Goal: Task Accomplishment & Management: Complete application form

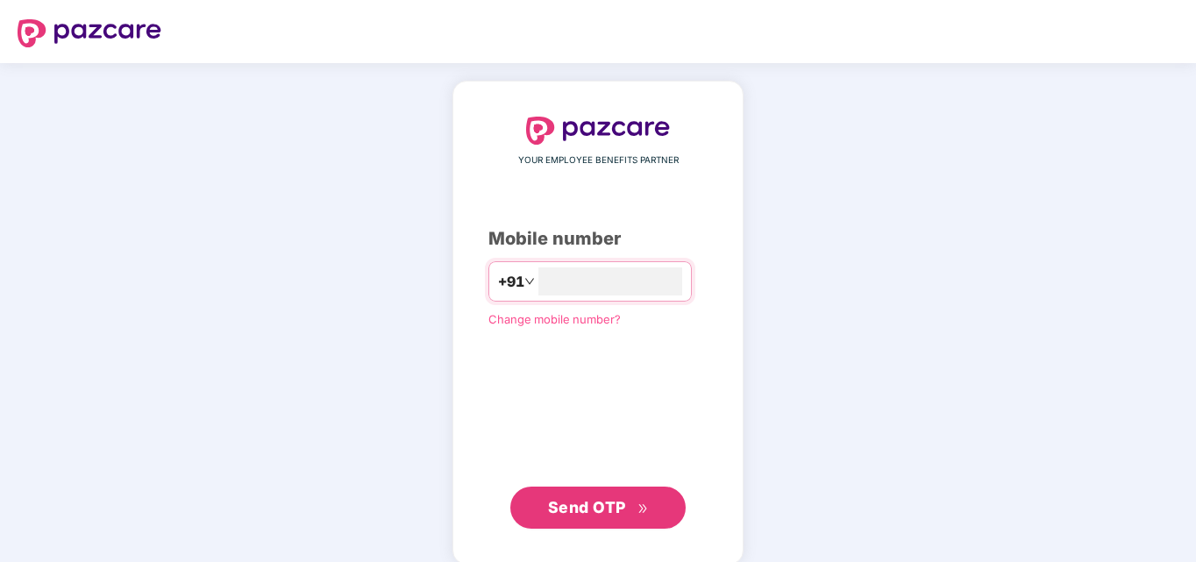
type input "**********"
click at [601, 500] on span "Send OTP" at bounding box center [587, 507] width 78 height 18
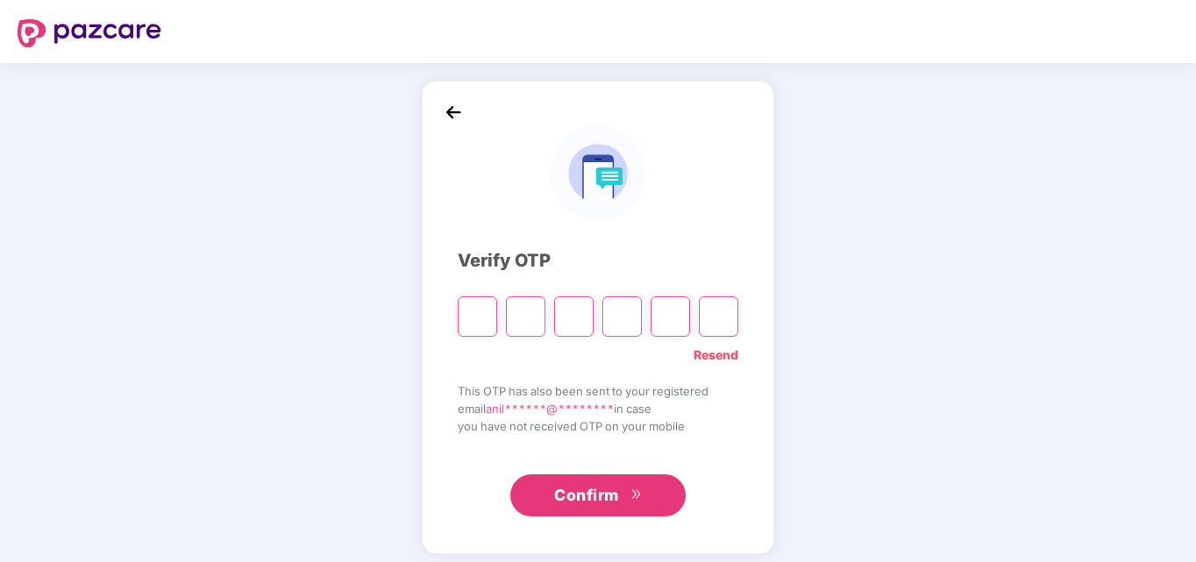
type input "*"
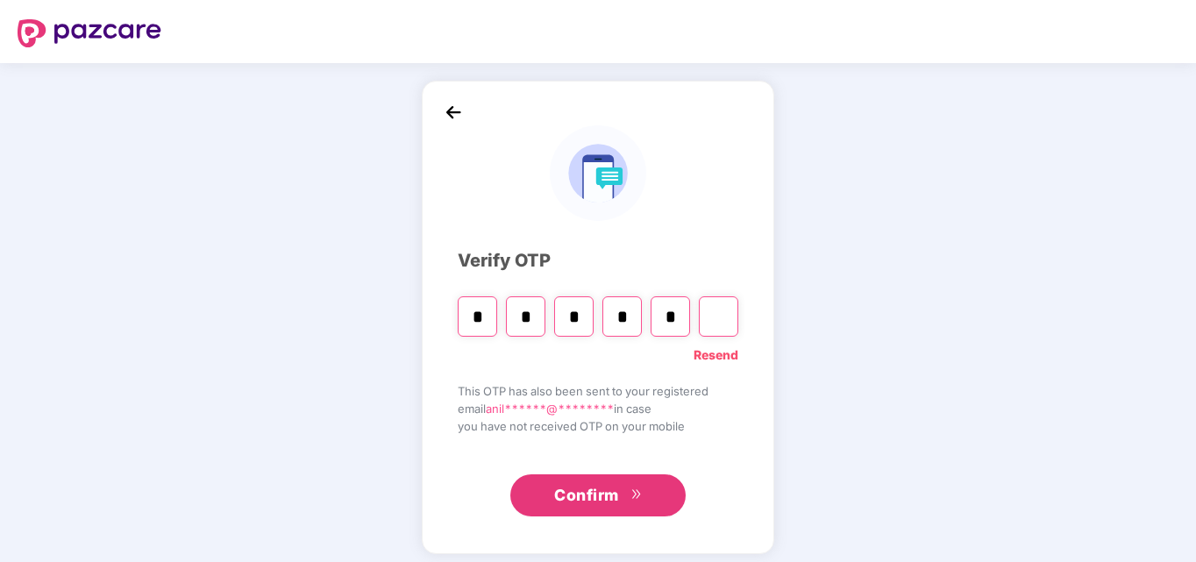
type input "*"
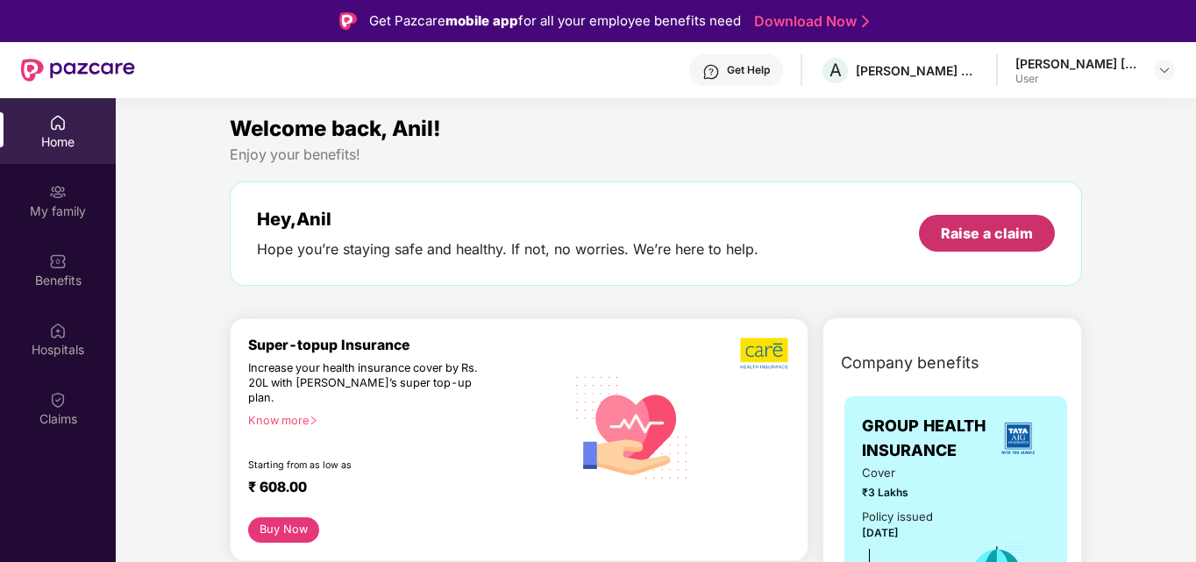
click at [984, 236] on div "Raise a claim" at bounding box center [987, 233] width 92 height 19
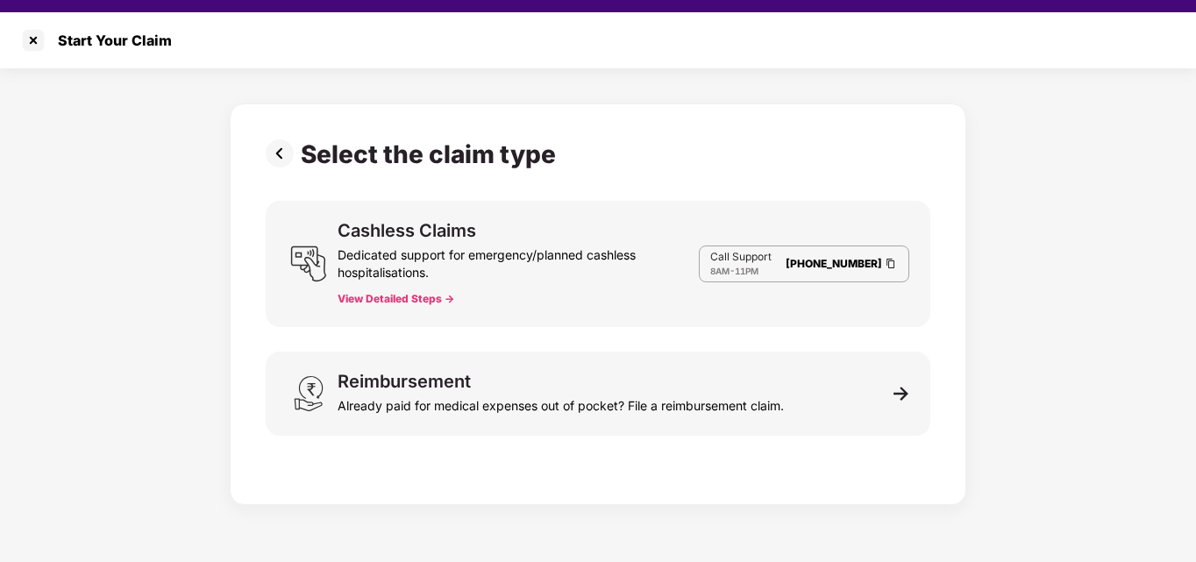
scroll to position [42, 0]
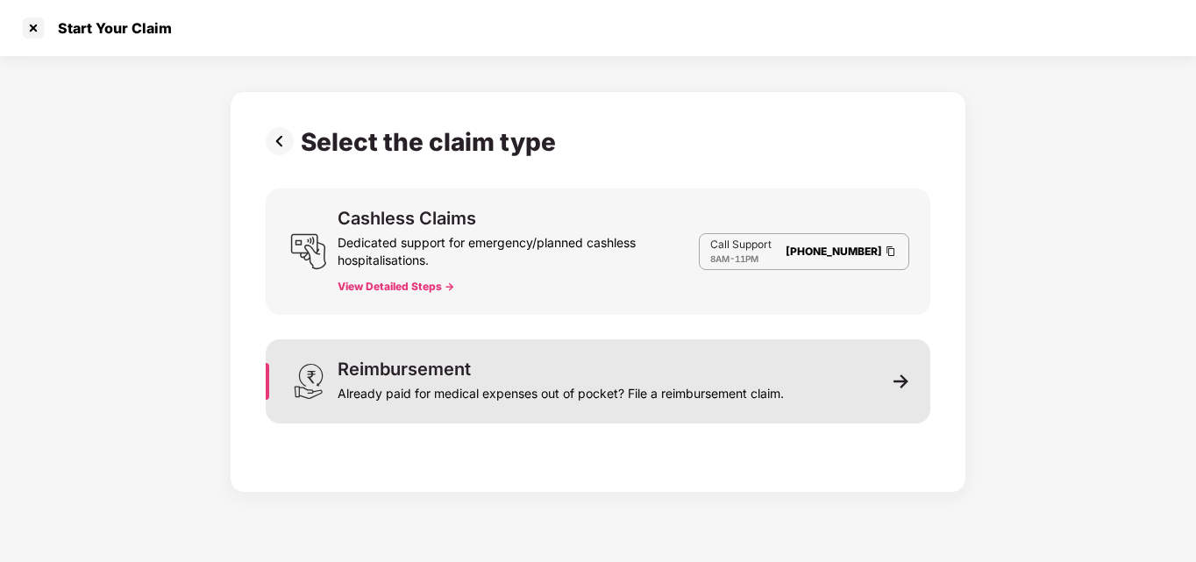
click at [903, 380] on img at bounding box center [901, 381] width 16 height 16
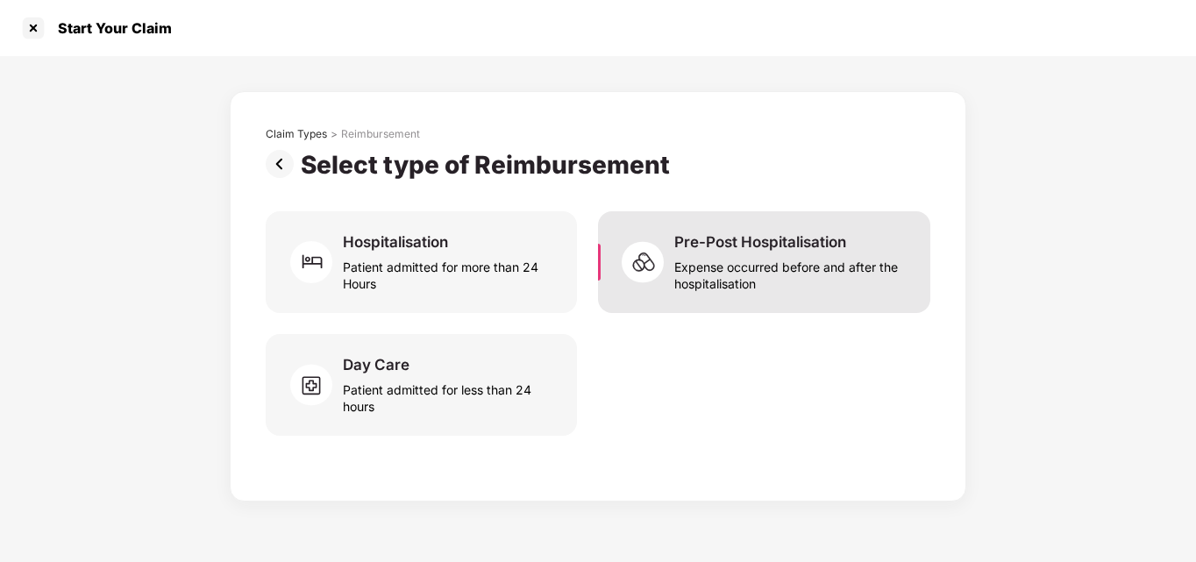
click at [739, 273] on div "Expense occurred before and after the hospitalisation" at bounding box center [791, 272] width 235 height 40
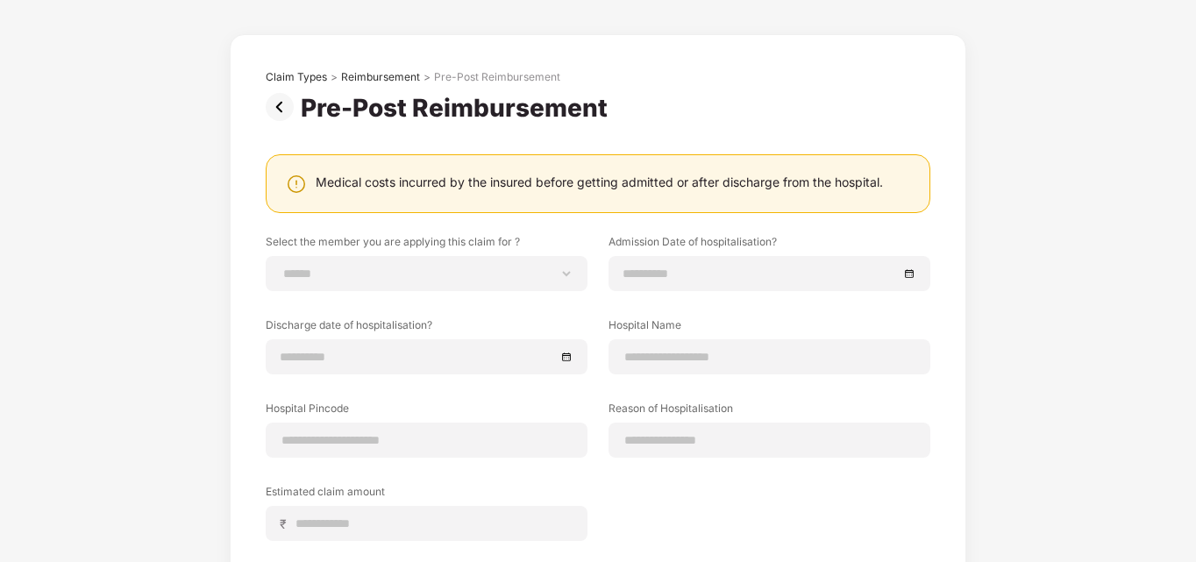
scroll to position [88, 0]
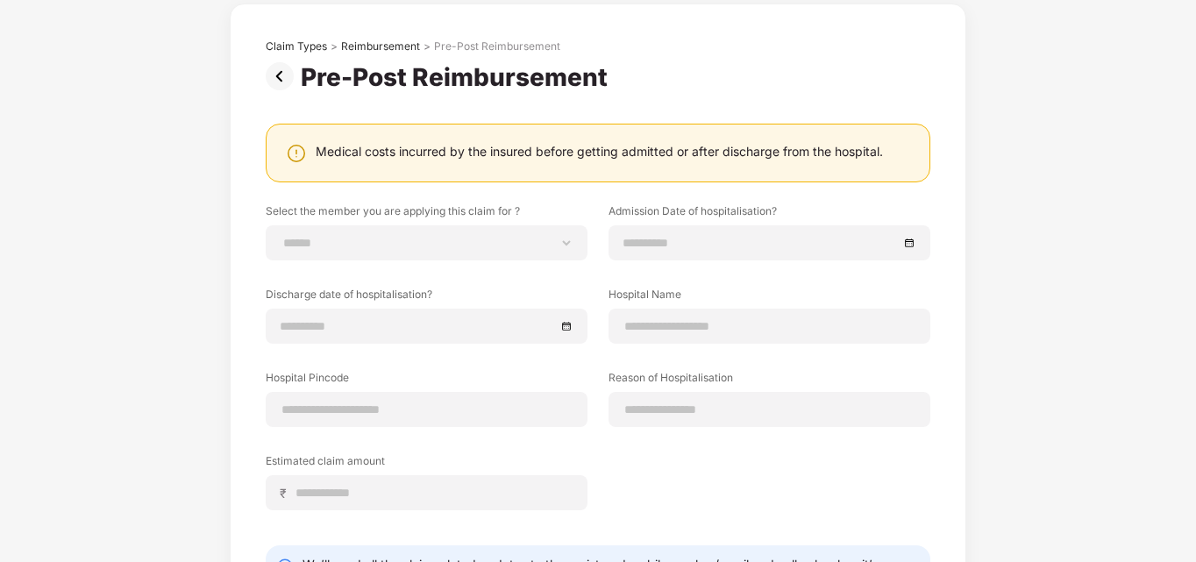
click at [295, 151] on img at bounding box center [296, 153] width 21 height 21
click at [472, 217] on label "Select the member you are applying this claim for ?" at bounding box center [427, 214] width 322 height 22
click at [469, 226] on div "**********" at bounding box center [427, 242] width 322 height 35
click at [477, 238] on select "**********" at bounding box center [426, 243] width 292 height 14
select select "**********"
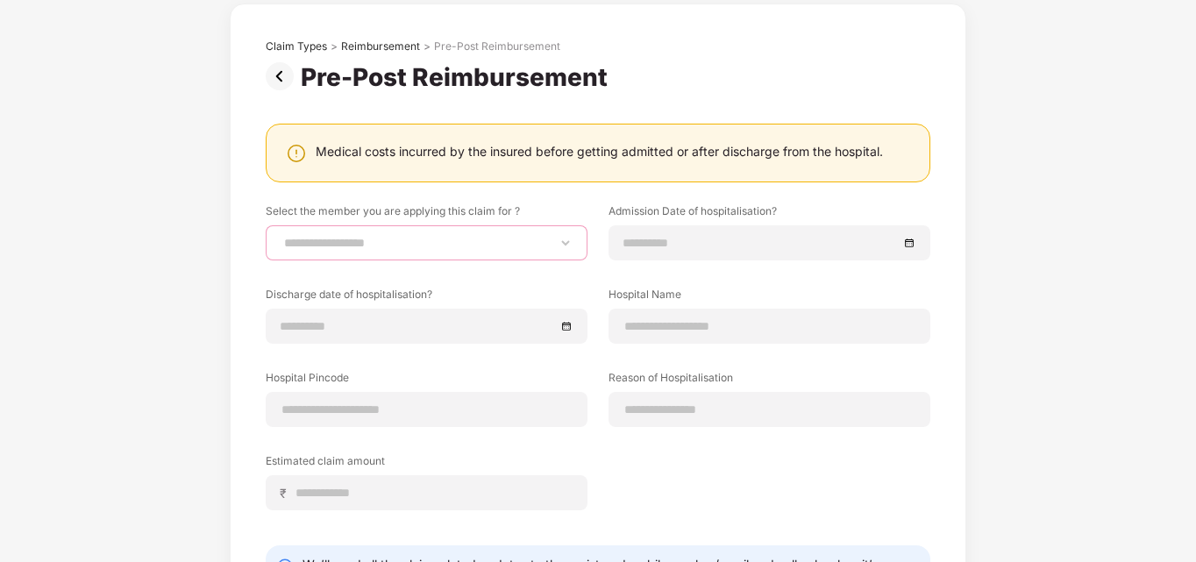
click at [280, 236] on select "**********" at bounding box center [426, 243] width 292 height 14
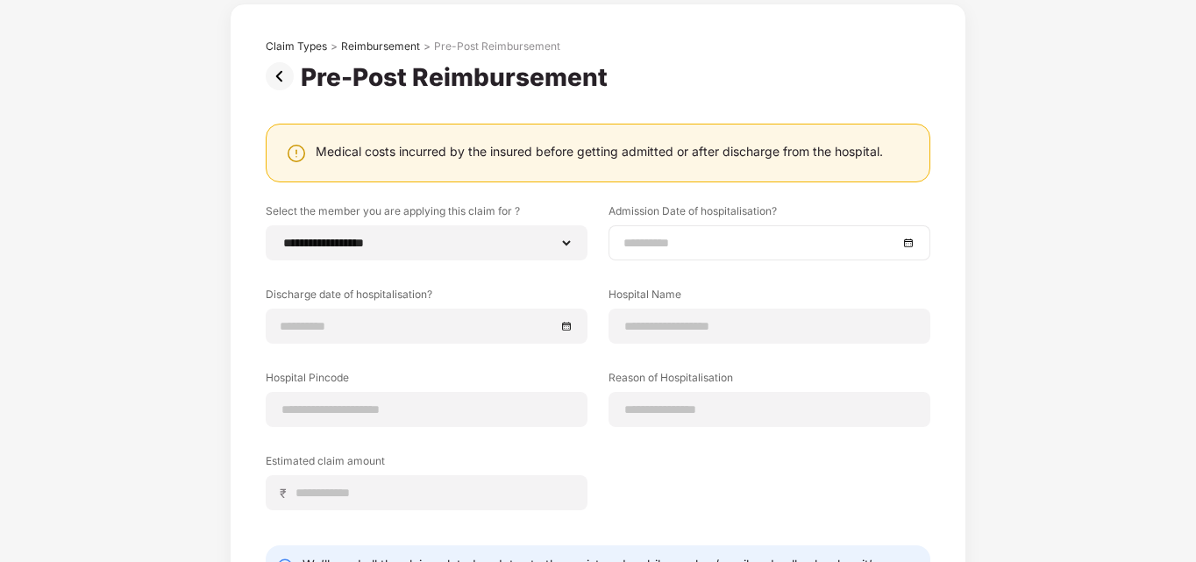
click at [720, 241] on input at bounding box center [760, 242] width 274 height 19
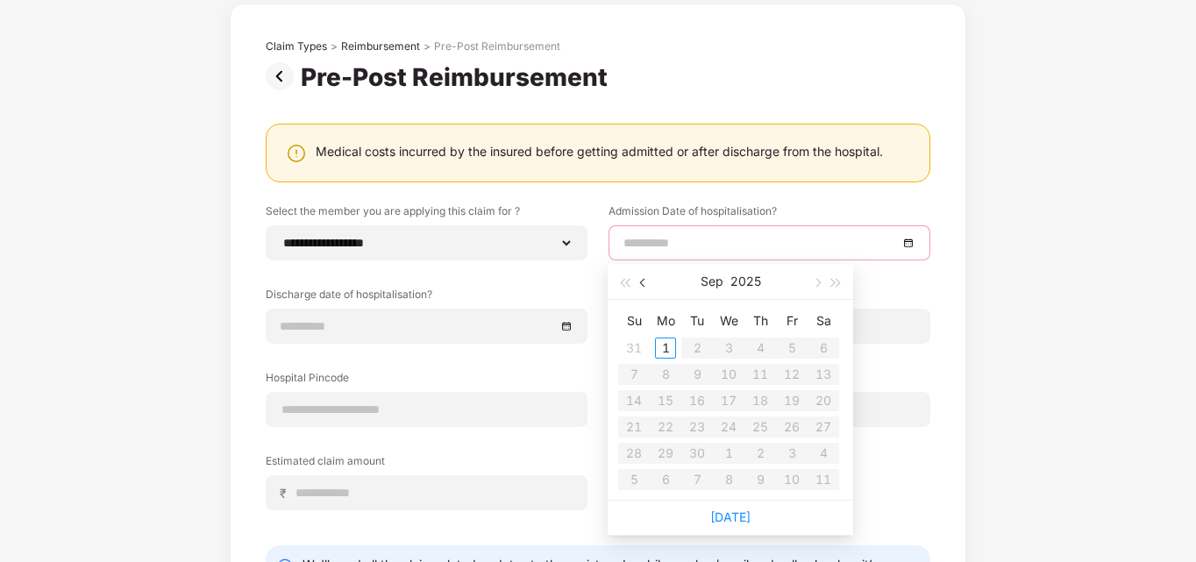
click at [642, 284] on span "button" at bounding box center [644, 283] width 9 height 9
type input "**********"
click at [640, 287] on button "button" at bounding box center [643, 281] width 19 height 35
type input "**********"
click at [813, 278] on button "button" at bounding box center [815, 281] width 19 height 35
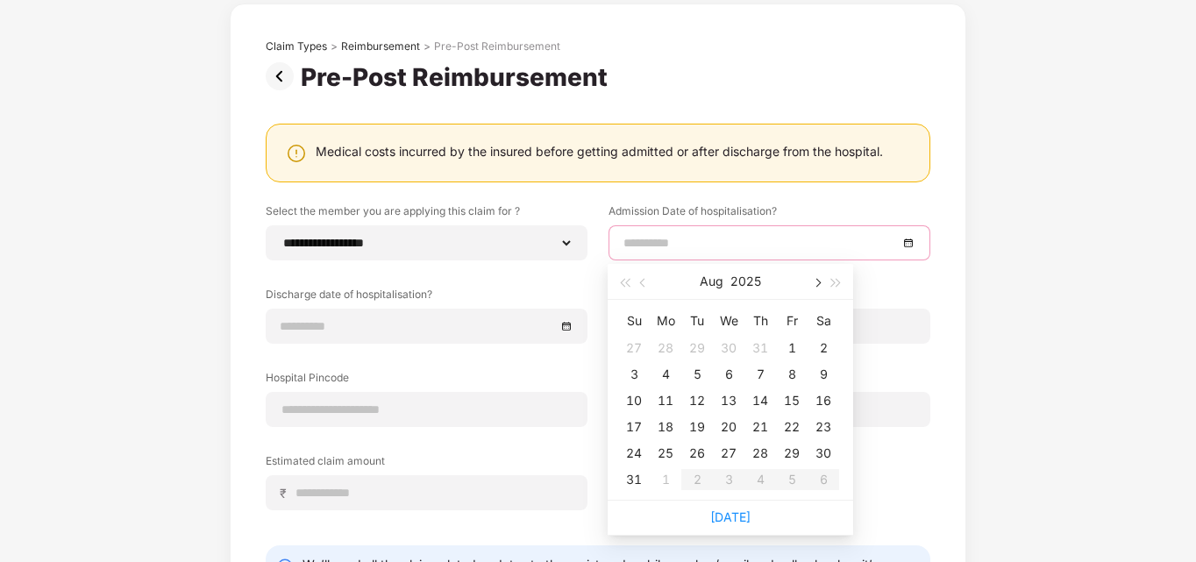
click at [820, 284] on button "button" at bounding box center [815, 281] width 19 height 35
click at [642, 282] on span "button" at bounding box center [644, 283] width 9 height 9
type input "**********"
click at [667, 451] on div "25" at bounding box center [665, 453] width 21 height 21
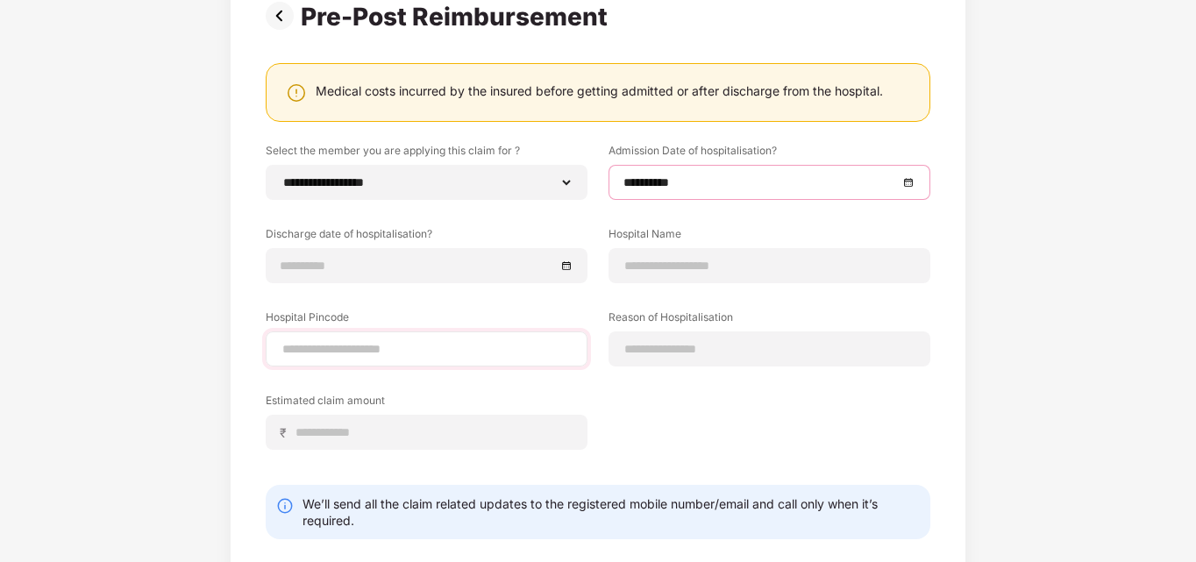
scroll to position [175, 0]
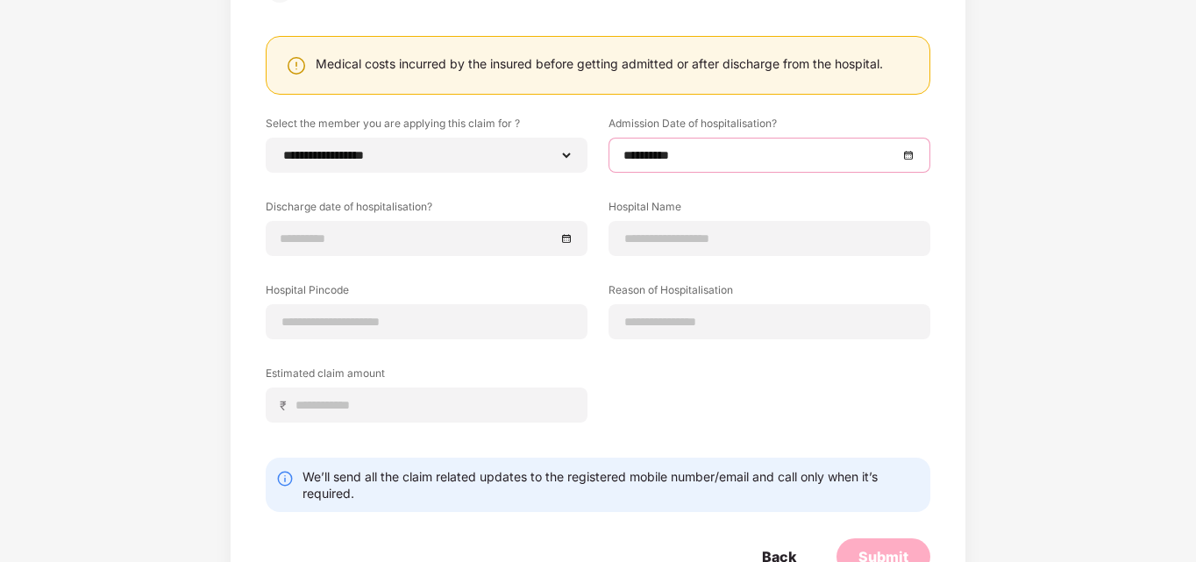
click at [594, 389] on div "Estimated claim amount ₹" at bounding box center [432, 394] width 332 height 57
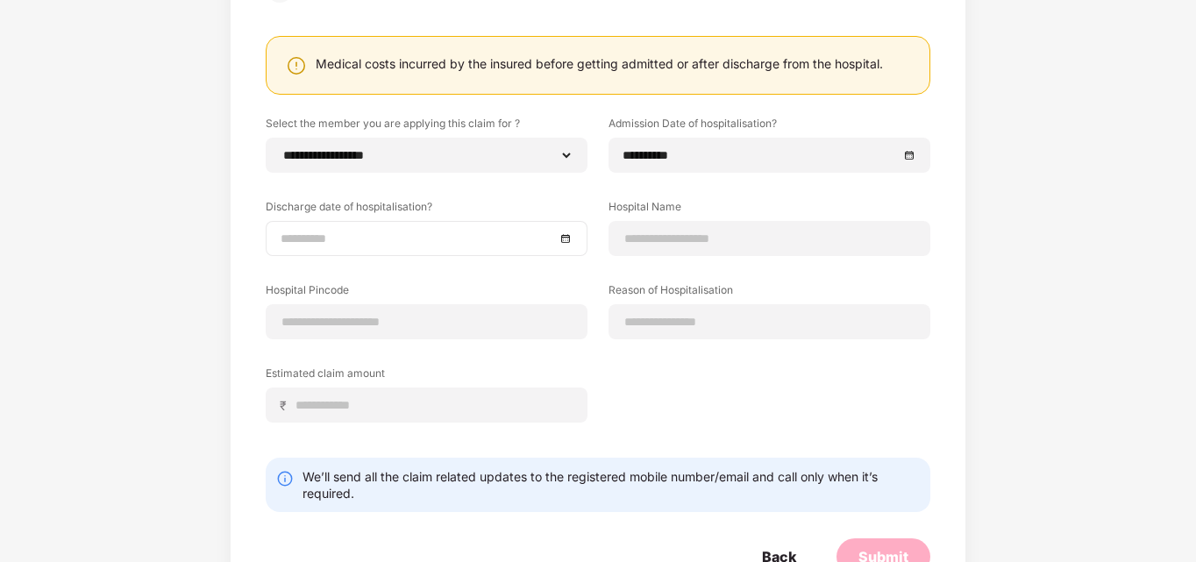
click at [568, 240] on div at bounding box center [426, 238] width 292 height 19
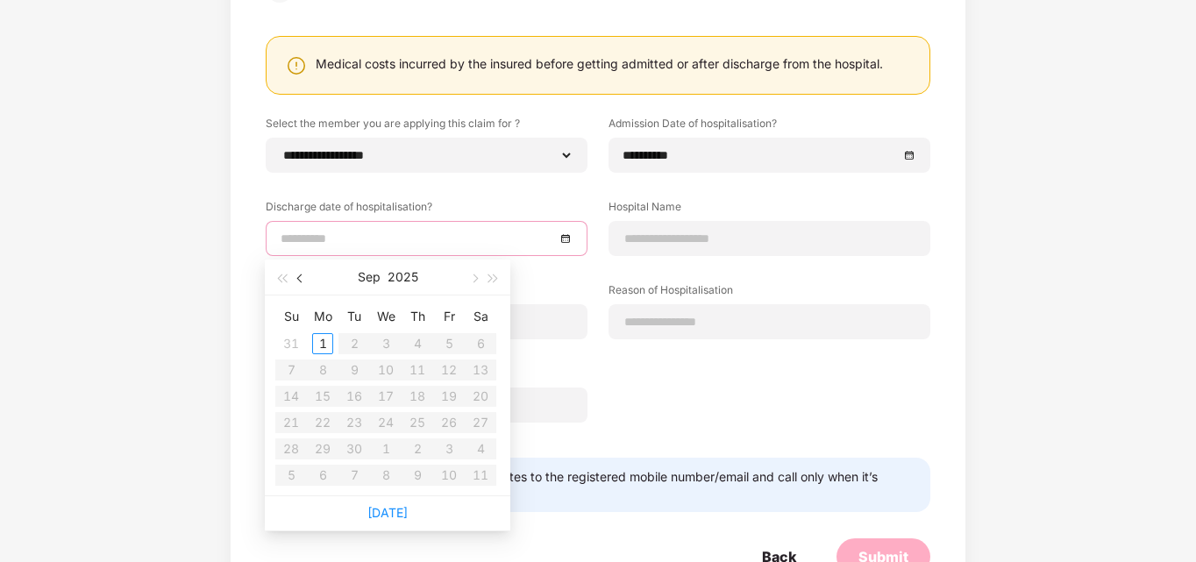
click at [302, 277] on span "button" at bounding box center [301, 278] width 9 height 9
type input "**********"
click at [422, 451] on div "28" at bounding box center [417, 448] width 21 height 21
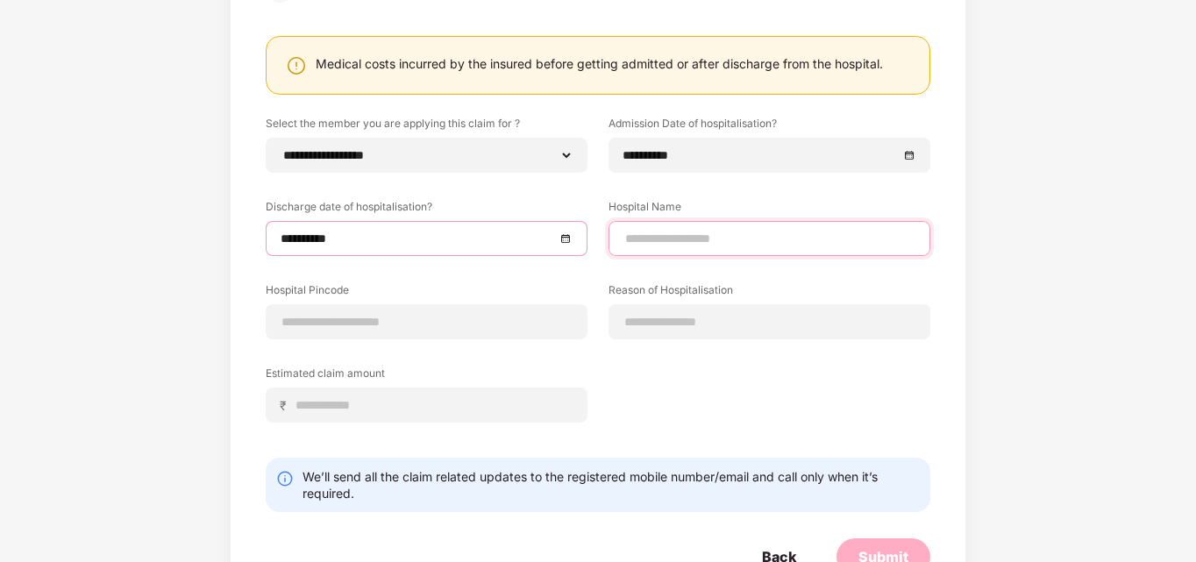
click at [709, 230] on input at bounding box center [769, 239] width 292 height 18
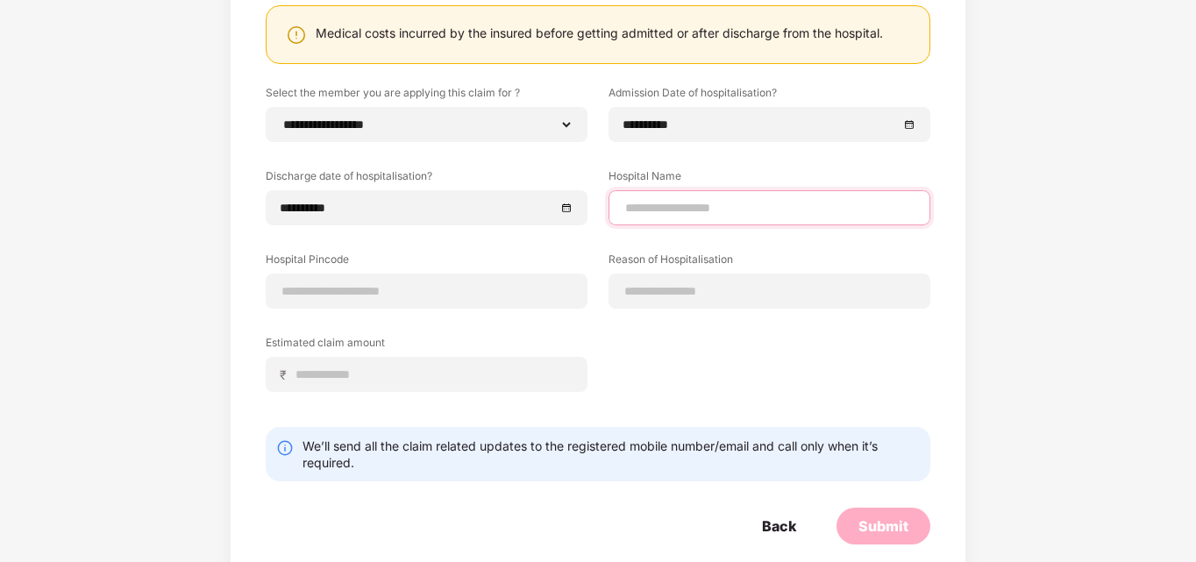
scroll to position [233, 0]
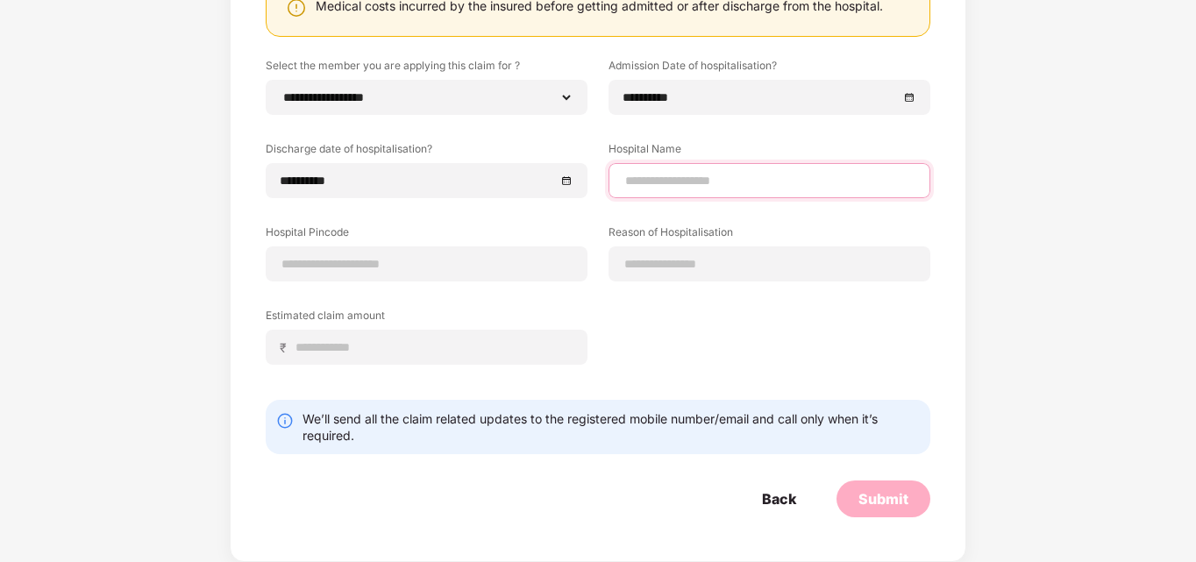
click at [650, 177] on input at bounding box center [769, 181] width 292 height 18
click at [393, 257] on div "Hospital Pincode" at bounding box center [427, 252] width 322 height 57
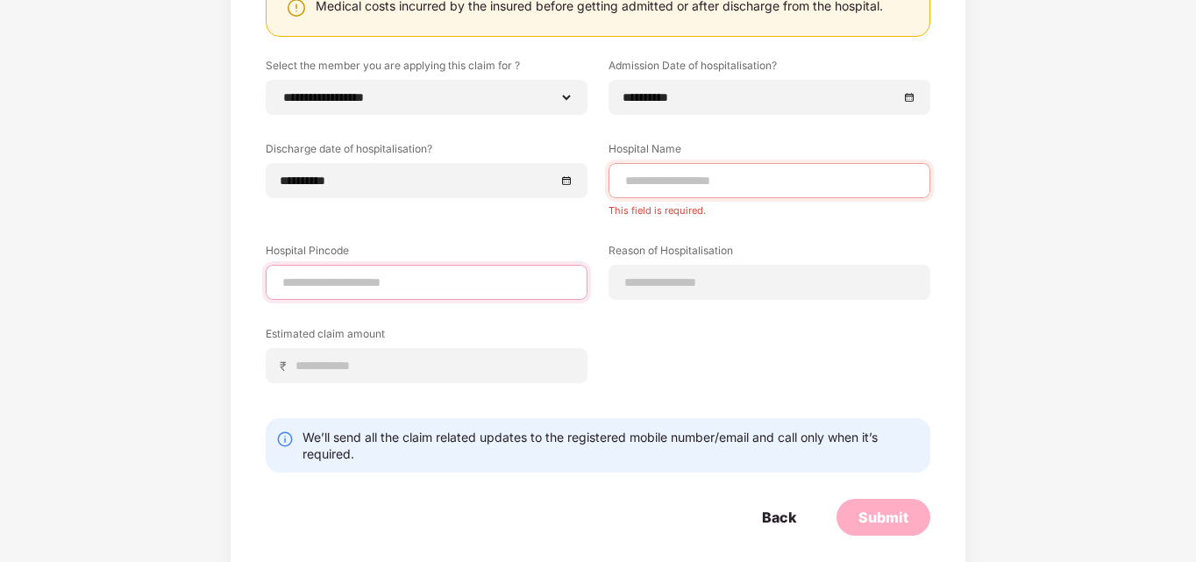
click at [409, 285] on input at bounding box center [426, 282] width 292 height 18
click at [321, 364] on div "Estimated claim amount ₹" at bounding box center [427, 354] width 322 height 57
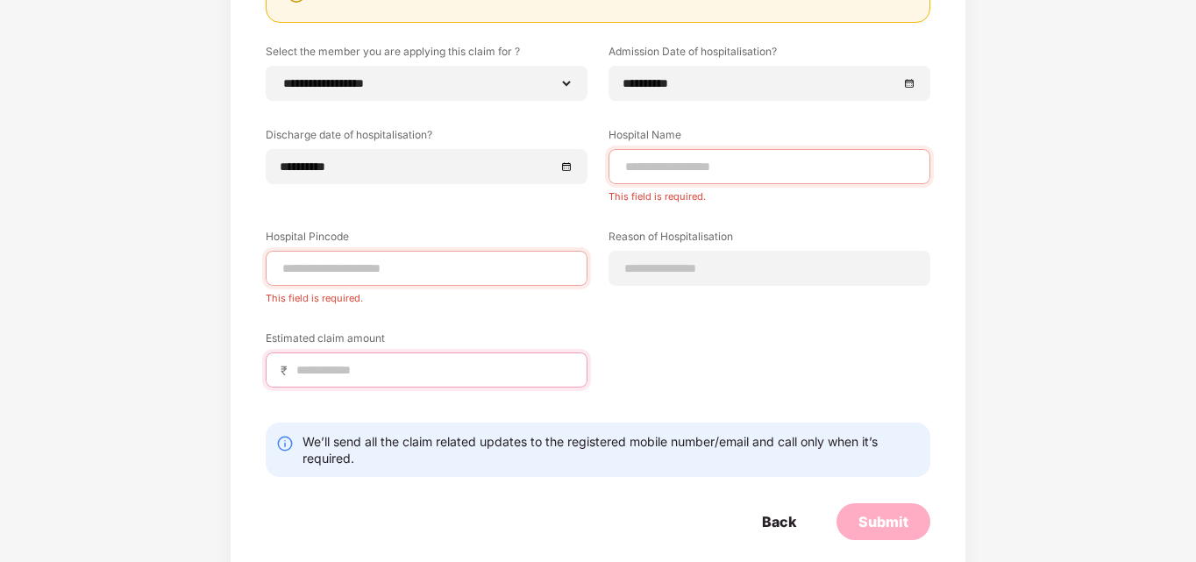
scroll to position [270, 0]
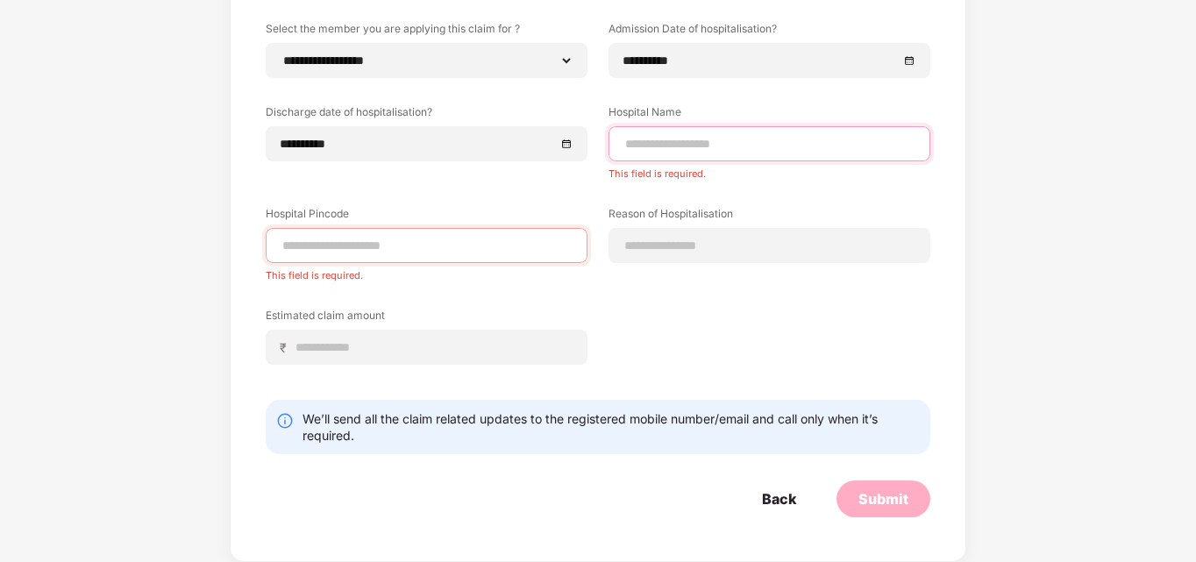
click at [661, 141] on input at bounding box center [769, 144] width 292 height 18
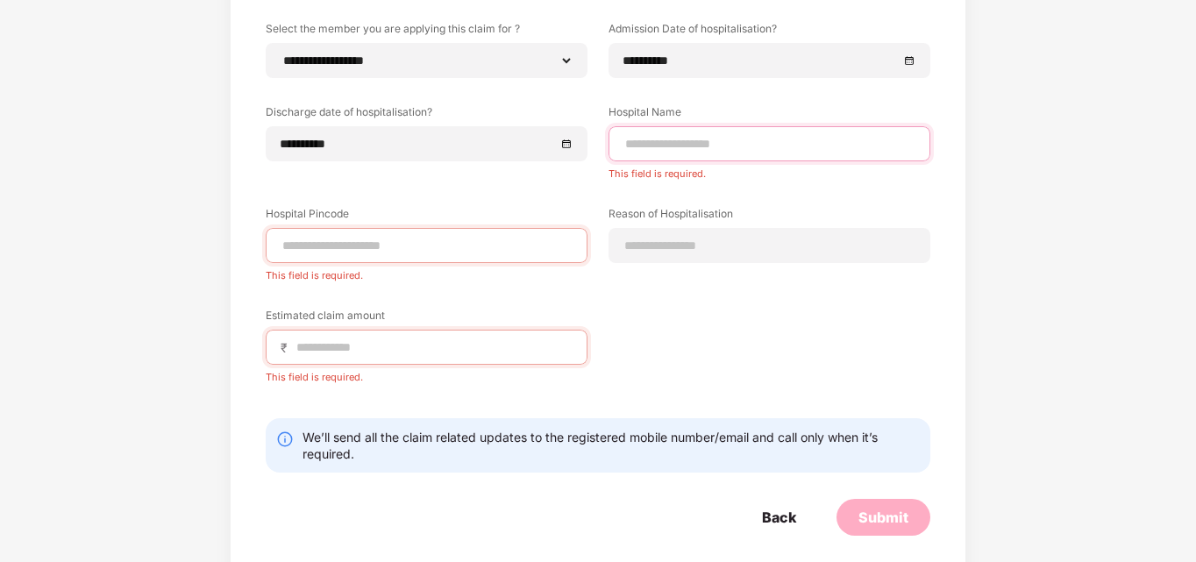
paste input "**********"
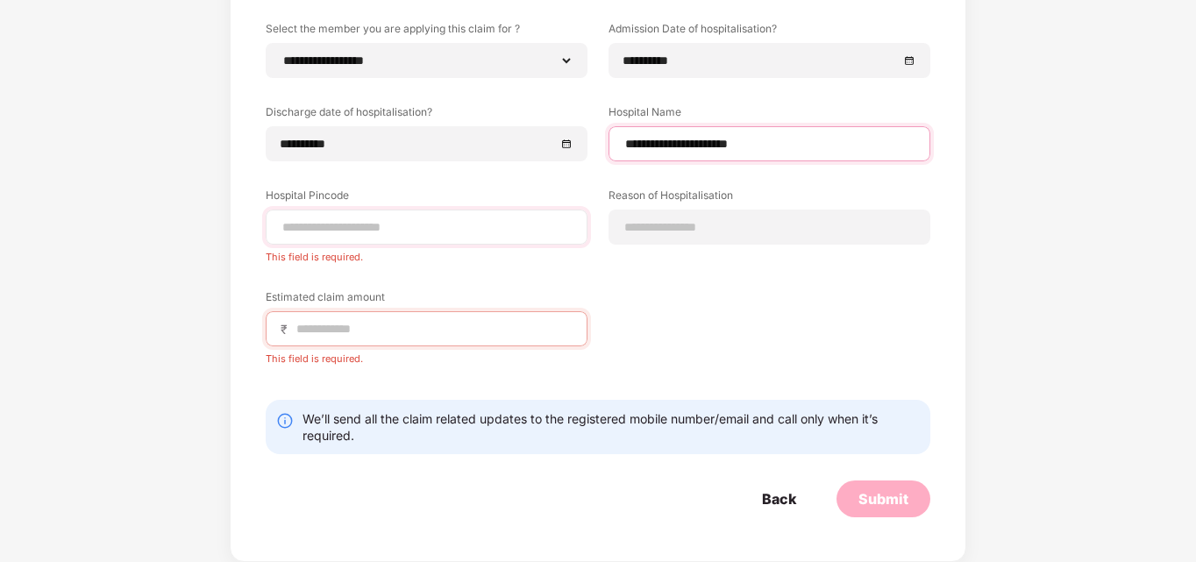
type input "**********"
click at [397, 232] on input at bounding box center [426, 227] width 292 height 18
type input "******"
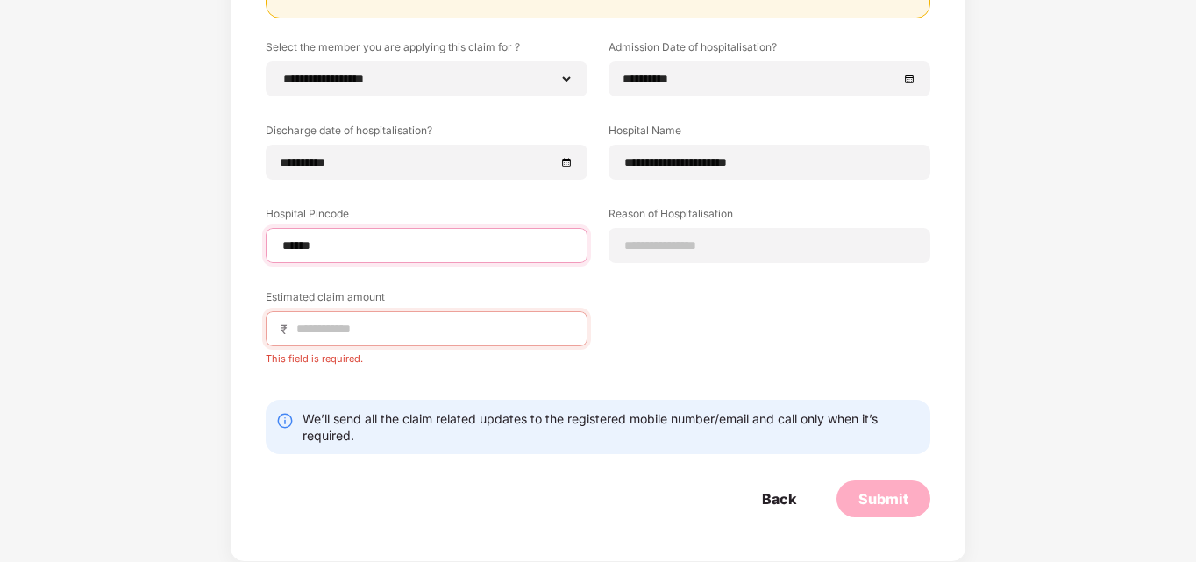
select select "*****"
select select "**********"
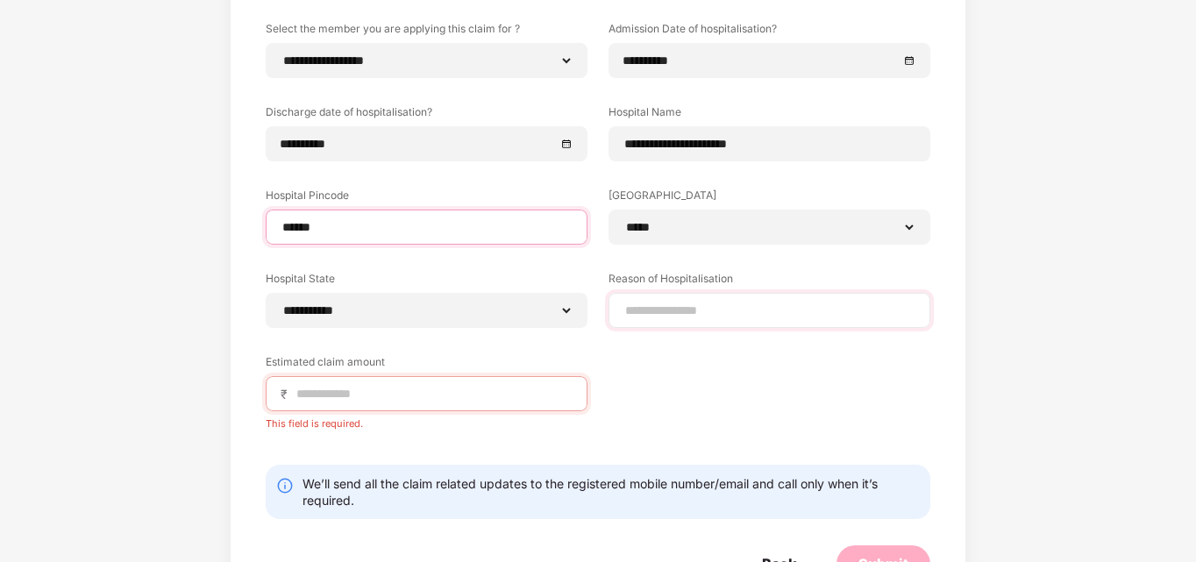
type input "******"
click at [754, 313] on input at bounding box center [769, 311] width 292 height 18
type input "**********"
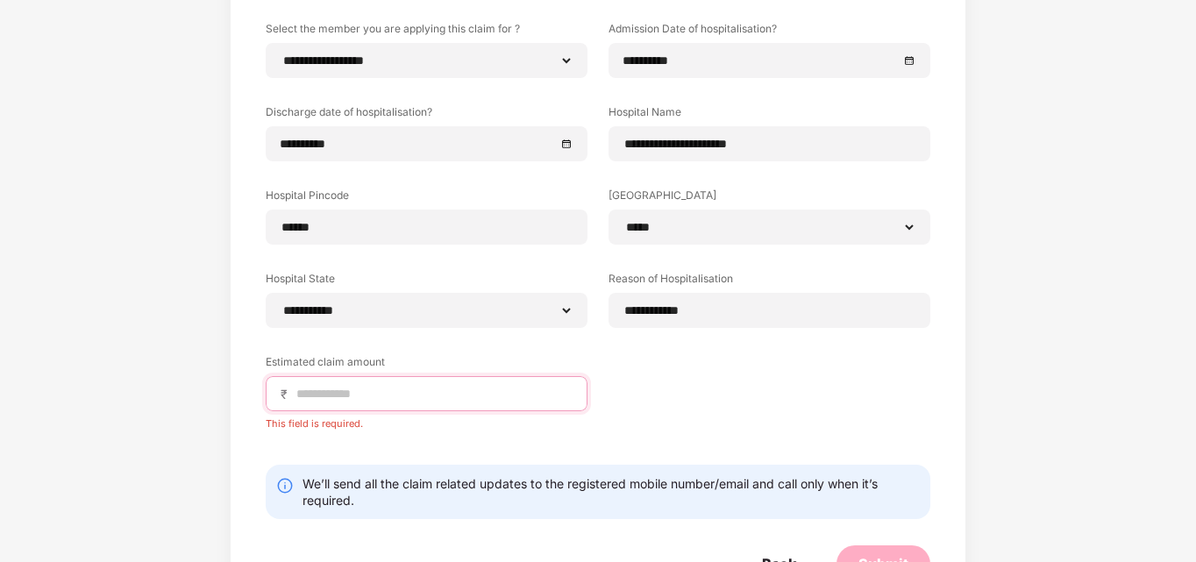
click at [369, 392] on input at bounding box center [434, 394] width 278 height 18
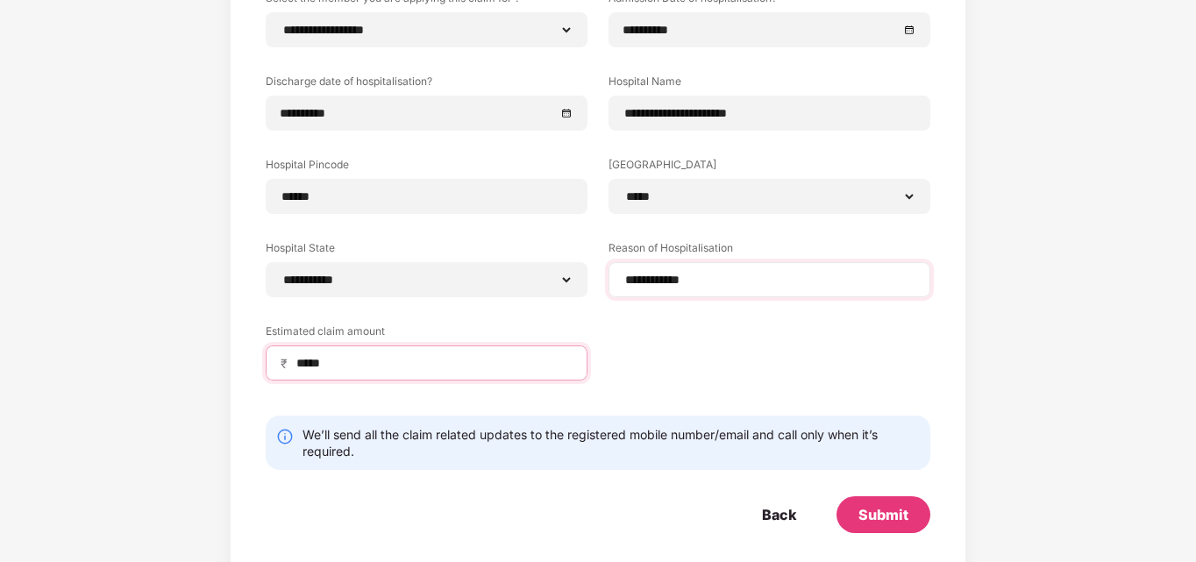
scroll to position [316, 0]
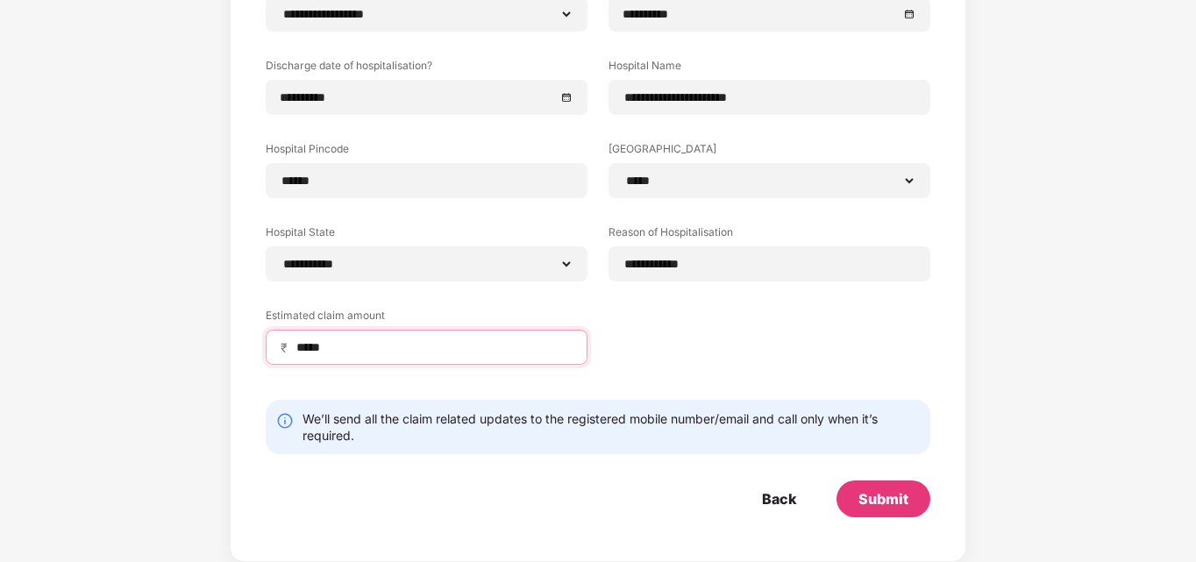
type input "*****"
click at [878, 501] on div "Submit" at bounding box center [883, 498] width 50 height 19
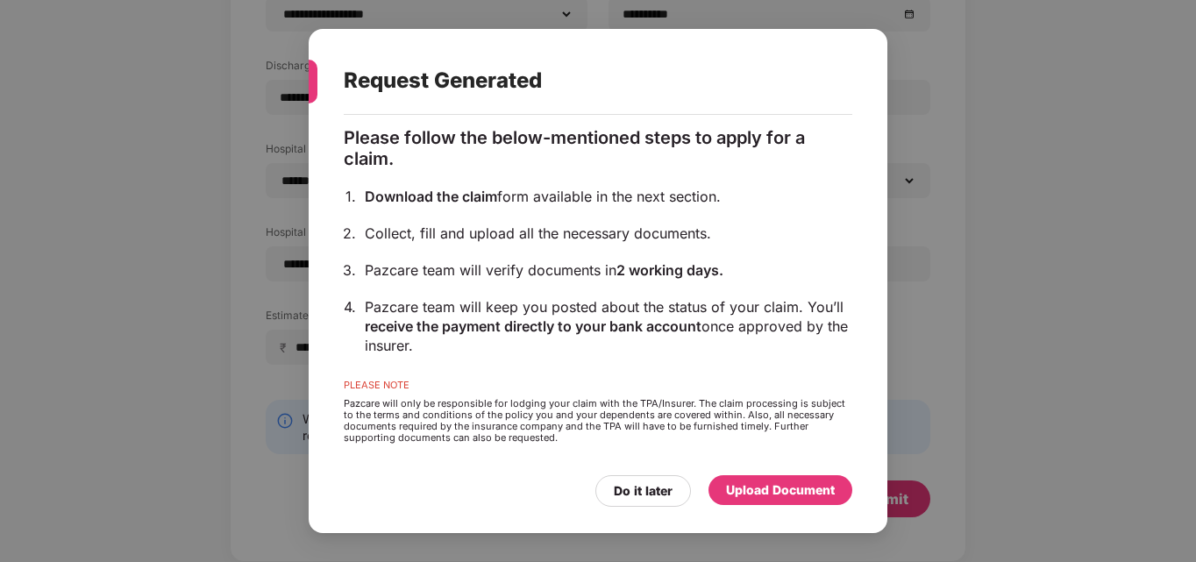
scroll to position [142, 0]
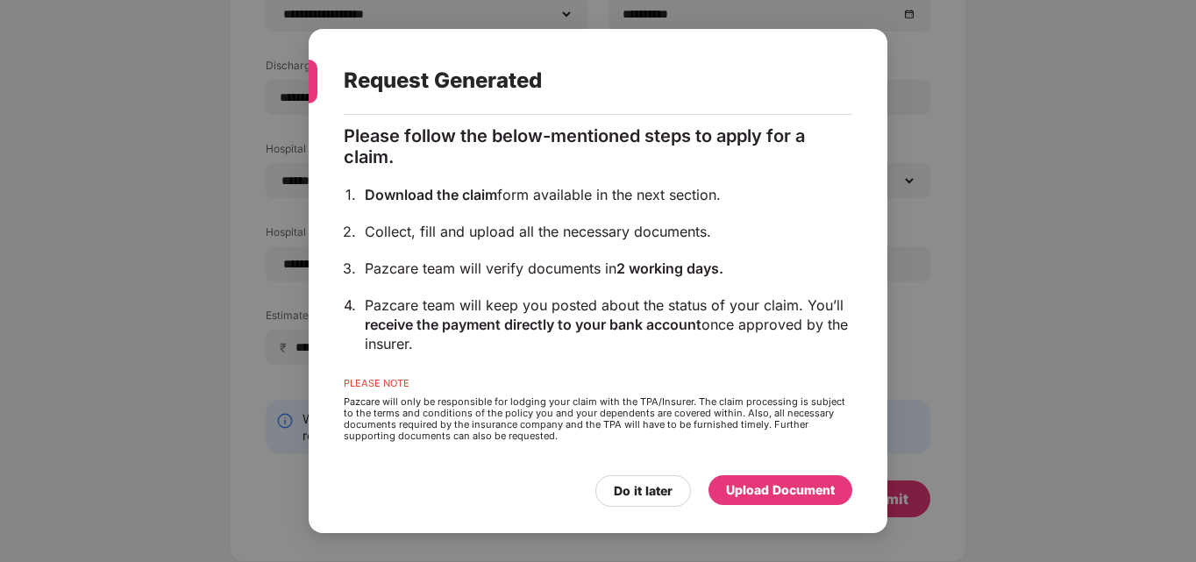
click at [780, 495] on div "Upload Document" at bounding box center [780, 489] width 109 height 19
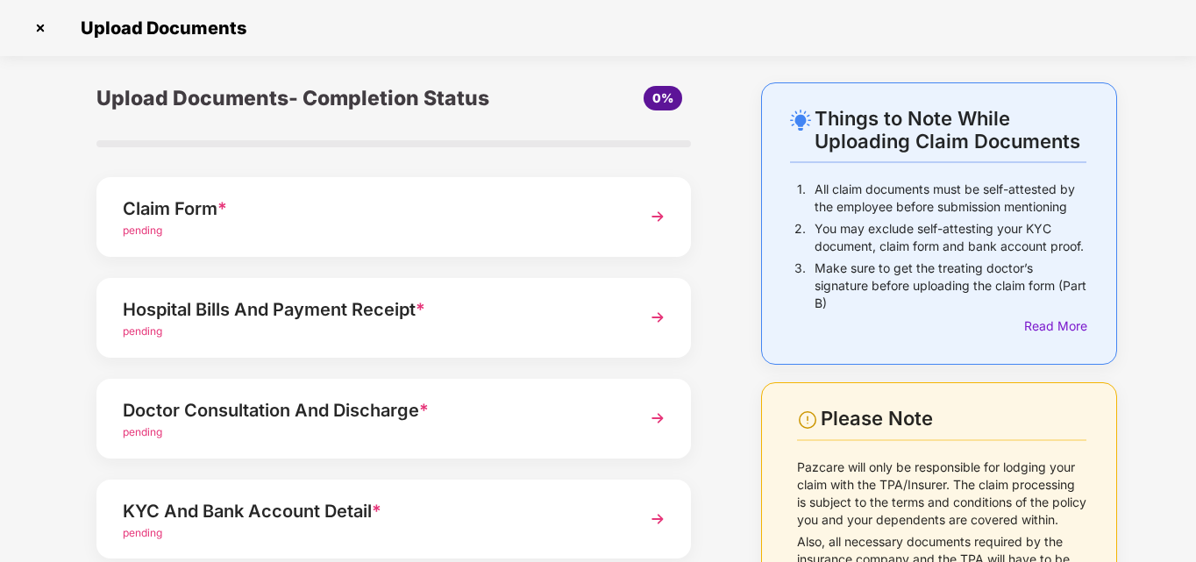
click at [658, 219] on img at bounding box center [658, 217] width 32 height 32
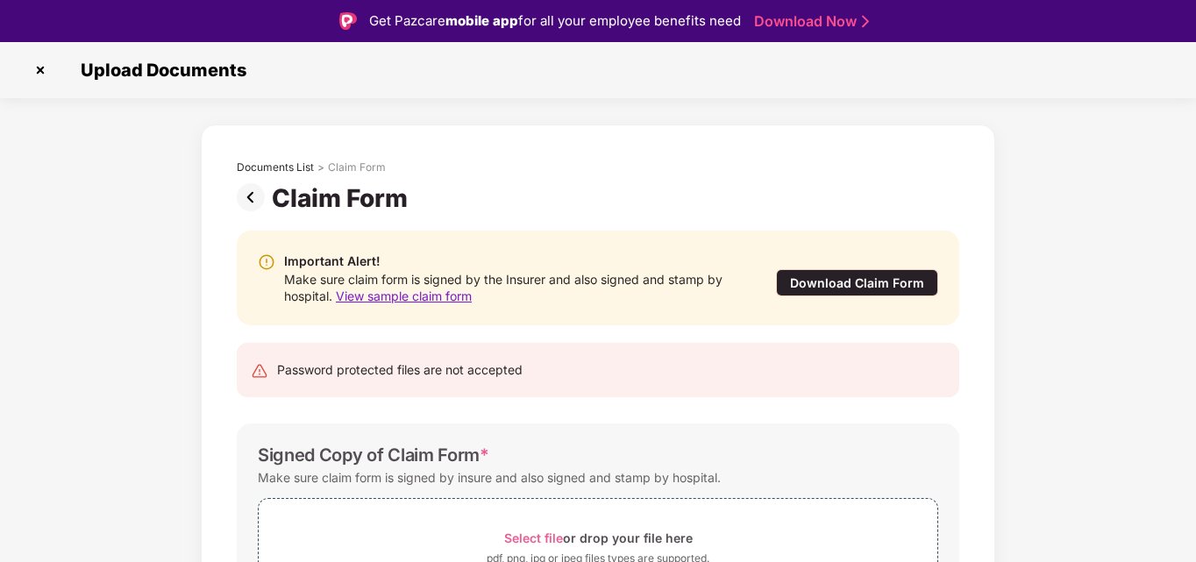
click at [862, 280] on div "Download Claim Form" at bounding box center [857, 282] width 162 height 27
click at [253, 197] on img at bounding box center [254, 197] width 35 height 28
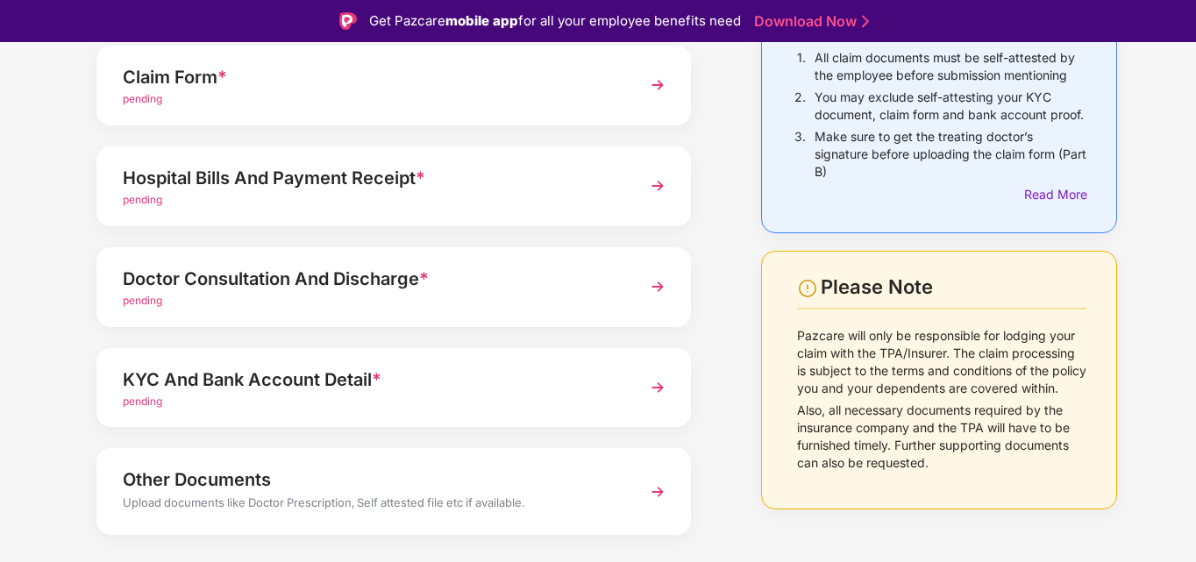
scroll to position [175, 0]
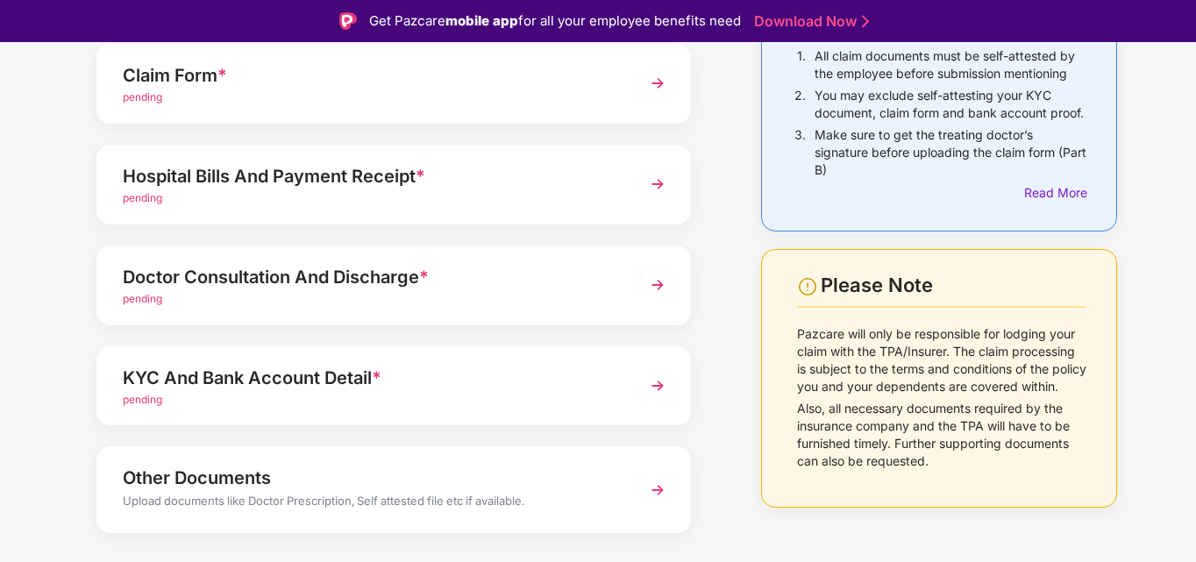
click at [657, 185] on img at bounding box center [658, 184] width 32 height 32
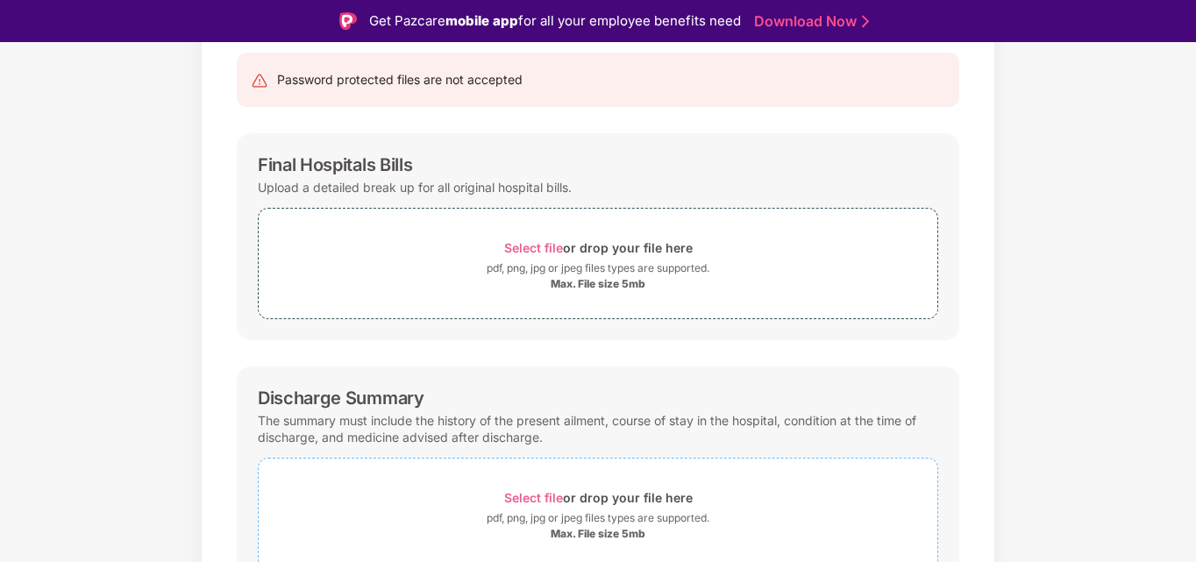
scroll to position [0, 0]
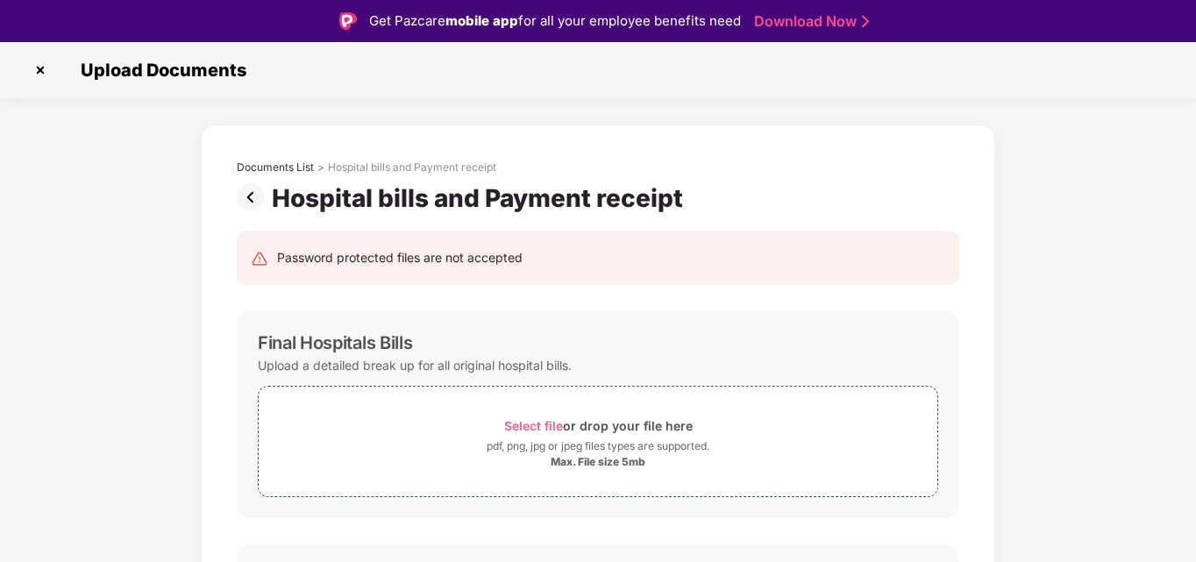
click at [252, 195] on img at bounding box center [254, 197] width 35 height 28
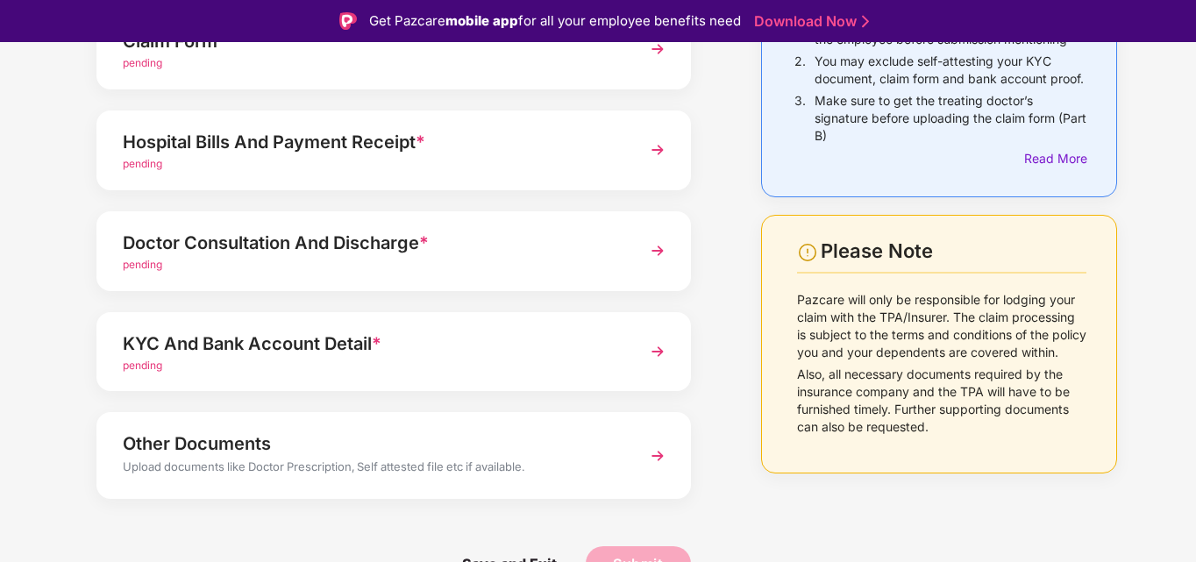
scroll to position [213, 0]
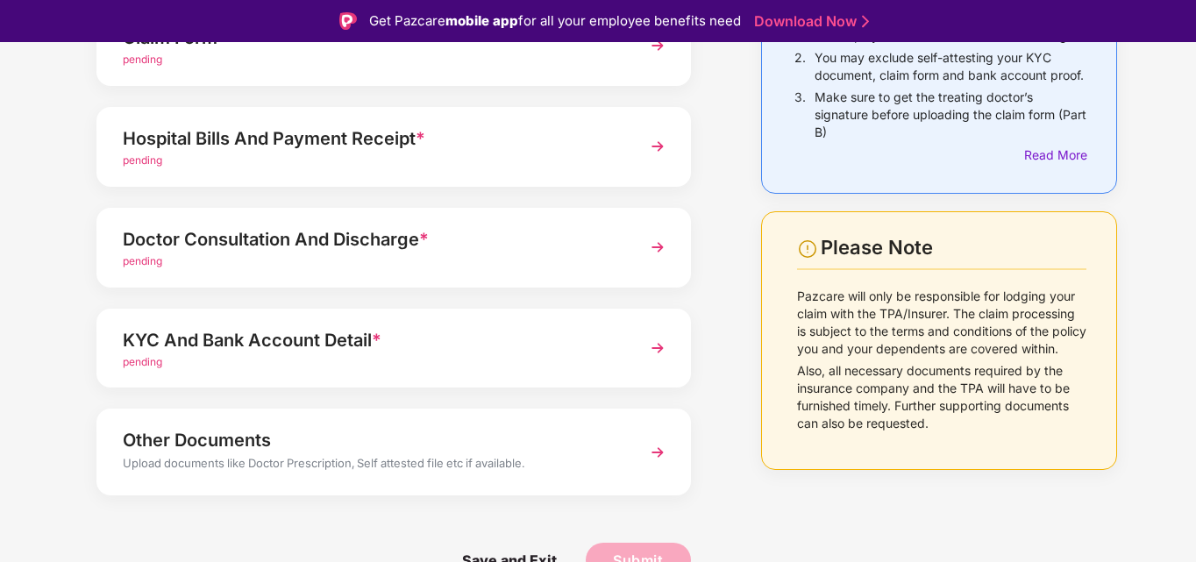
click at [655, 247] on img at bounding box center [658, 247] width 32 height 32
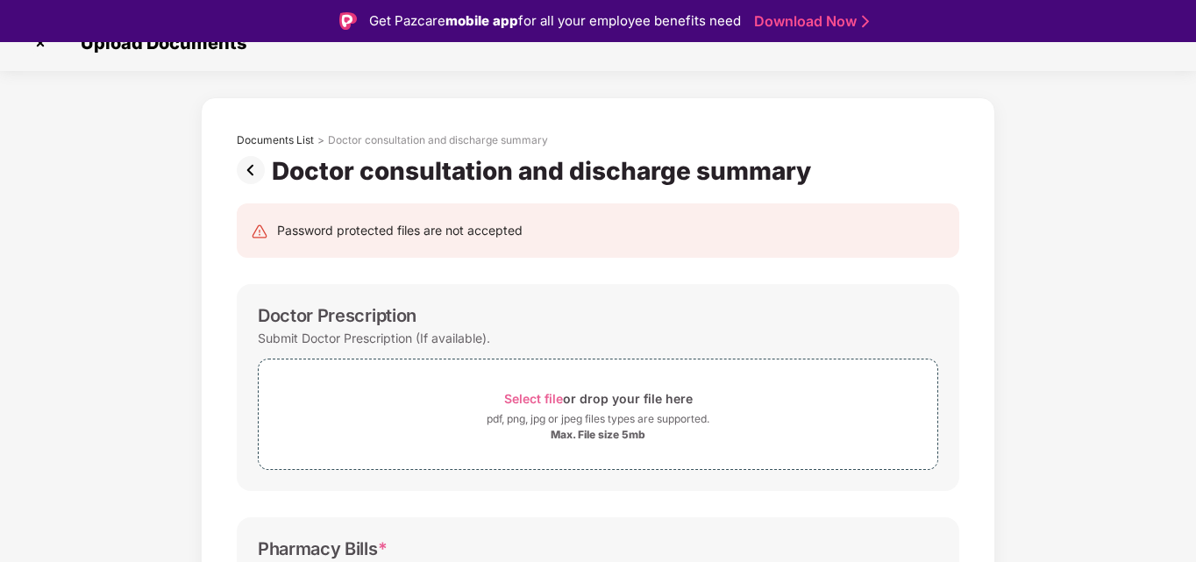
scroll to position [0, 0]
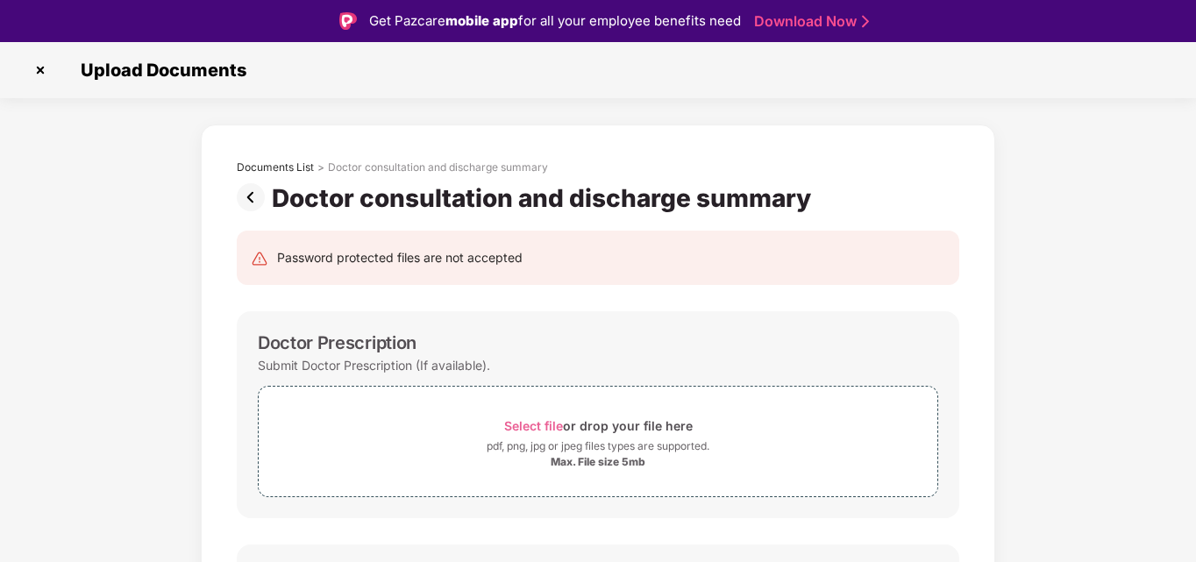
click at [252, 202] on img at bounding box center [254, 197] width 35 height 28
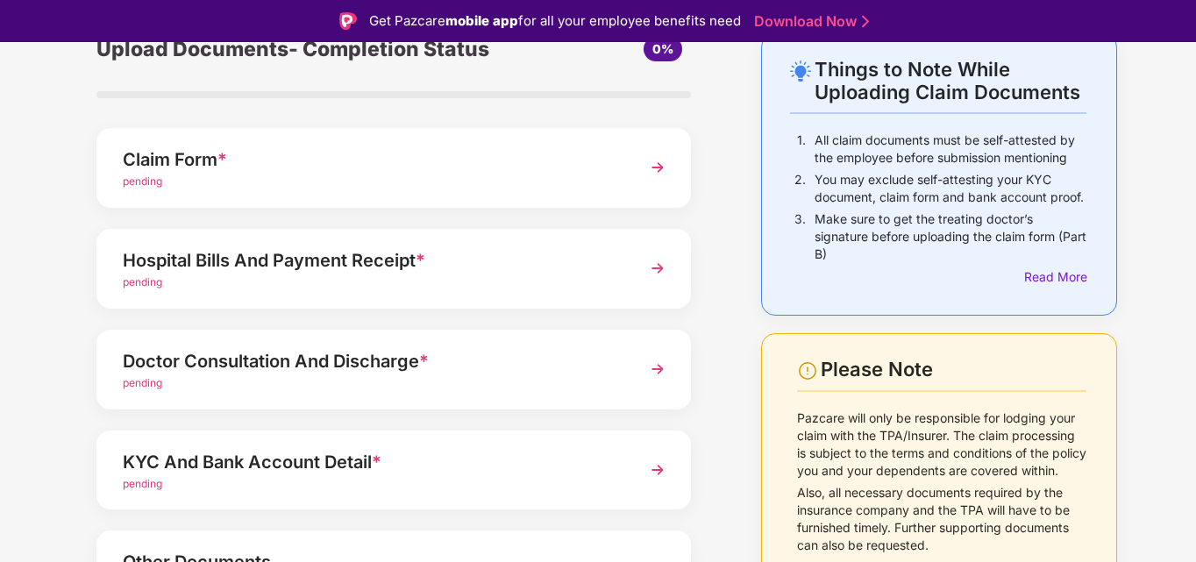
scroll to position [175, 0]
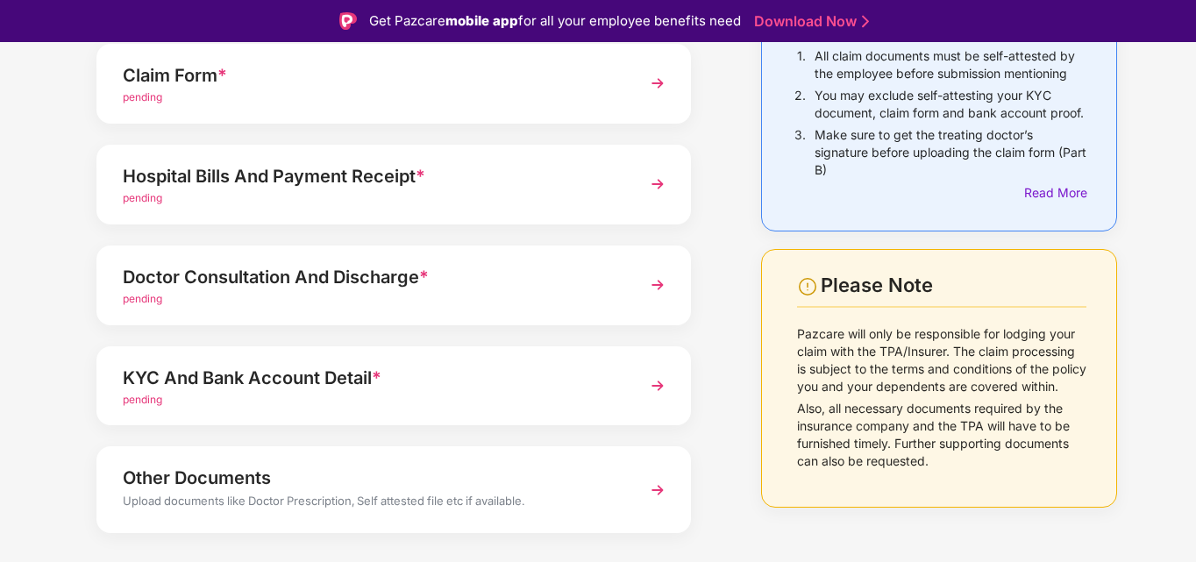
click at [657, 381] on img at bounding box center [658, 386] width 32 height 32
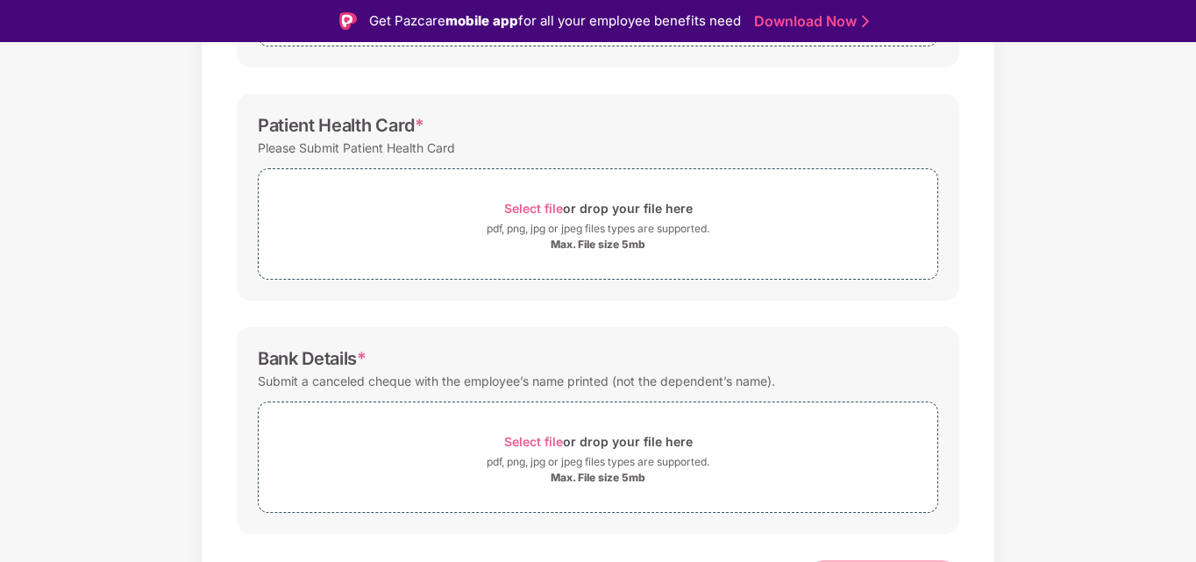
scroll to position [0, 0]
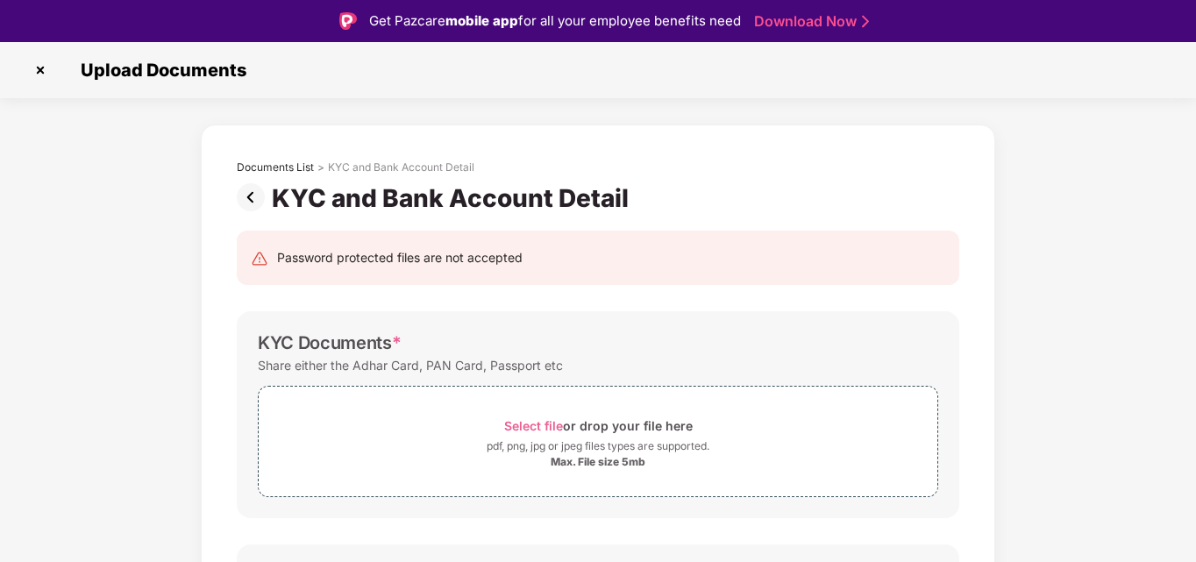
click at [254, 204] on img at bounding box center [254, 197] width 35 height 28
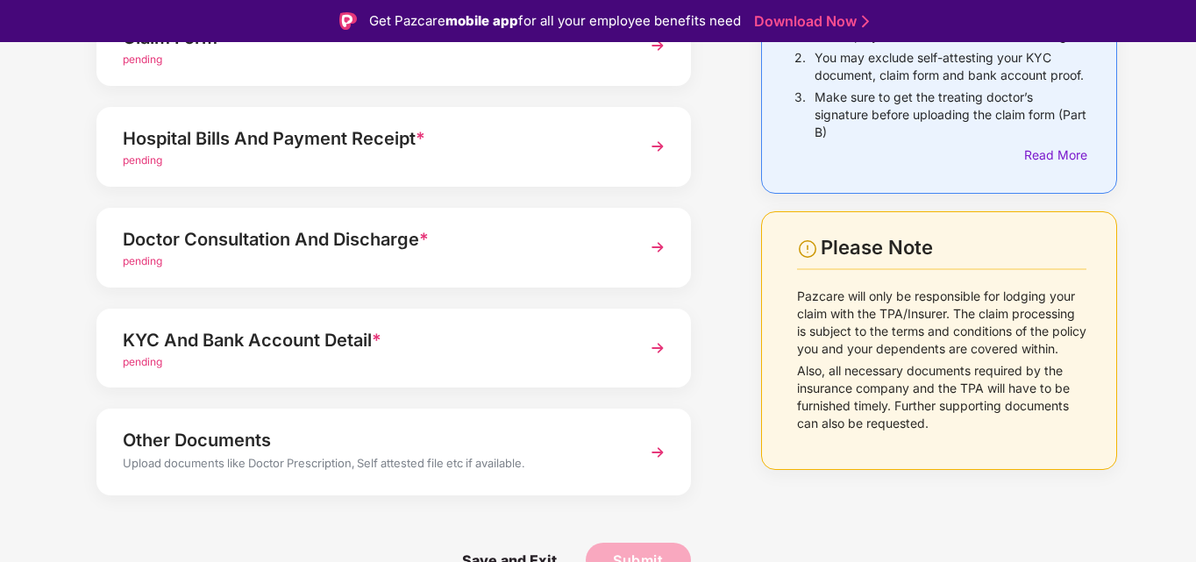
click at [653, 447] on img at bounding box center [658, 453] width 32 height 32
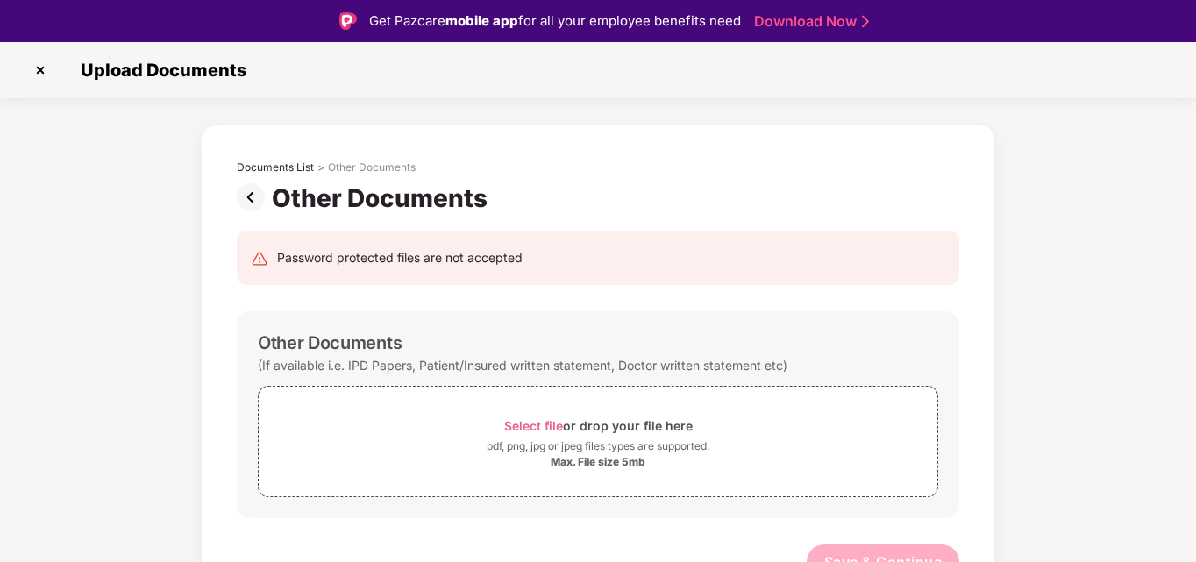
click at [253, 202] on img at bounding box center [254, 197] width 35 height 28
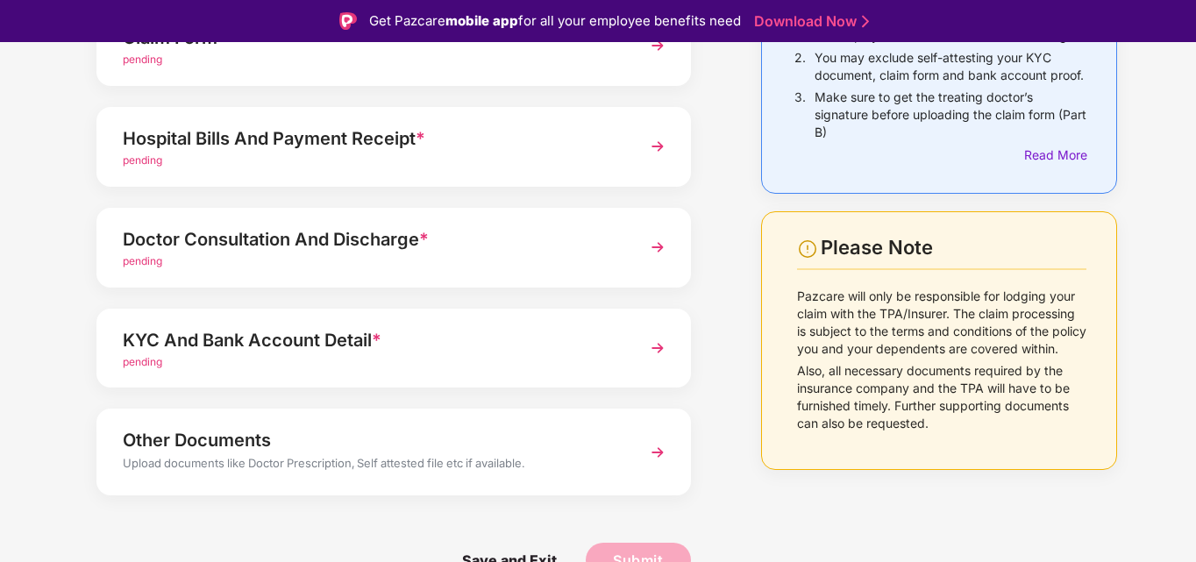
scroll to position [125, 0]
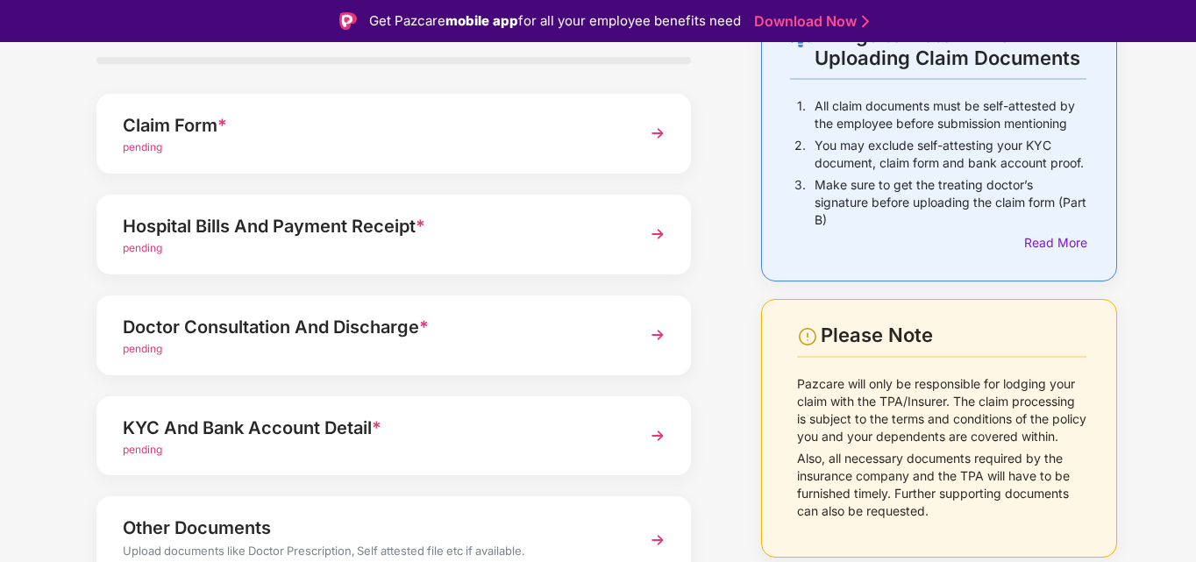
click at [653, 128] on img at bounding box center [658, 133] width 32 height 32
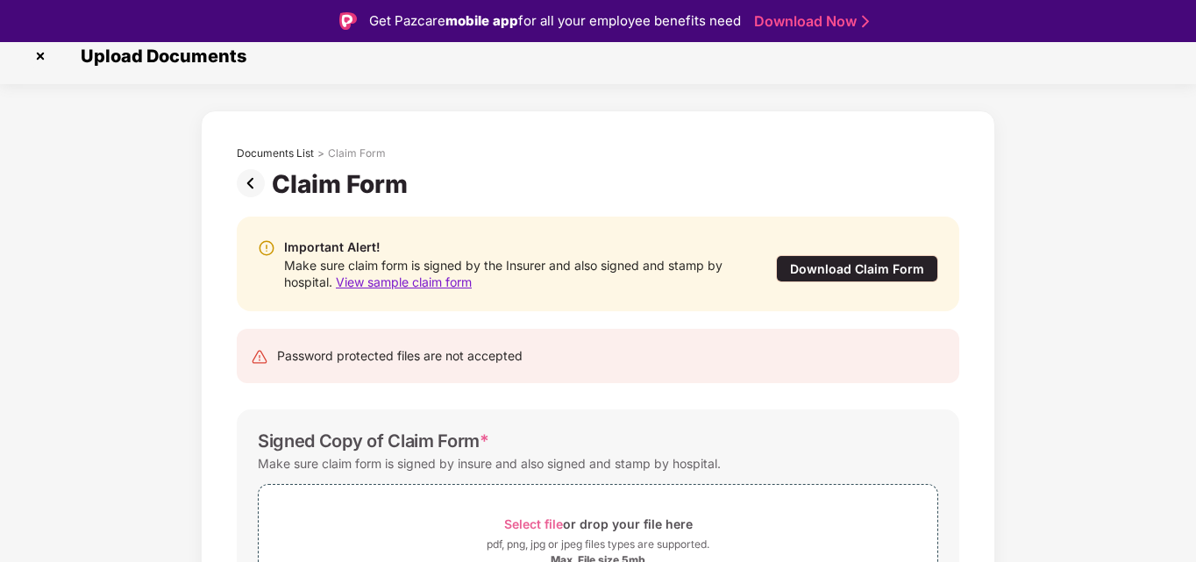
scroll to position [0, 0]
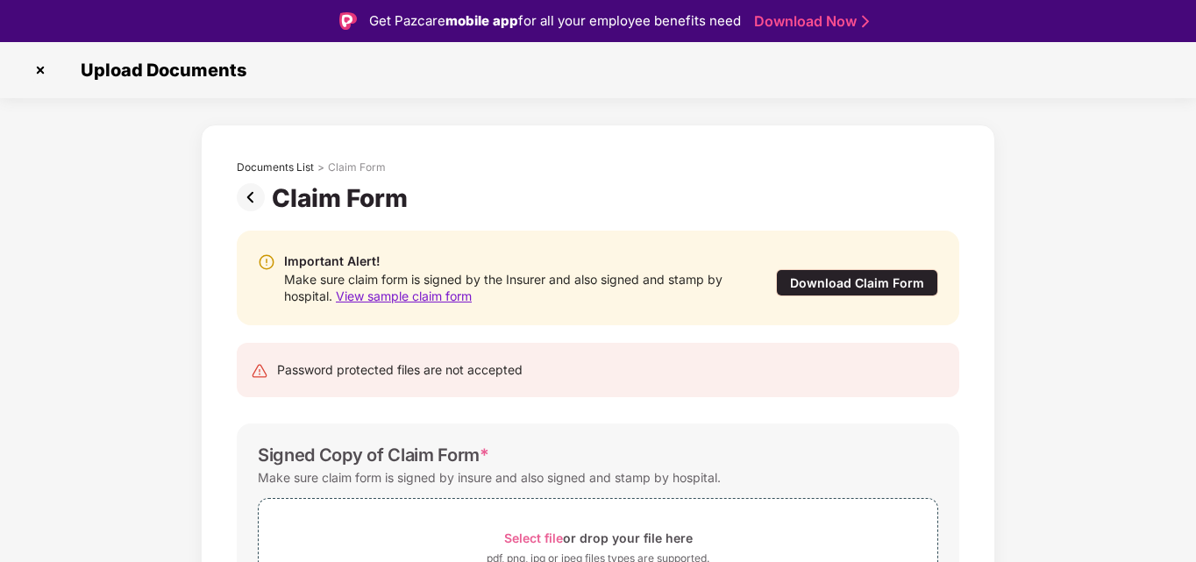
click at [252, 189] on img at bounding box center [254, 197] width 35 height 28
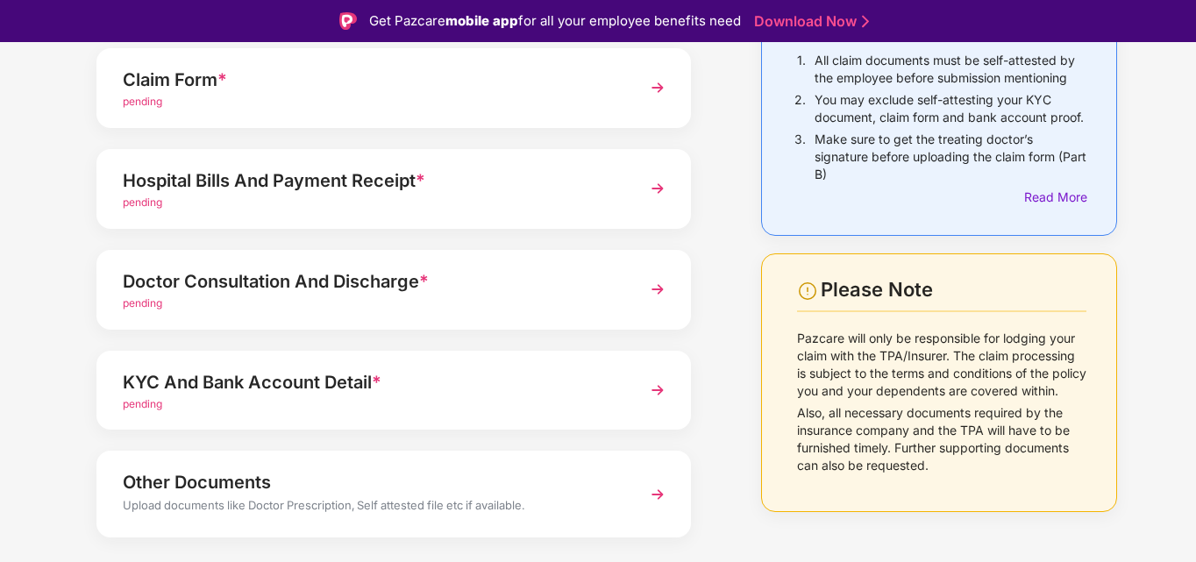
scroll to position [175, 0]
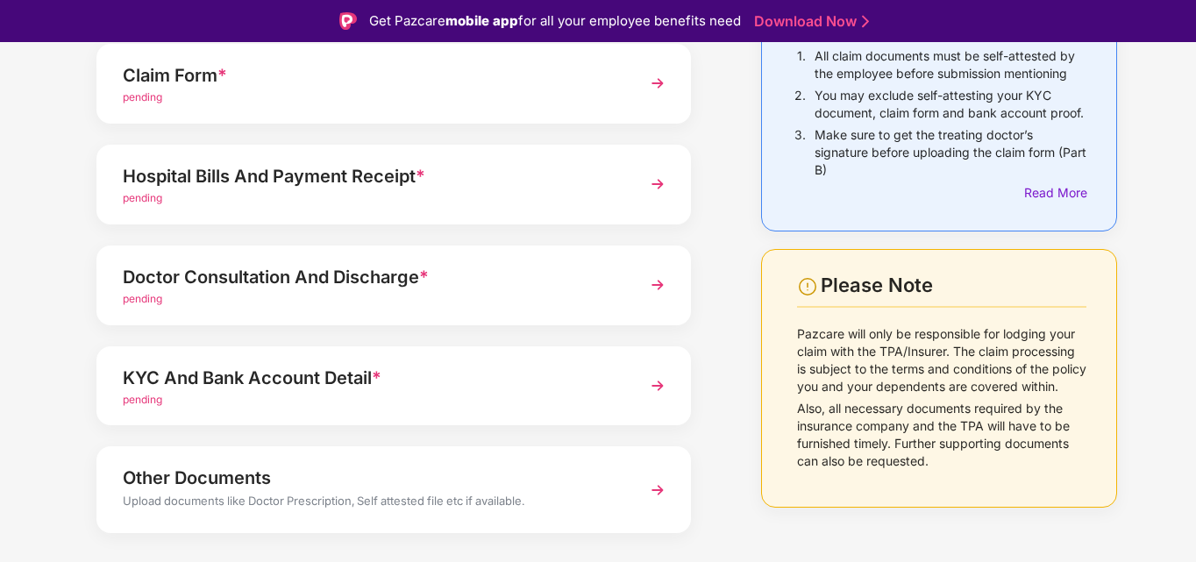
click at [657, 188] on img at bounding box center [658, 184] width 32 height 32
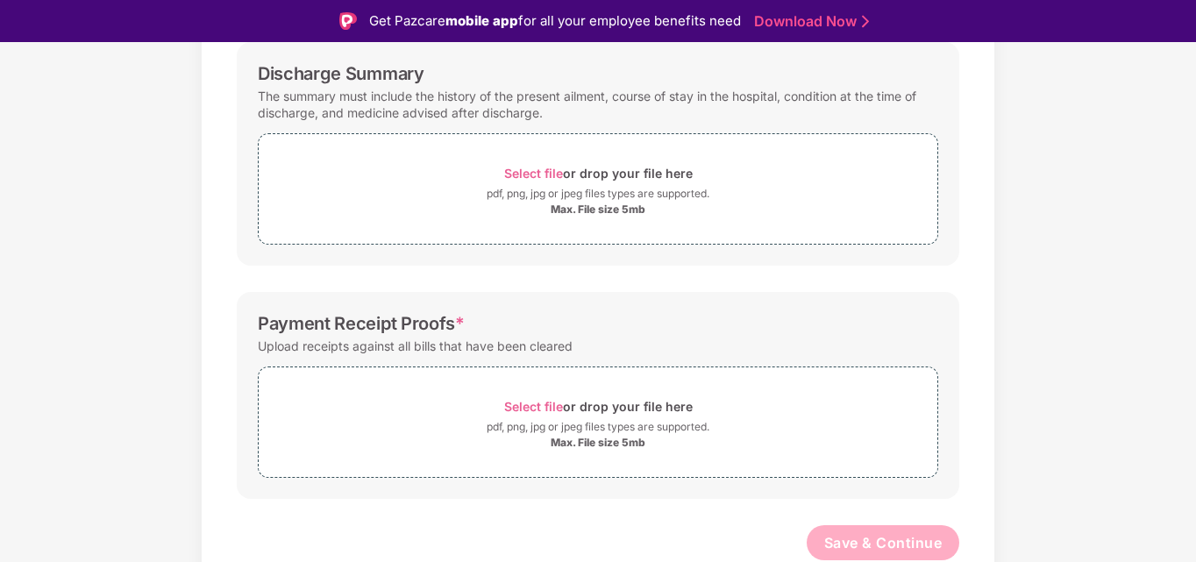
scroll to position [503, 0]
drag, startPoint x: 250, startPoint y: 325, endPoint x: 457, endPoint y: 322, distance: 206.9
click at [454, 322] on div "Payment Receipt Proofs * Upload receipts against all bills that have been clear…" at bounding box center [598, 394] width 722 height 207
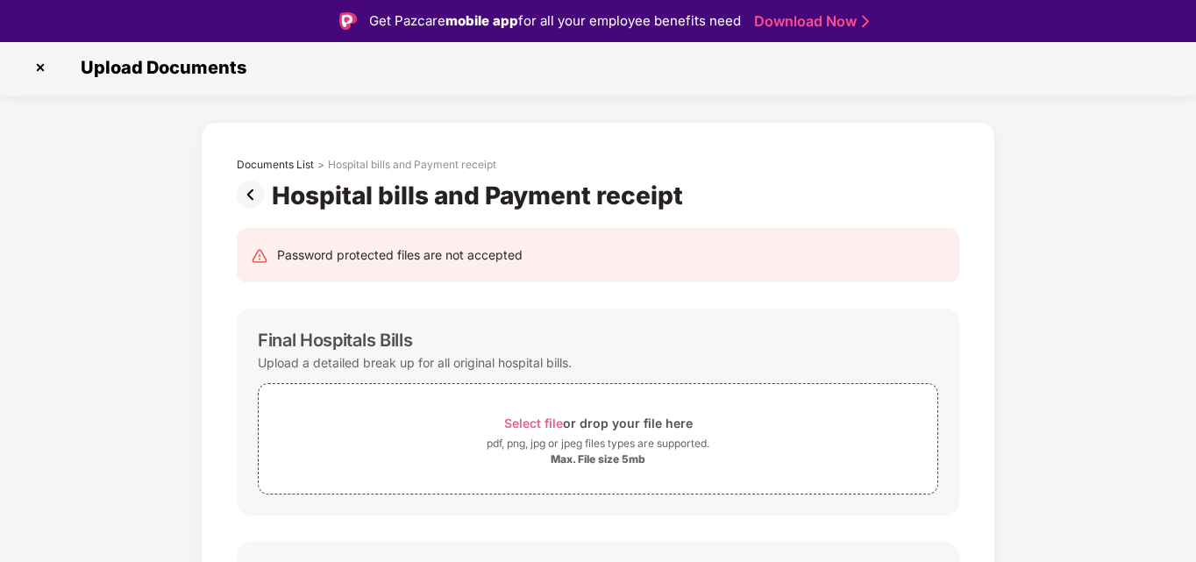
scroll to position [0, 0]
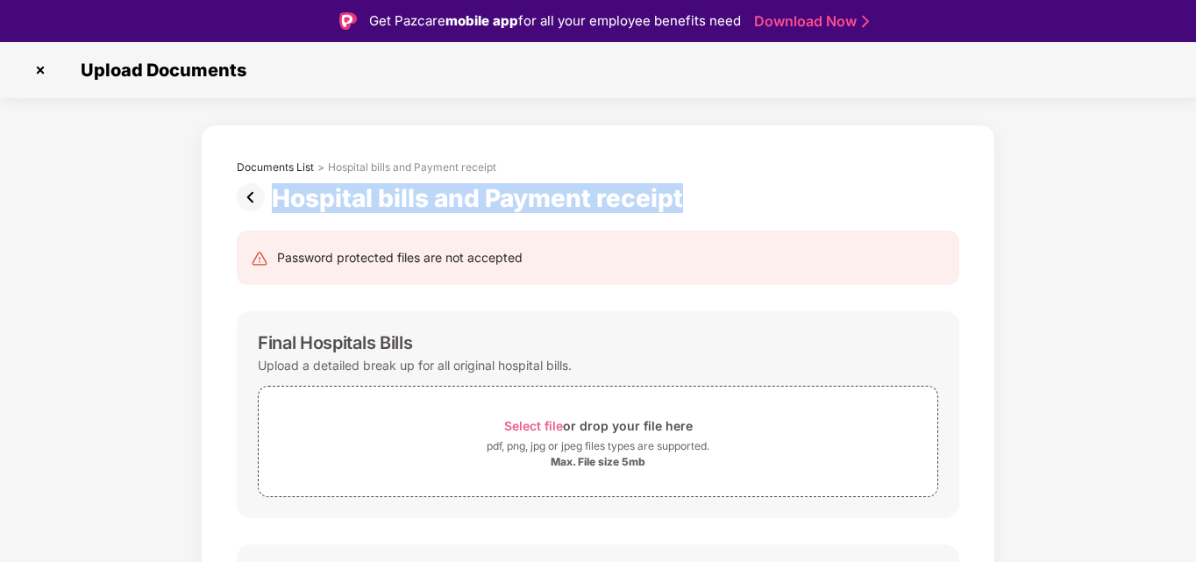
drag, startPoint x: 699, startPoint y: 196, endPoint x: 273, endPoint y: 195, distance: 426.9
click at [273, 195] on div "Hospital bills and Payment receipt" at bounding box center [598, 198] width 722 height 30
copy div "Hospital bills and Payment receipt"
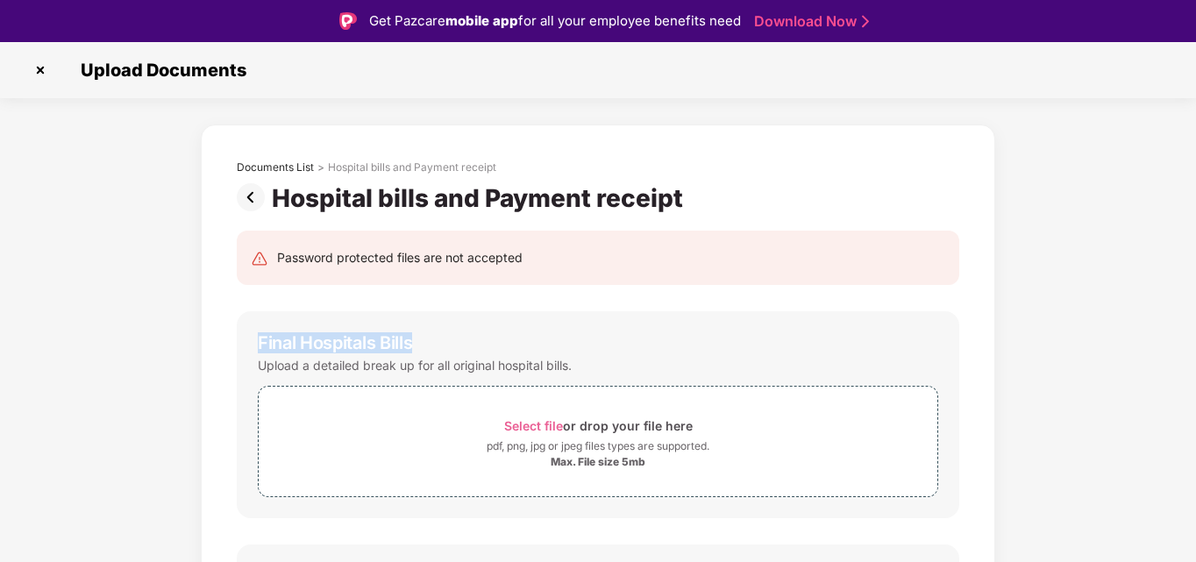
drag, startPoint x: 262, startPoint y: 342, endPoint x: 439, endPoint y: 342, distance: 177.1
click at [439, 342] on div "Final Hospitals Bills Upload a detailed break up for all original hospital bill…" at bounding box center [598, 414] width 722 height 207
copy div "Final Hospitals Bills"
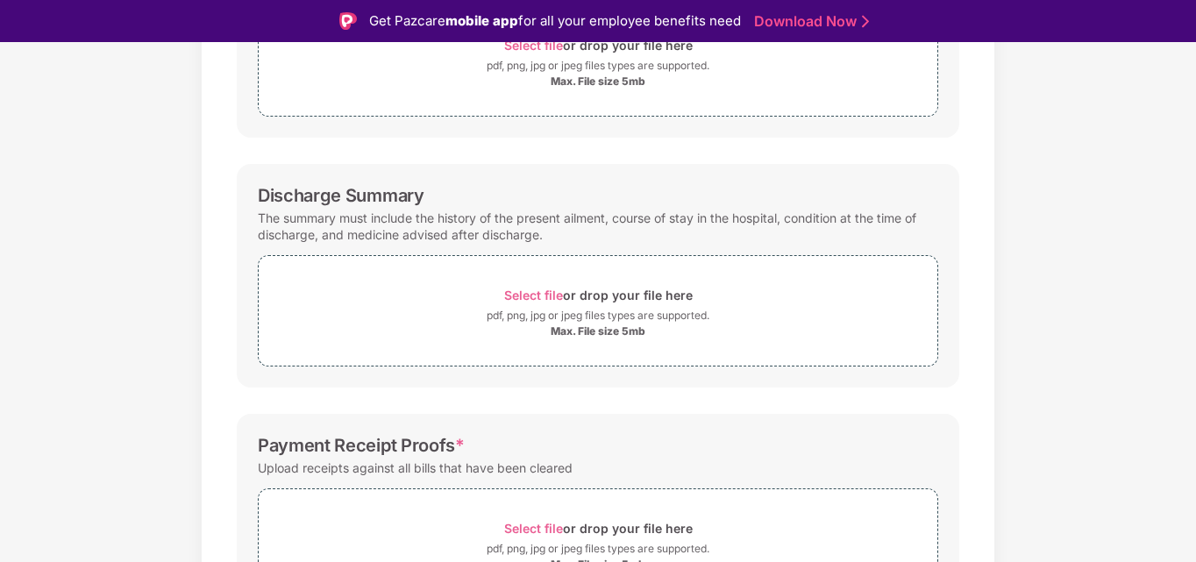
scroll to position [438, 0]
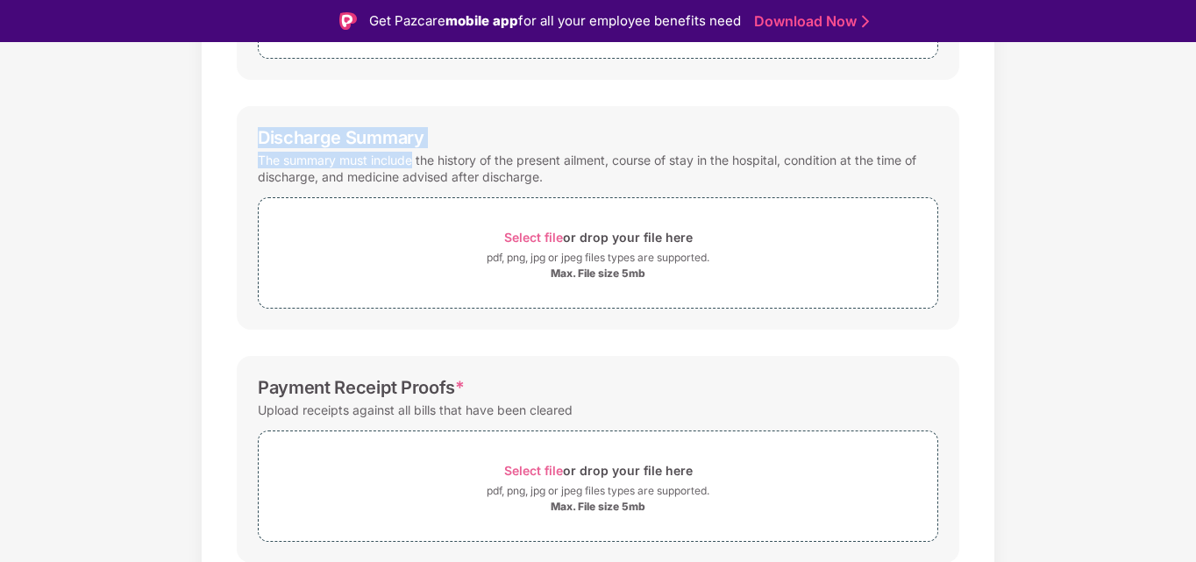
drag, startPoint x: 259, startPoint y: 142, endPoint x: 411, endPoint y: 157, distance: 152.4
click at [411, 157] on div "Discharge Summary The summary must include the history of the present ailment, …" at bounding box center [598, 218] width 722 height 224
copy div "Discharge Summary The summary must include"
click at [423, 132] on div "Discharge Summary" at bounding box center [341, 137] width 167 height 21
copy div "Discharge Summary"
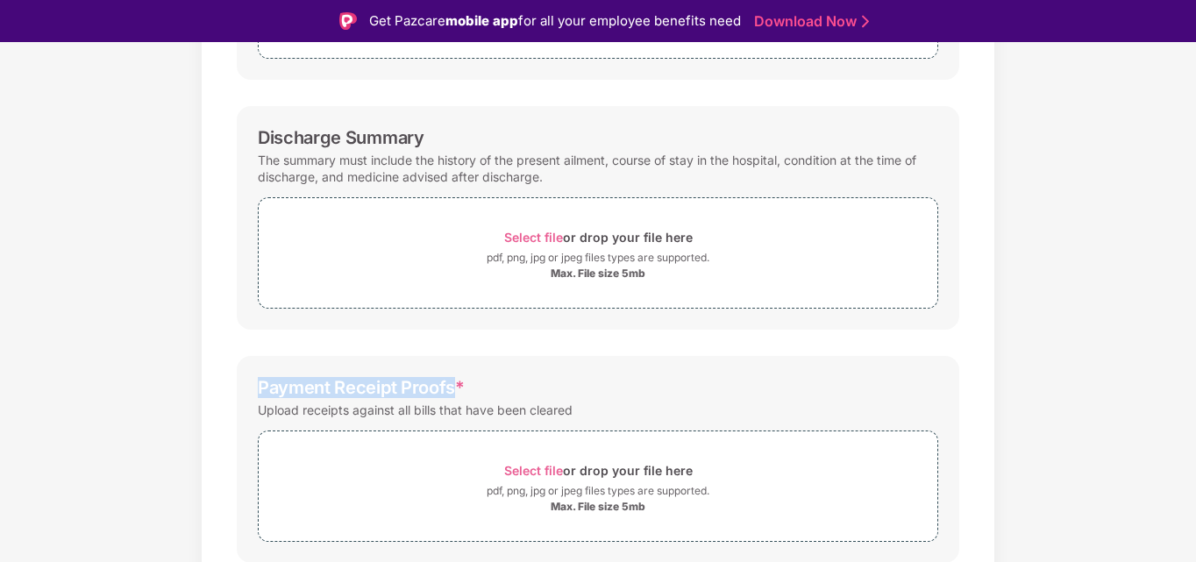
drag, startPoint x: 259, startPoint y: 383, endPoint x: 455, endPoint y: 391, distance: 196.5
click at [455, 391] on div "Payment Receipt Proofs *" at bounding box center [361, 387] width 207 height 21
copy div "Payment Receipt Proofs"
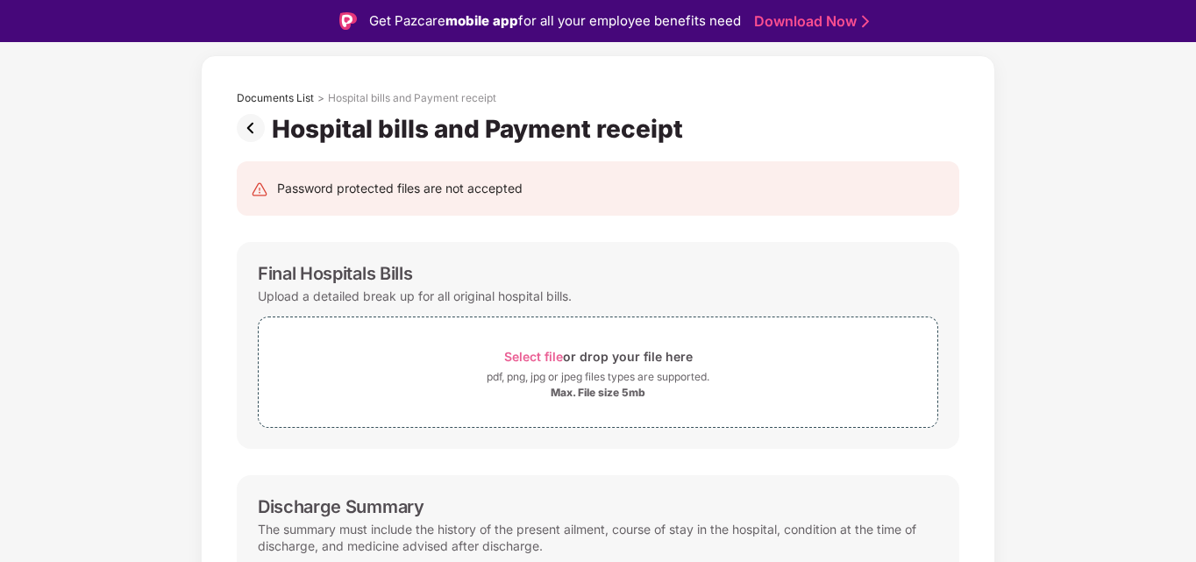
scroll to position [0, 0]
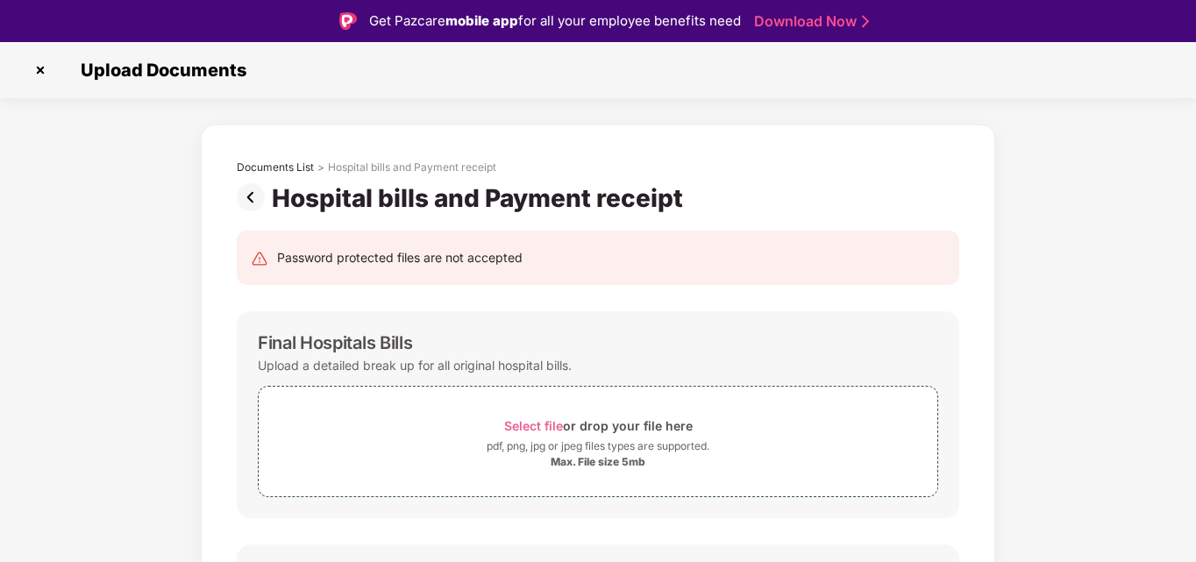
click at [253, 191] on img at bounding box center [254, 197] width 35 height 28
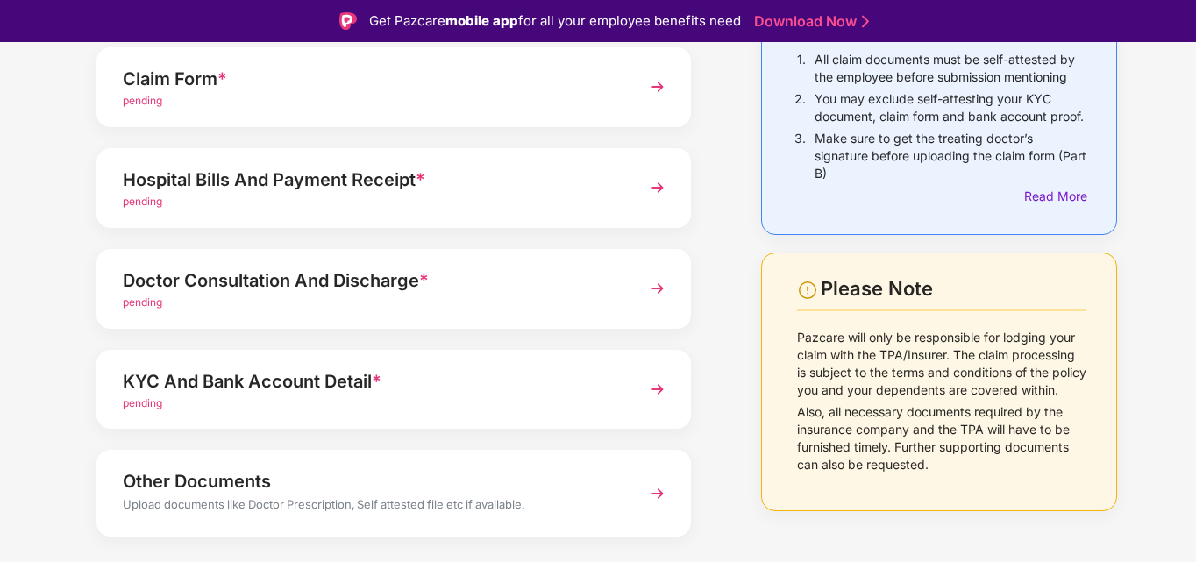
scroll to position [175, 0]
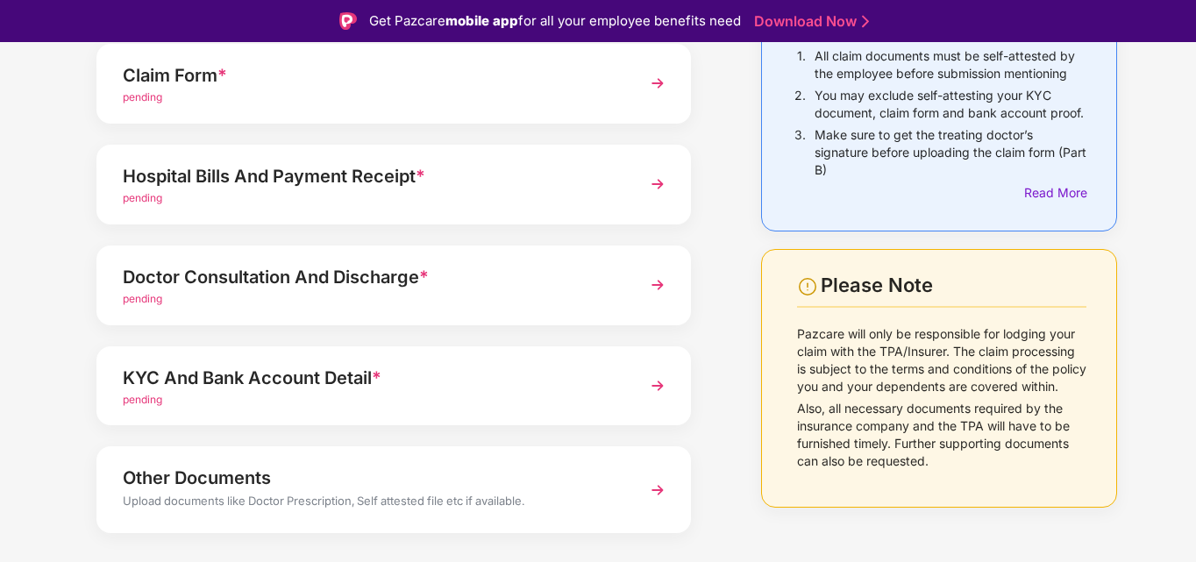
click at [664, 283] on img at bounding box center [658, 285] width 32 height 32
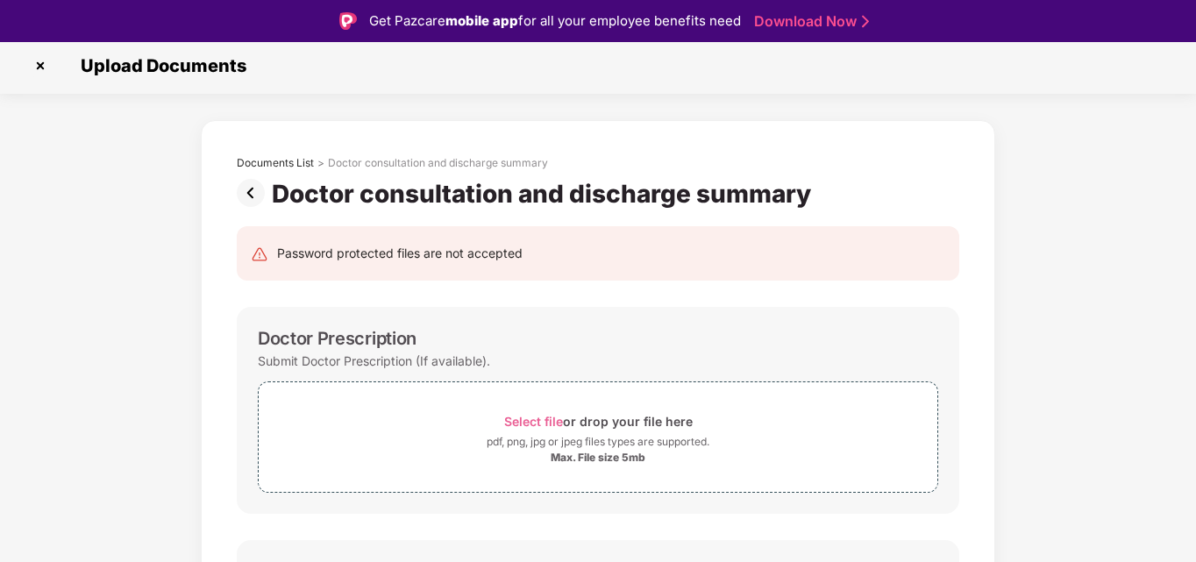
scroll to position [0, 0]
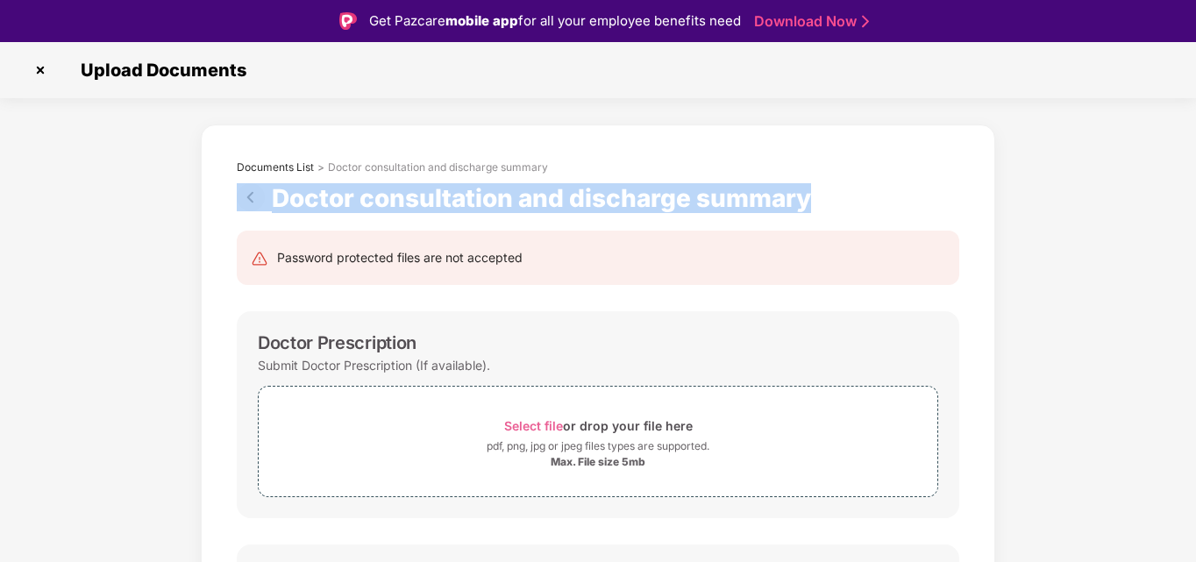
drag, startPoint x: 810, startPoint y: 204, endPoint x: 266, endPoint y: 199, distance: 544.3
click at [266, 199] on div "Doctor consultation and discharge summary" at bounding box center [527, 198] width 581 height 30
copy div "Doctor consultation and discharge summary"
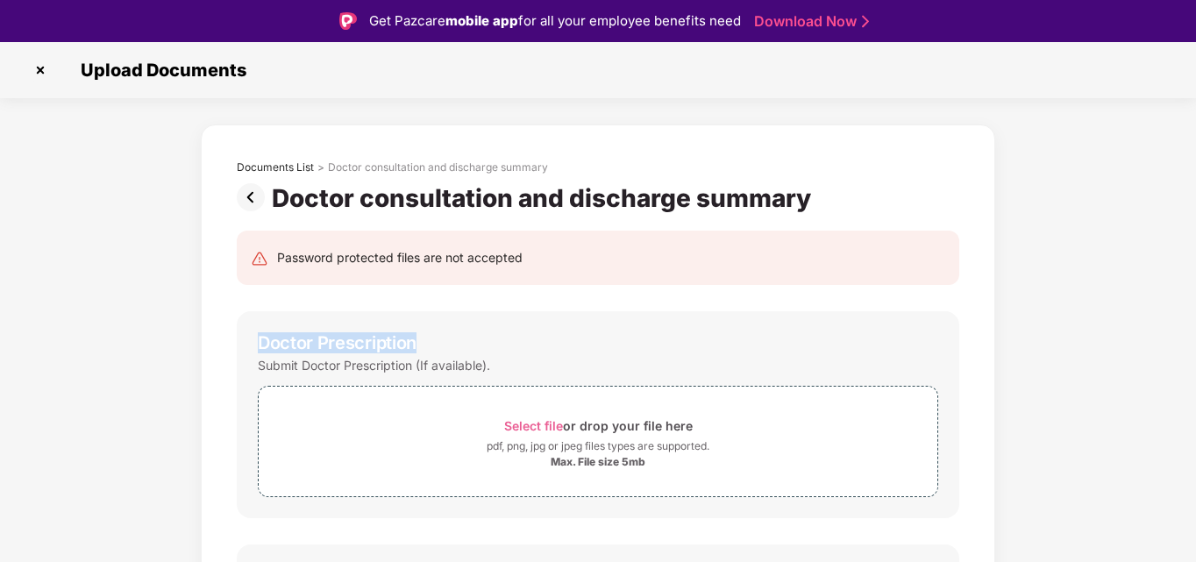
drag, startPoint x: 252, startPoint y: 344, endPoint x: 440, endPoint y: 340, distance: 187.6
click at [440, 340] on div "Doctor Prescription Submit Doctor Prescription (If available). Select file or d…" at bounding box center [598, 414] width 722 height 207
copy div "Doctor Prescription"
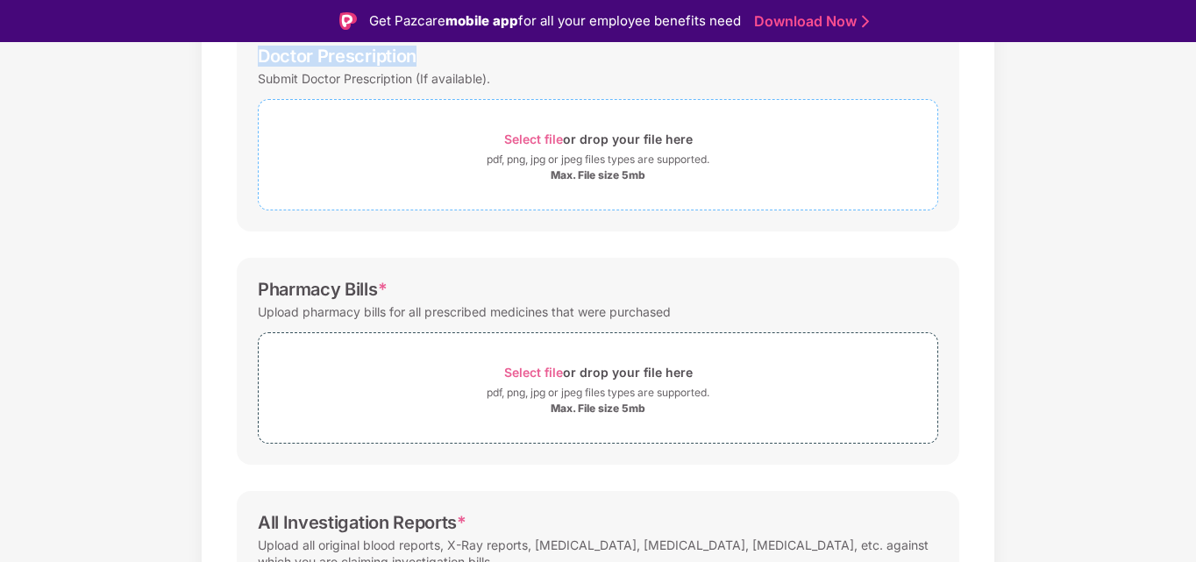
scroll to position [351, 0]
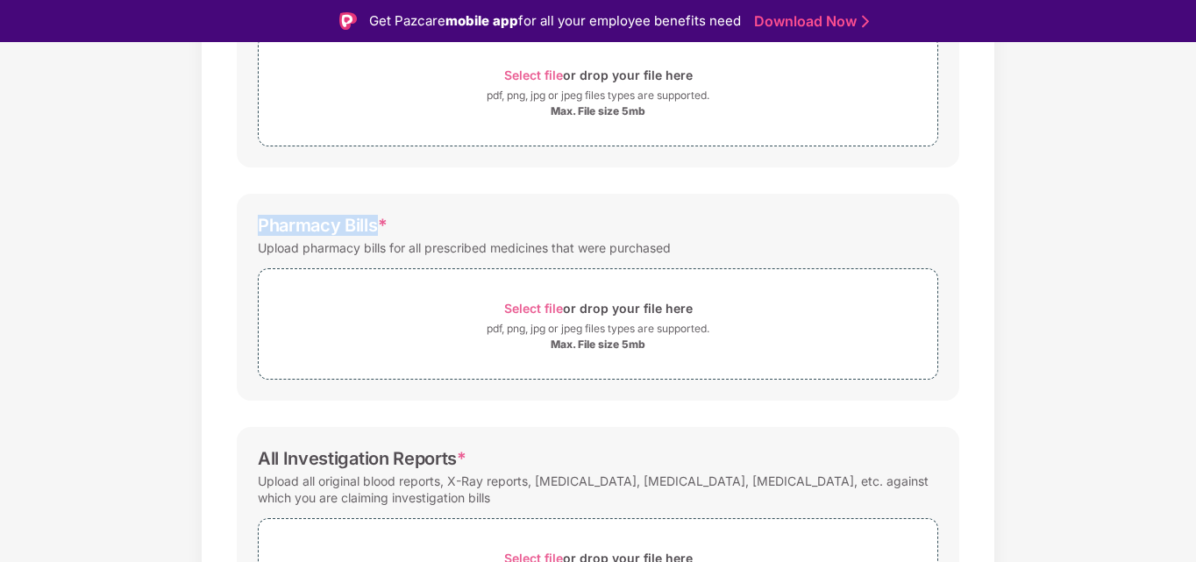
drag, startPoint x: 256, startPoint y: 221, endPoint x: 376, endPoint y: 230, distance: 120.4
click at [376, 230] on div "Pharmacy Bills * Upload pharmacy bills for all prescribed medicines that were p…" at bounding box center [598, 297] width 722 height 207
copy div "Pharmacy Bills"
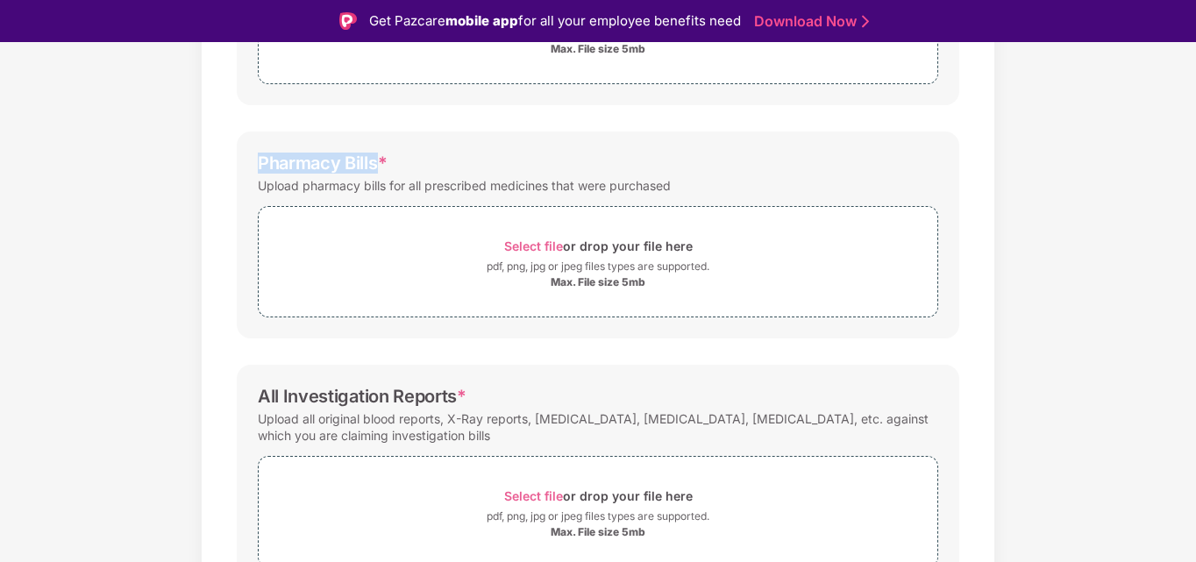
scroll to position [503, 0]
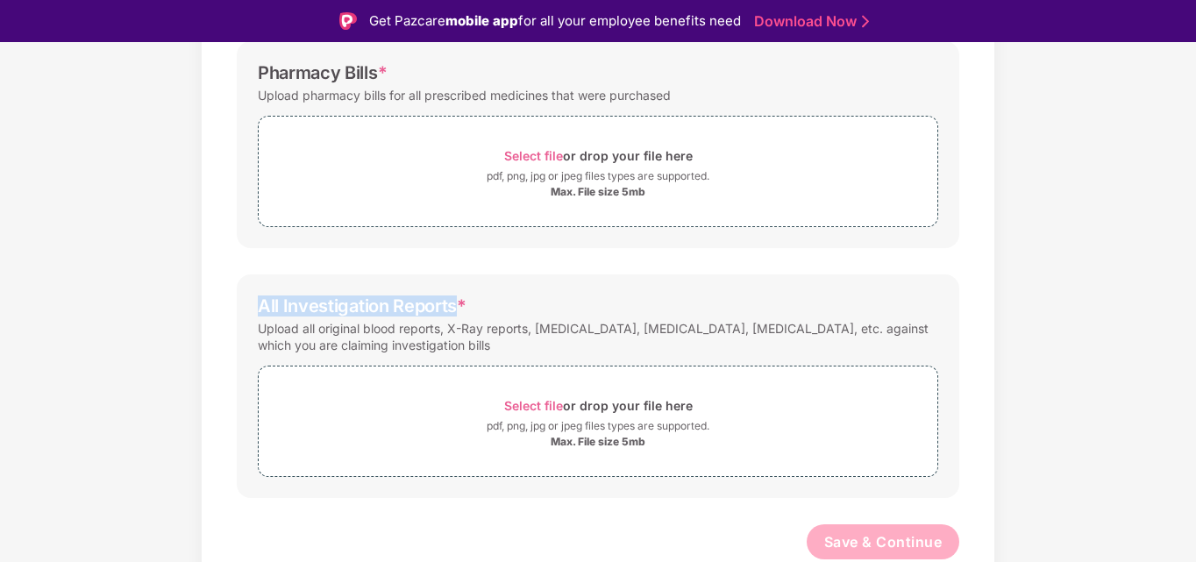
drag, startPoint x: 257, startPoint y: 304, endPoint x: 458, endPoint y: 314, distance: 201.0
click at [458, 314] on div "All Investigation Reports *" at bounding box center [362, 305] width 209 height 21
copy div "All Investigation Reports"
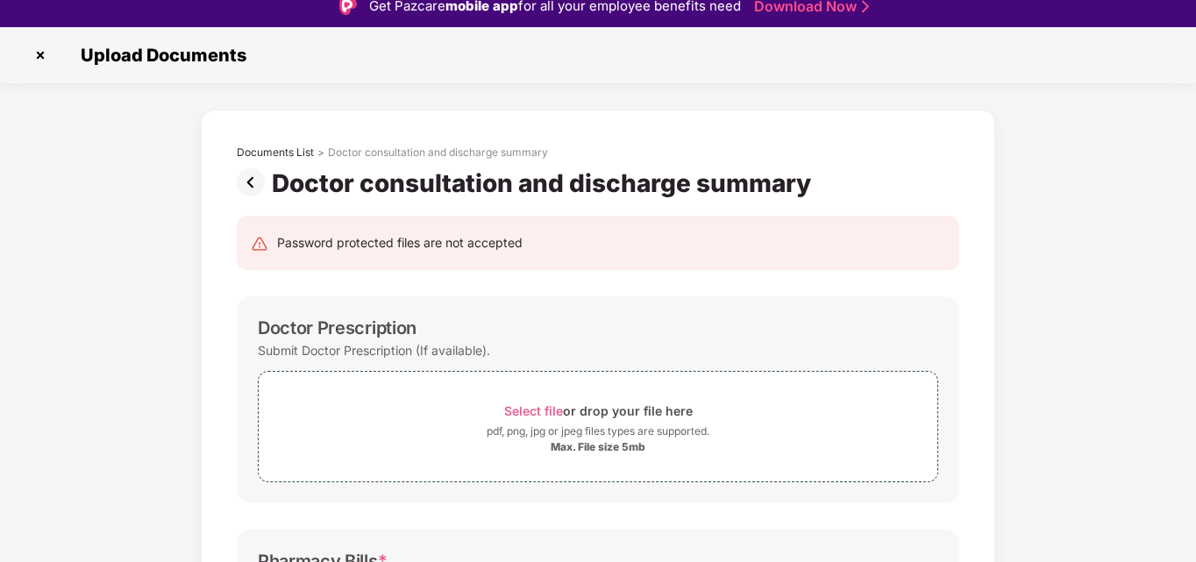
scroll to position [0, 0]
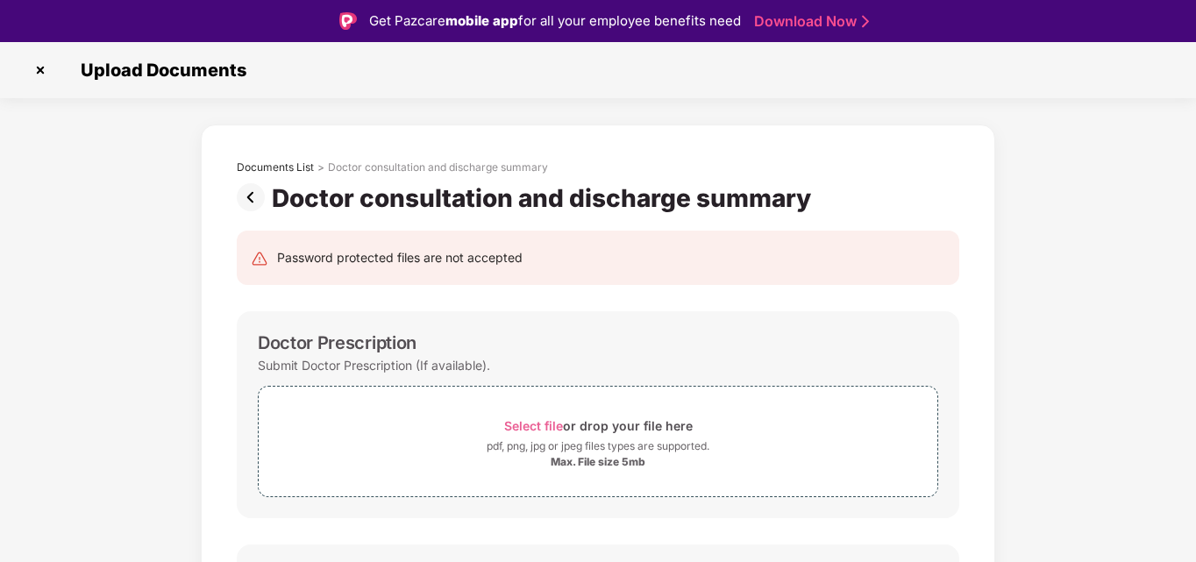
click at [254, 195] on img at bounding box center [254, 197] width 35 height 28
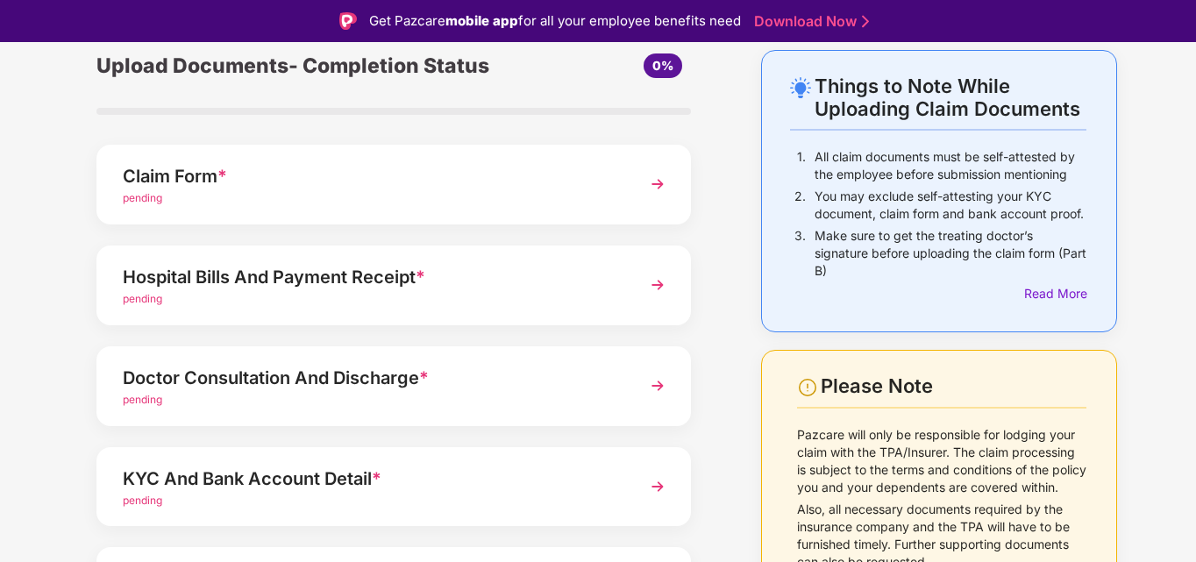
scroll to position [213, 0]
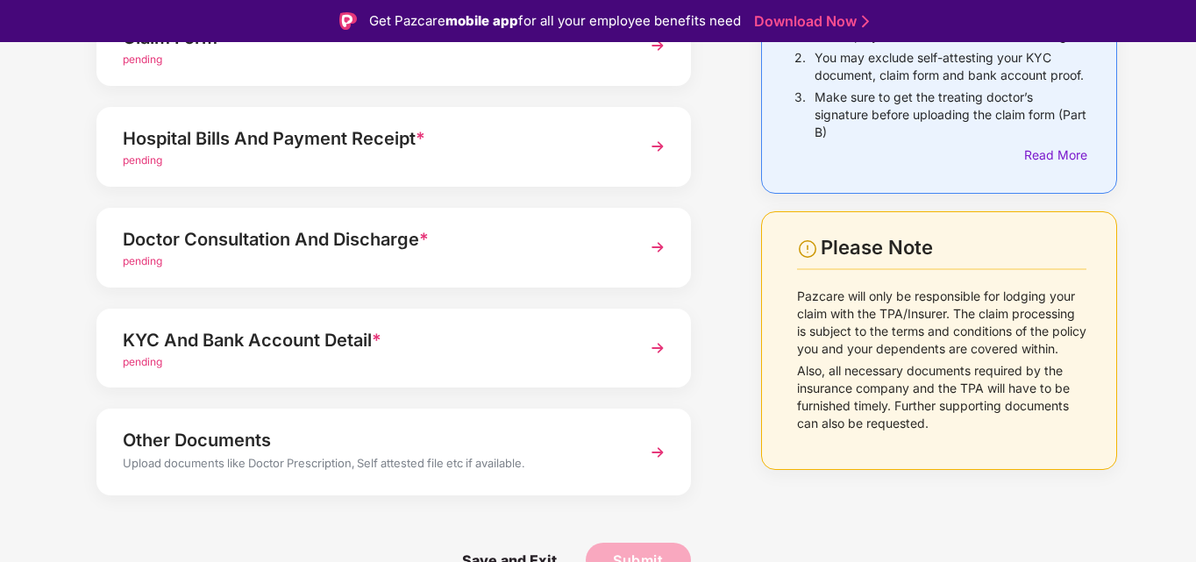
click at [658, 350] on img at bounding box center [658, 348] width 32 height 32
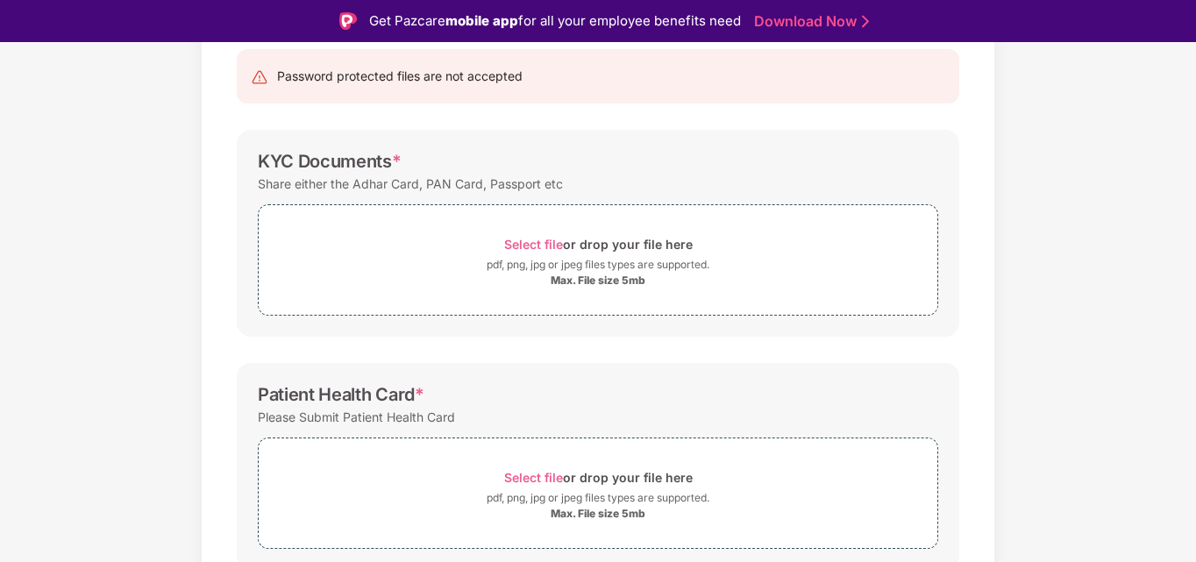
scroll to position [0, 0]
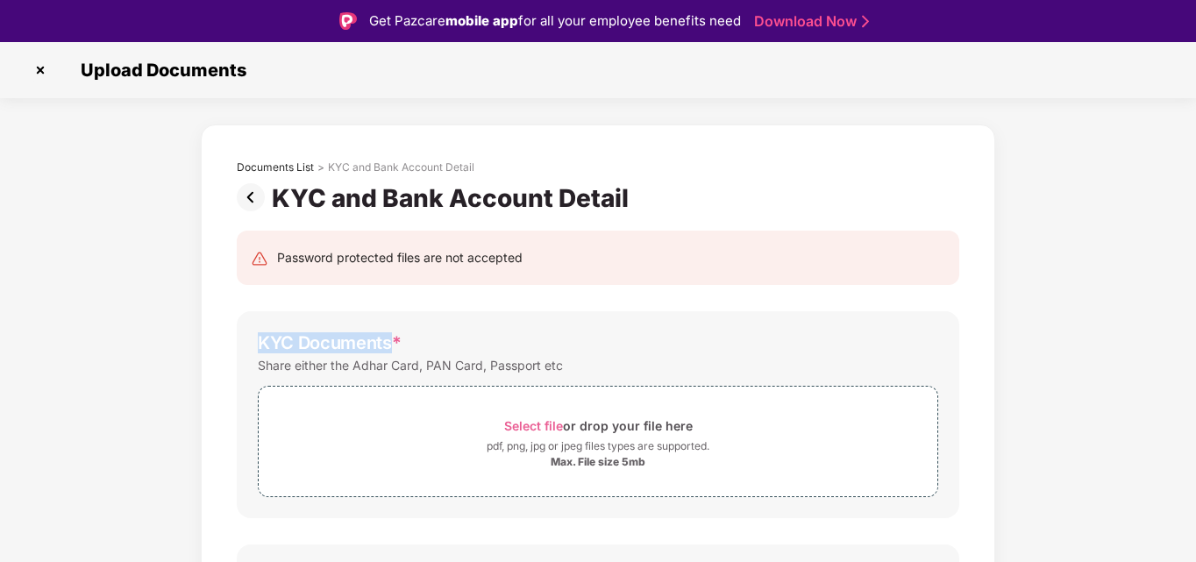
drag, startPoint x: 254, startPoint y: 341, endPoint x: 388, endPoint y: 347, distance: 134.2
click at [388, 347] on div "KYC Documents * Share either the Adhar Card, PAN Card, Passport etc Select file…" at bounding box center [598, 414] width 722 height 207
copy div "KYC Documents"
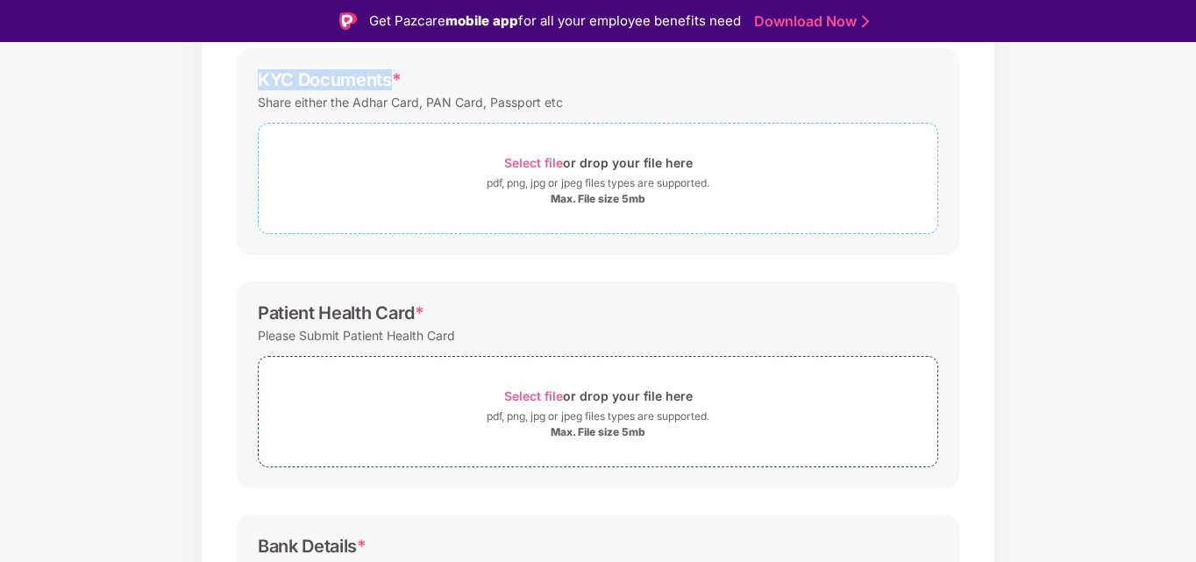
scroll to position [88, 0]
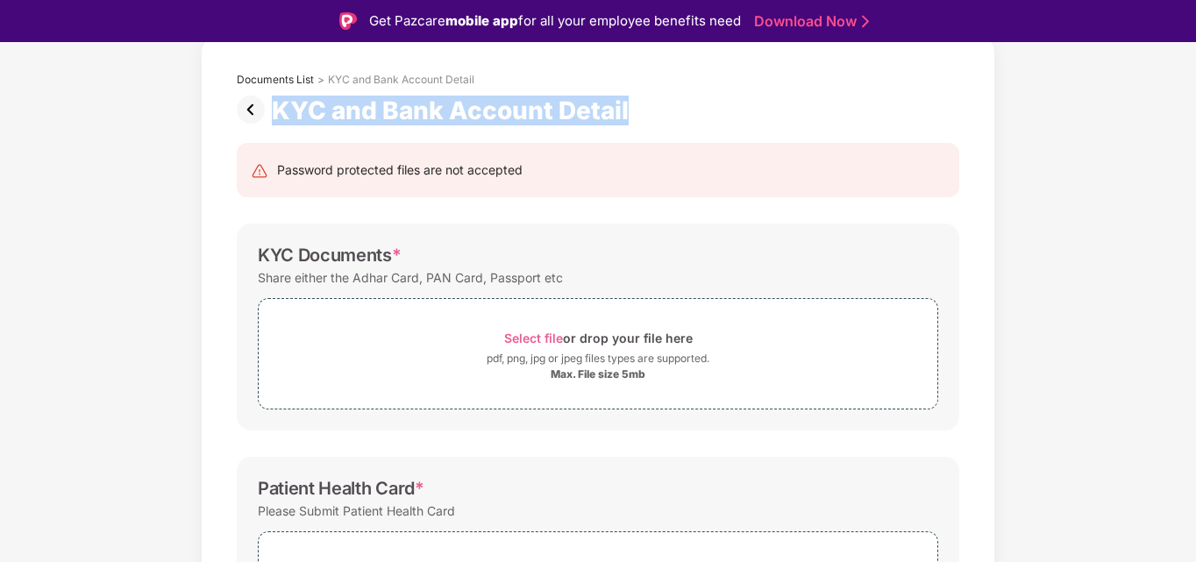
drag, startPoint x: 274, startPoint y: 107, endPoint x: 628, endPoint y: 118, distance: 354.3
click at [628, 118] on div "KYC and Bank Account Detail" at bounding box center [454, 111] width 364 height 30
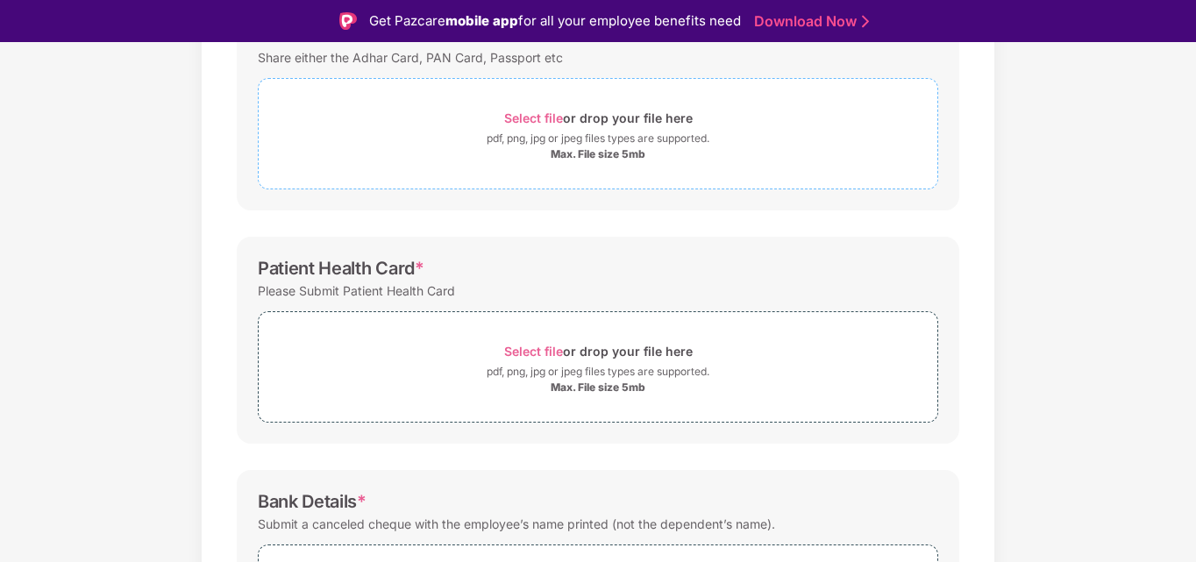
scroll to position [351, 0]
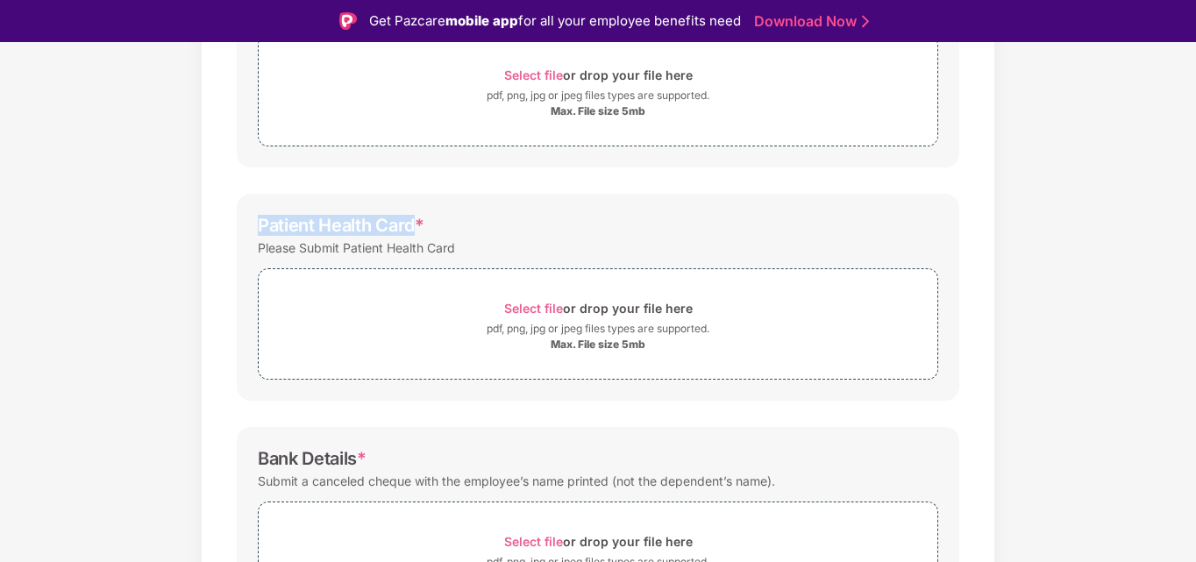
drag, startPoint x: 258, startPoint y: 221, endPoint x: 414, endPoint y: 220, distance: 156.0
click at [414, 220] on div "Patient Health Card *" at bounding box center [341, 225] width 167 height 21
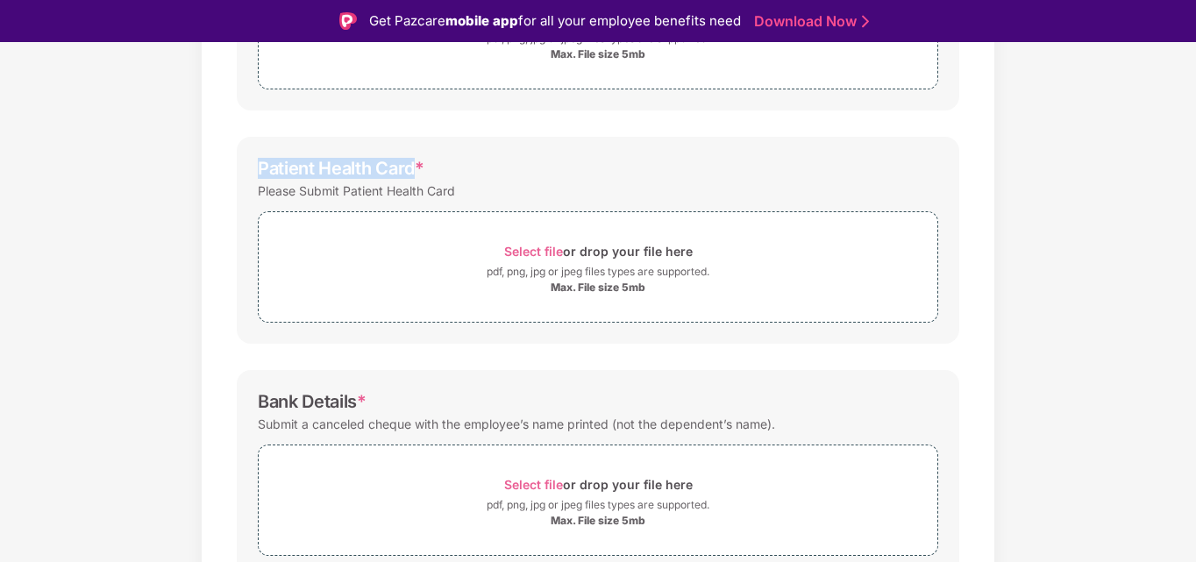
scroll to position [486, 0]
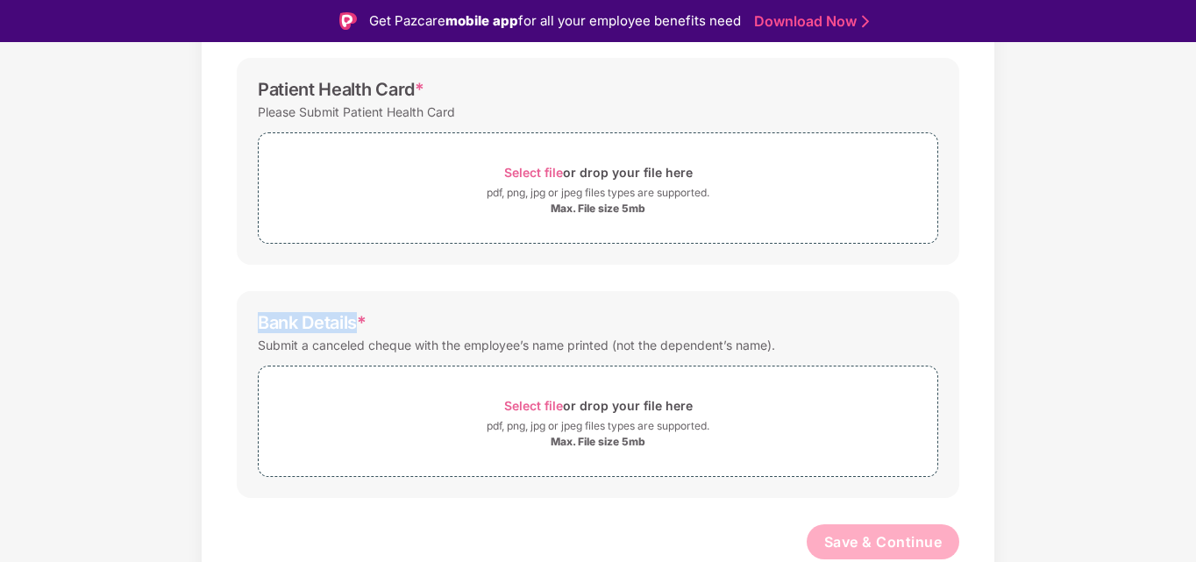
drag, startPoint x: 267, startPoint y: 323, endPoint x: 356, endPoint y: 327, distance: 88.6
click at [356, 327] on div "Bank Details * Submit a canceled cheque with the employee’s name printed (not t…" at bounding box center [598, 394] width 722 height 207
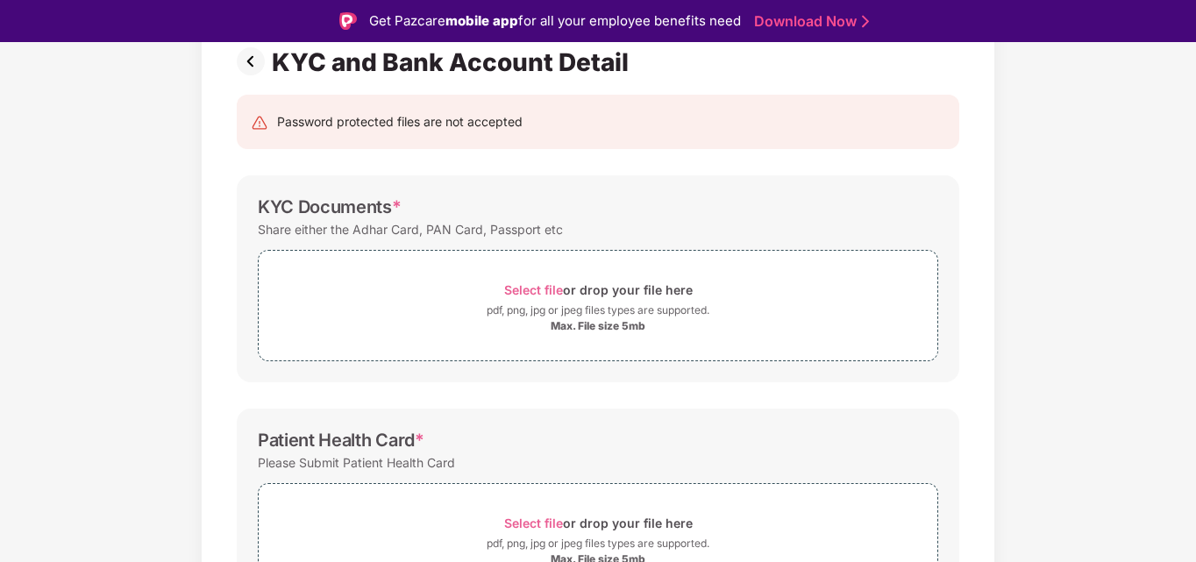
scroll to position [0, 0]
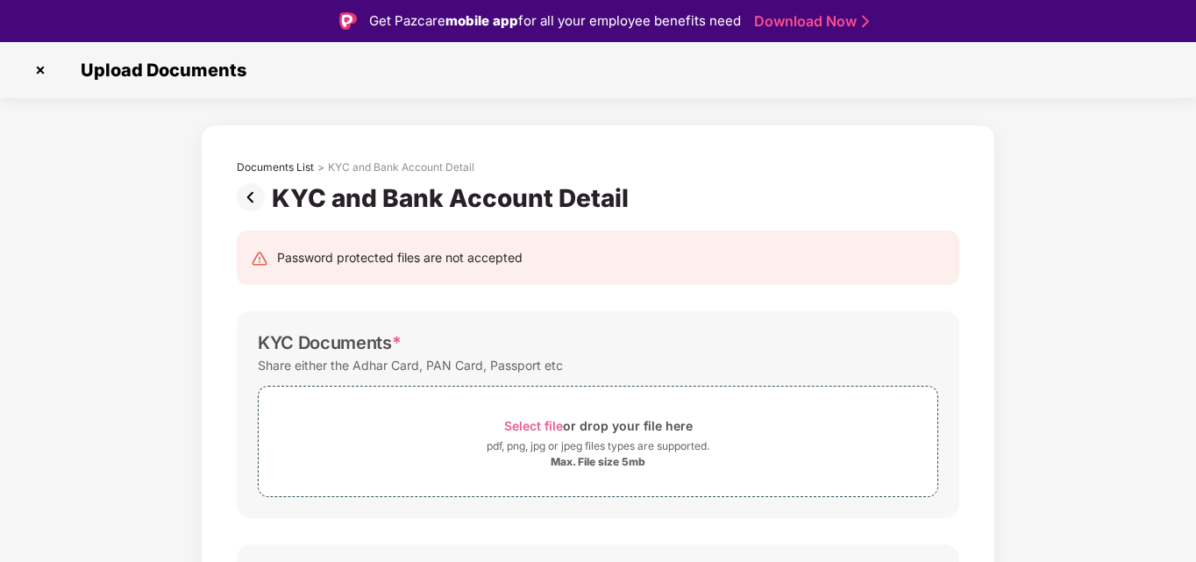
click at [255, 195] on img at bounding box center [254, 197] width 35 height 28
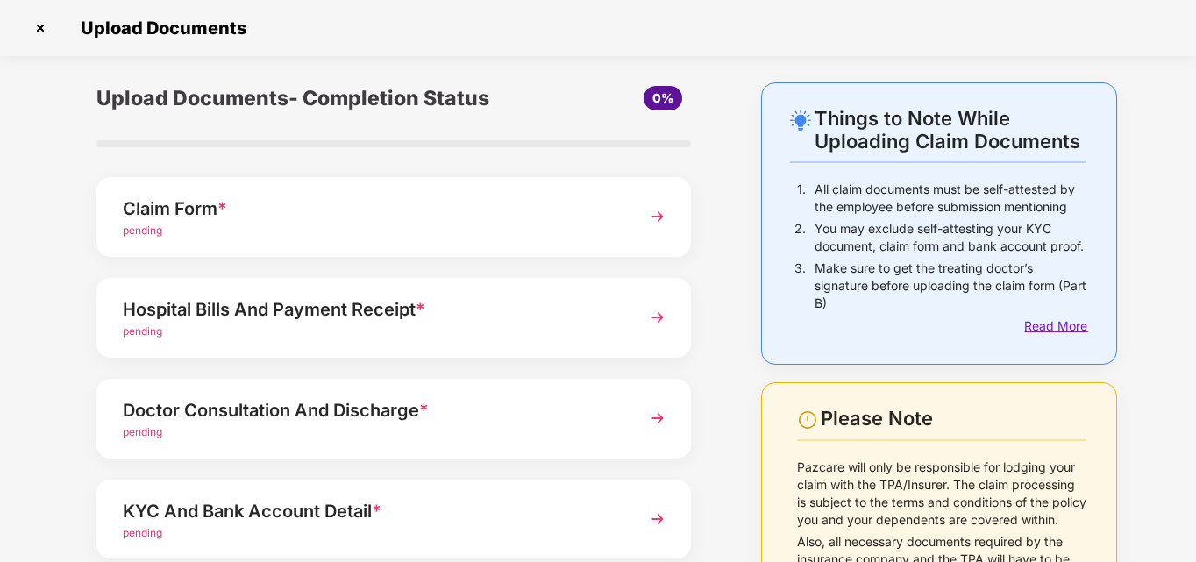
click at [1061, 332] on div "Read More" at bounding box center [1055, 325] width 62 height 19
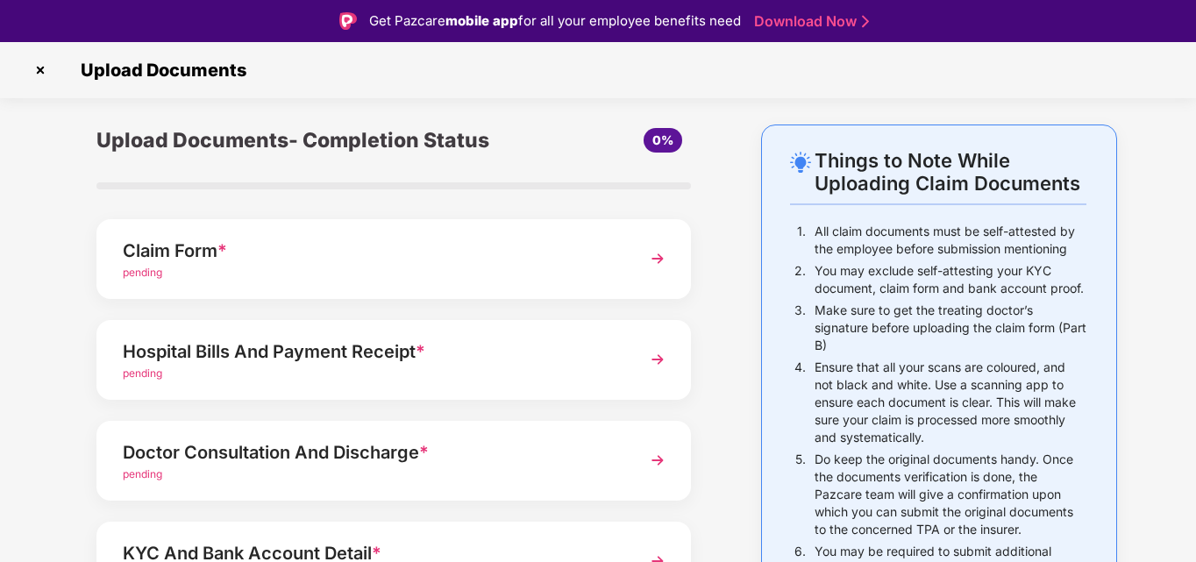
click at [38, 74] on img at bounding box center [40, 70] width 28 height 28
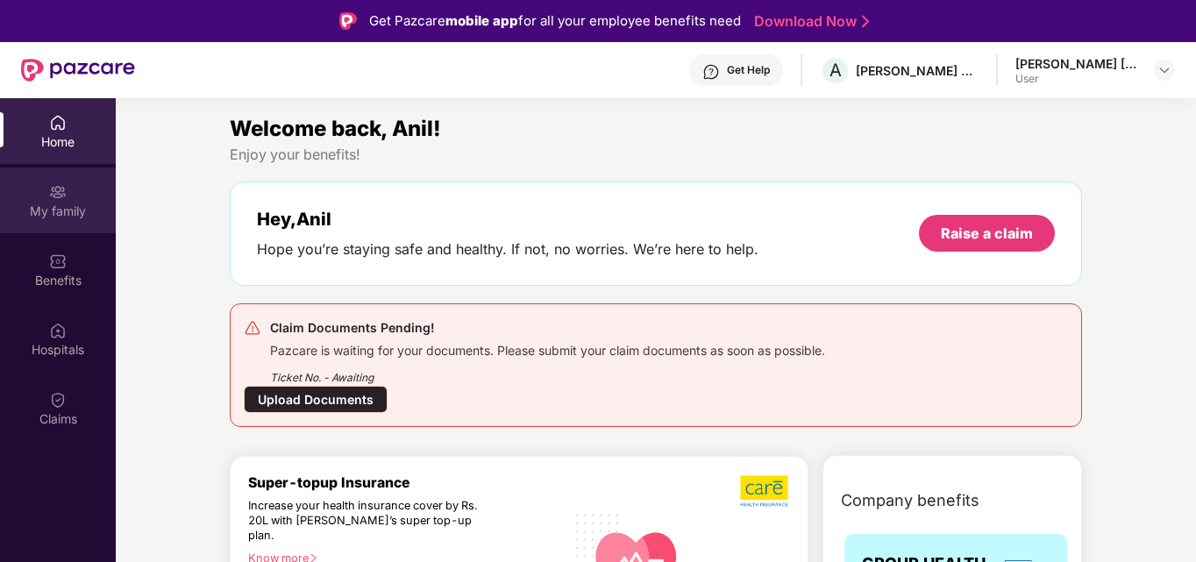
click at [63, 215] on div "My family" at bounding box center [58, 211] width 116 height 18
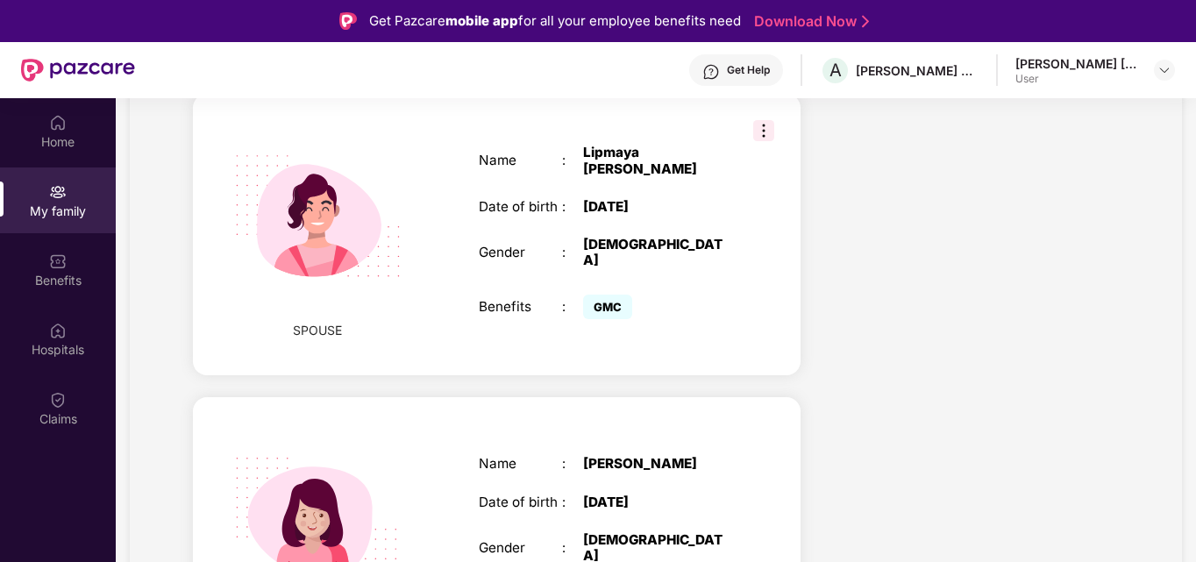
scroll to position [763, 0]
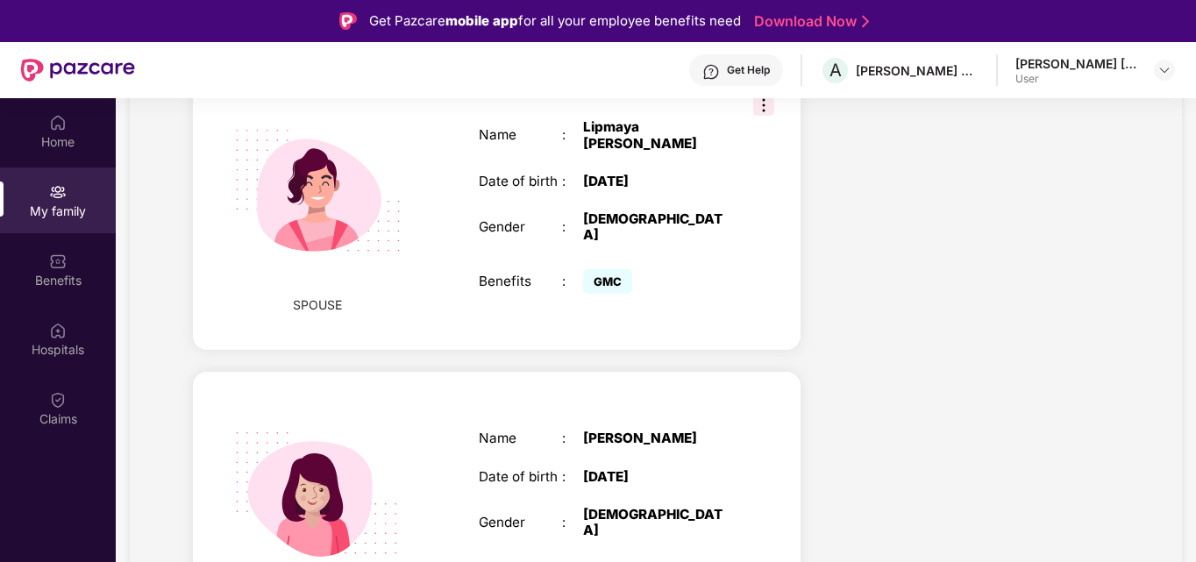
click at [650, 408] on div "Name : Amayra Anil Dakua Date of birth : 24 Oct 2019 Gender : FEMALE Benefits :…" at bounding box center [604, 511] width 287 height 207
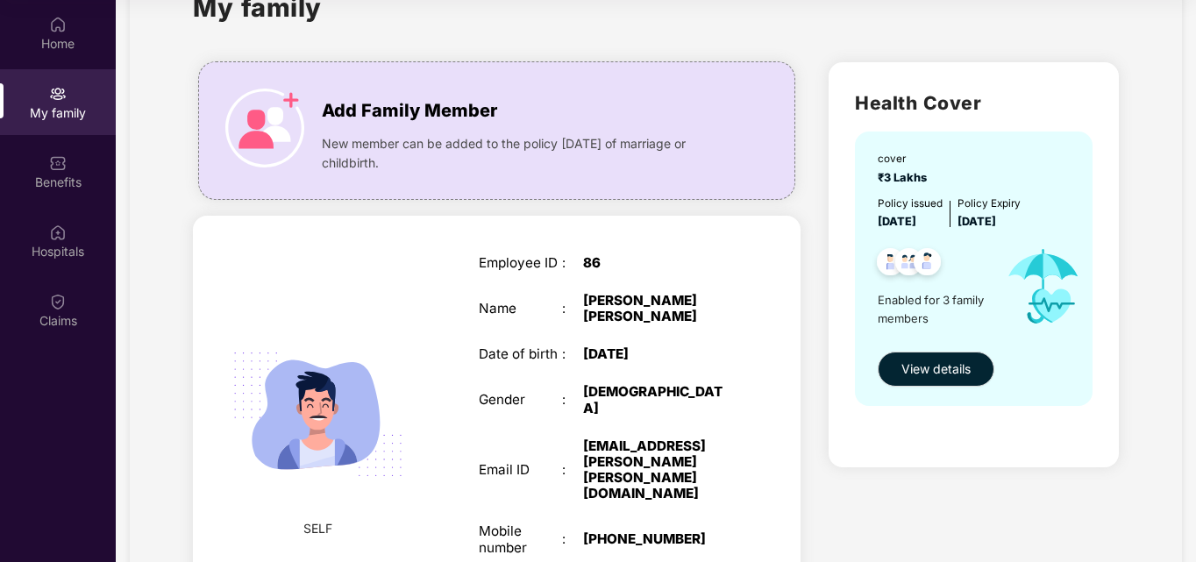
scroll to position [88, 0]
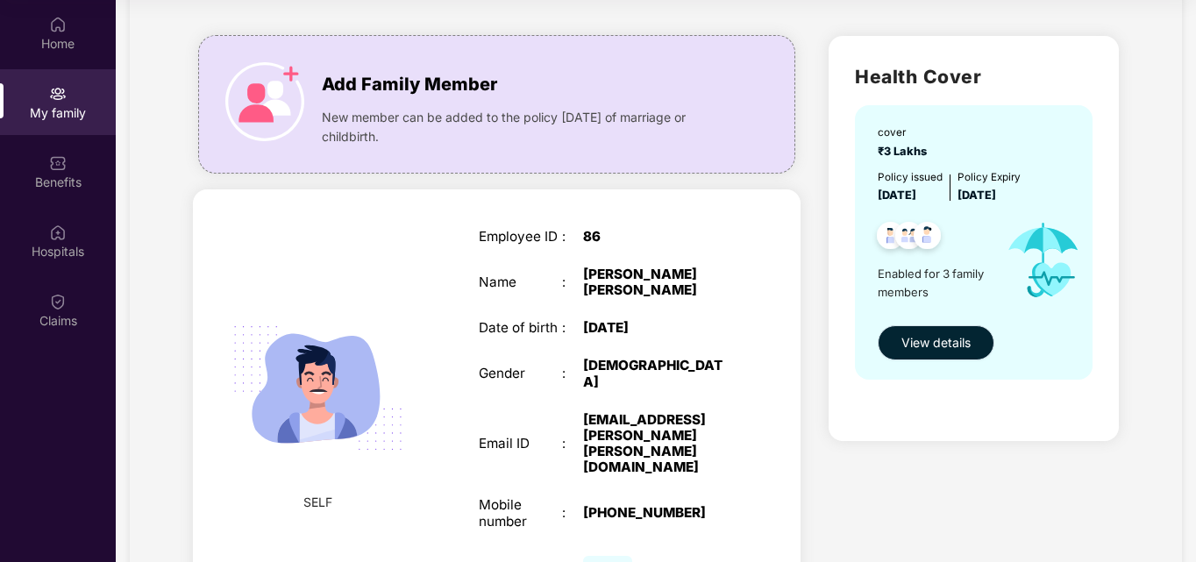
click at [946, 337] on span "View details" at bounding box center [935, 342] width 69 height 19
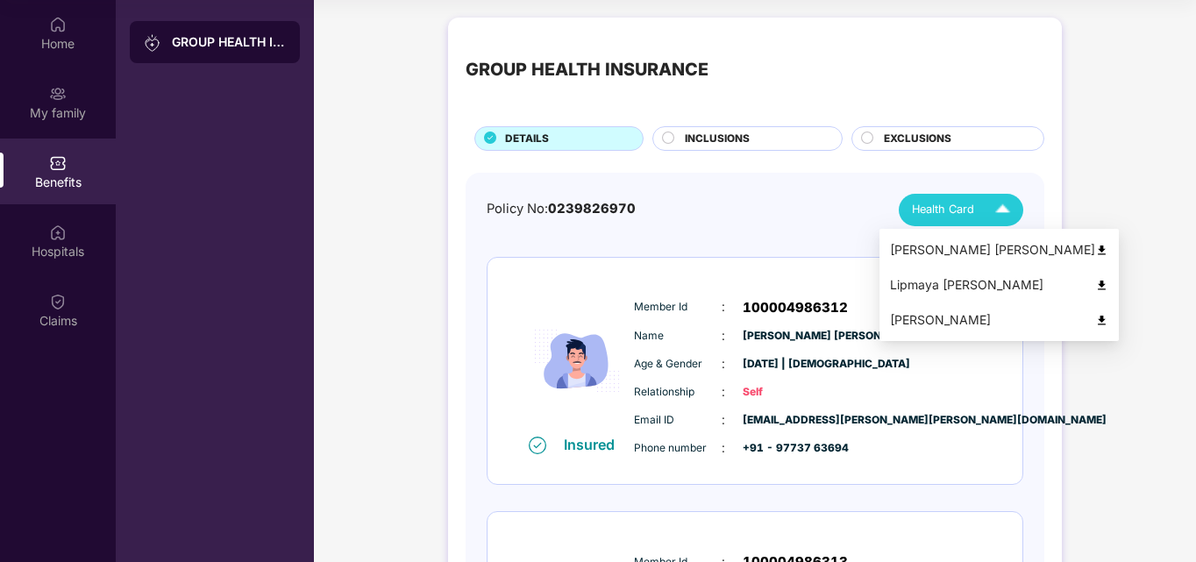
click at [1002, 216] on img at bounding box center [1002, 210] width 31 height 31
click at [966, 247] on div "[PERSON_NAME] [PERSON_NAME]" at bounding box center [999, 249] width 218 height 19
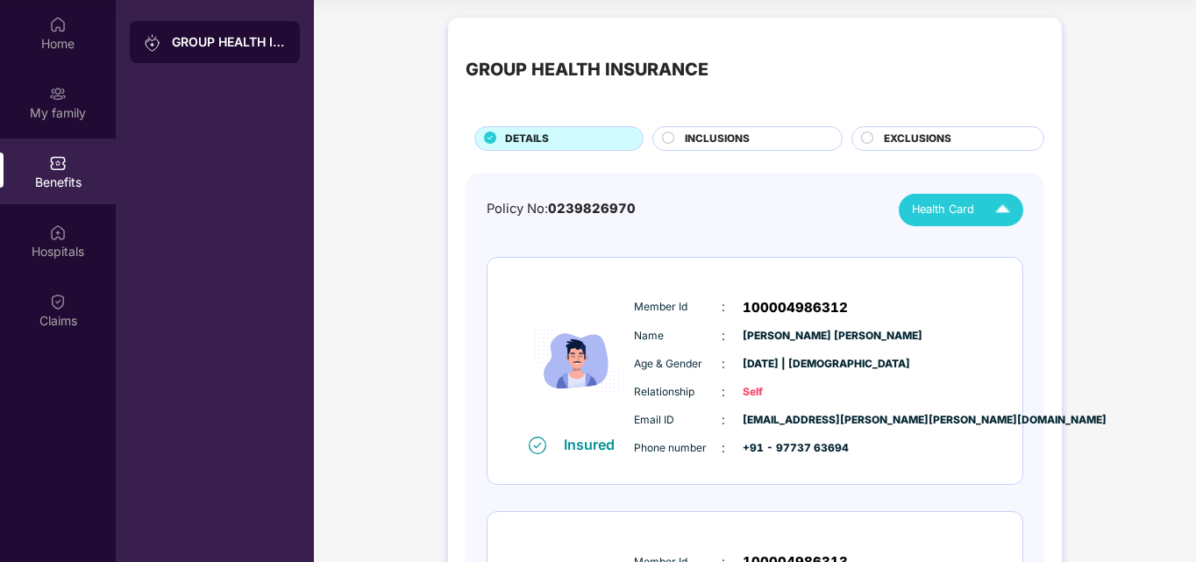
click at [677, 143] on div "INCLUSIONS" at bounding box center [754, 140] width 157 height 19
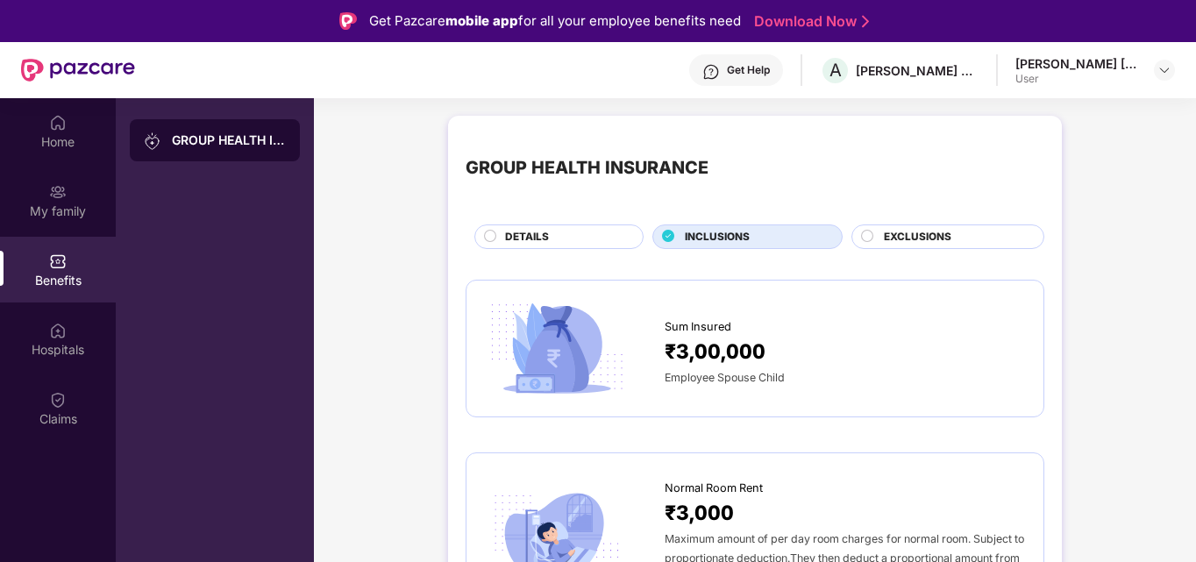
click at [913, 234] on span "EXCLUSIONS" at bounding box center [917, 237] width 67 height 17
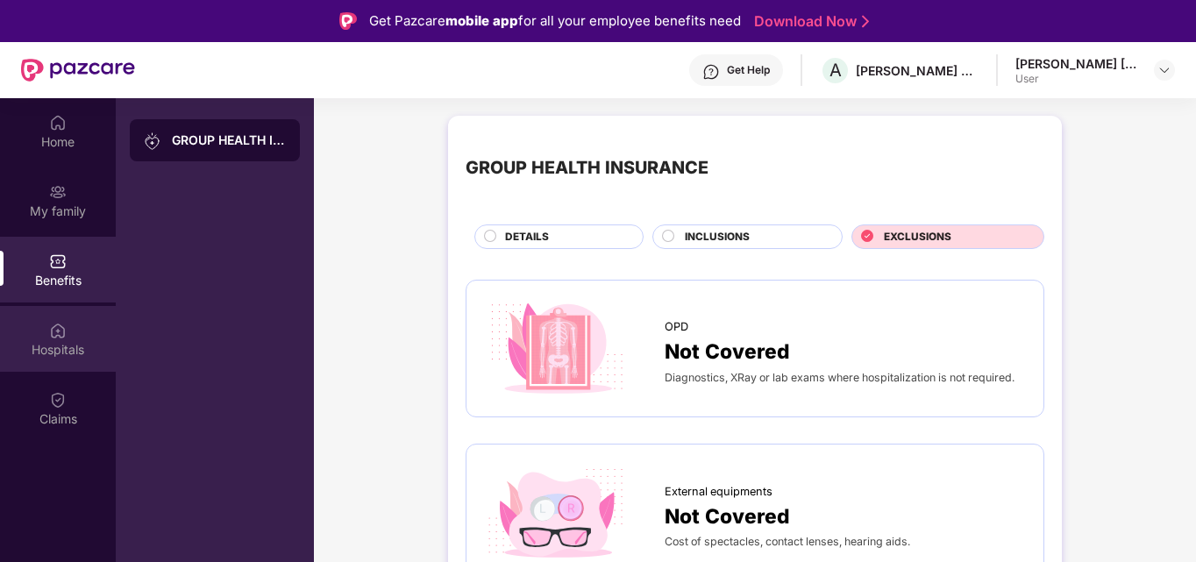
click at [82, 350] on div "Hospitals" at bounding box center [58, 350] width 116 height 18
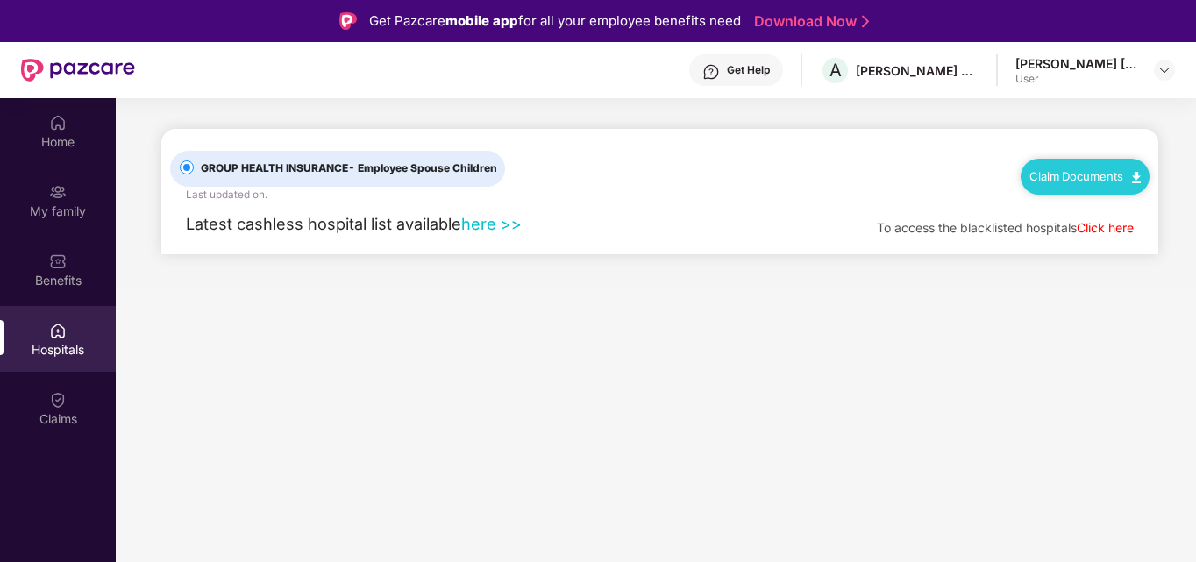
click at [1134, 173] on img at bounding box center [1136, 177] width 9 height 11
click at [742, 284] on main "GROUP HEALTH INSURANCE - Employee Spouse Children Last updated on . Claim Docum…" at bounding box center [656, 193] width 1080 height 191
click at [500, 227] on link "here >>" at bounding box center [491, 223] width 60 height 19
